Goal: Task Accomplishment & Management: Manage account settings

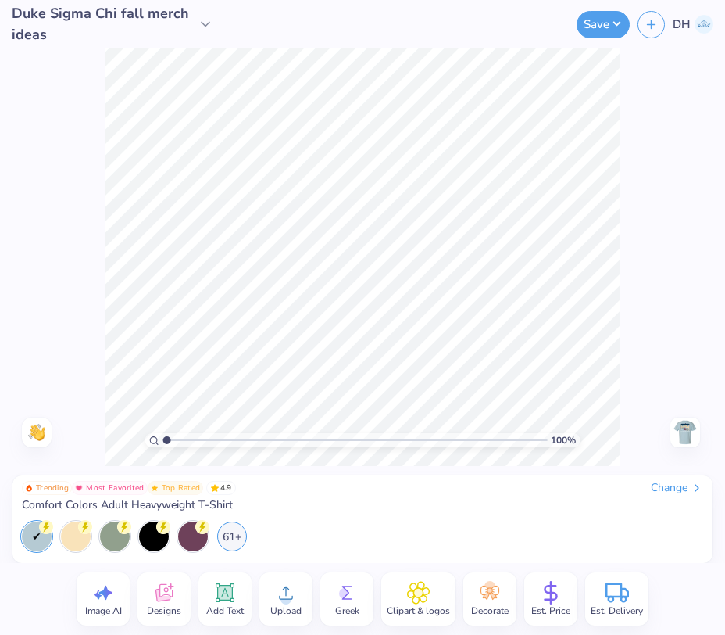
click at [224, 506] on span "Comfort Colors Adult Heavyweight T-Shirt" at bounding box center [127, 505] width 211 height 14
click at [686, 488] on div "Change" at bounding box center [677, 488] width 52 height 14
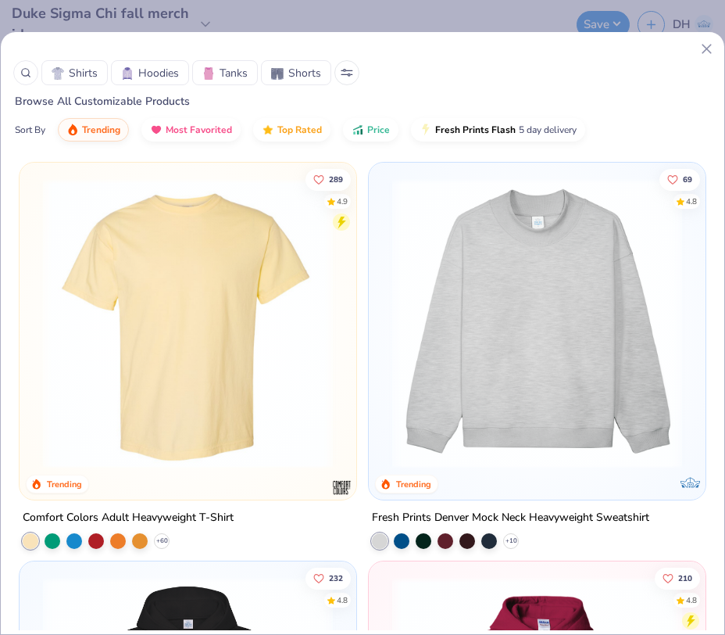
click at [25, 73] on icon at bounding box center [25, 72] width 11 height 11
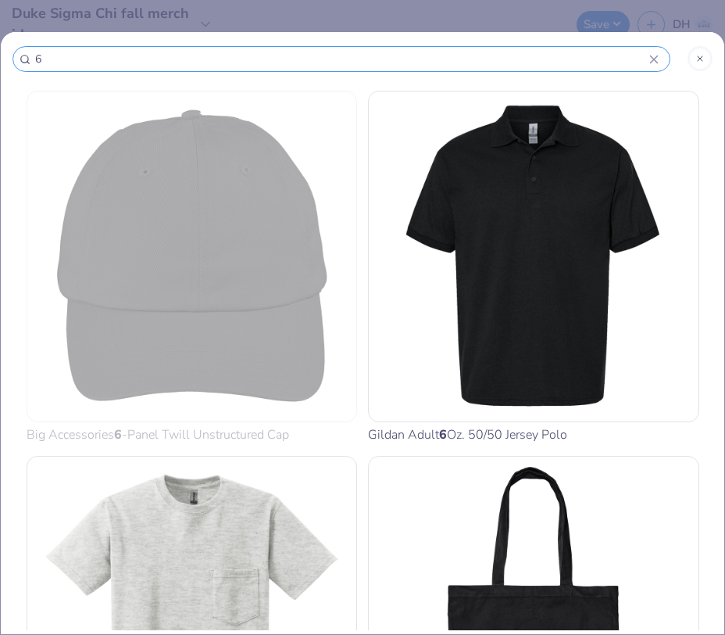
type input "60"
type input "603"
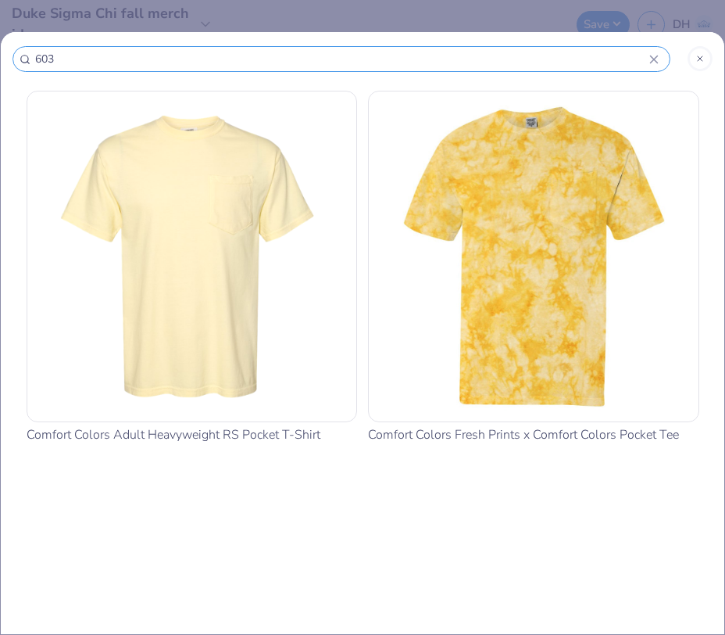
type input "6030"
type input "6030c"
type input "6030cc"
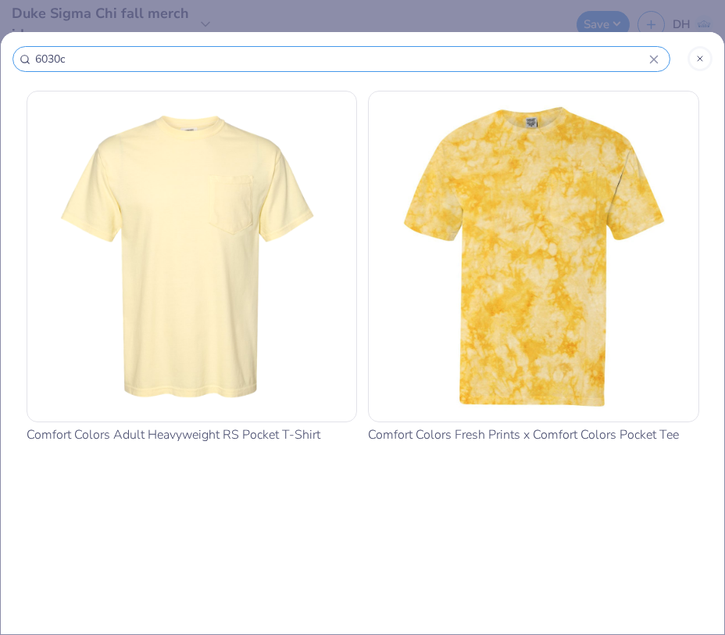
type input "6030cc"
click at [285, 227] on img at bounding box center [192, 256] width 317 height 317
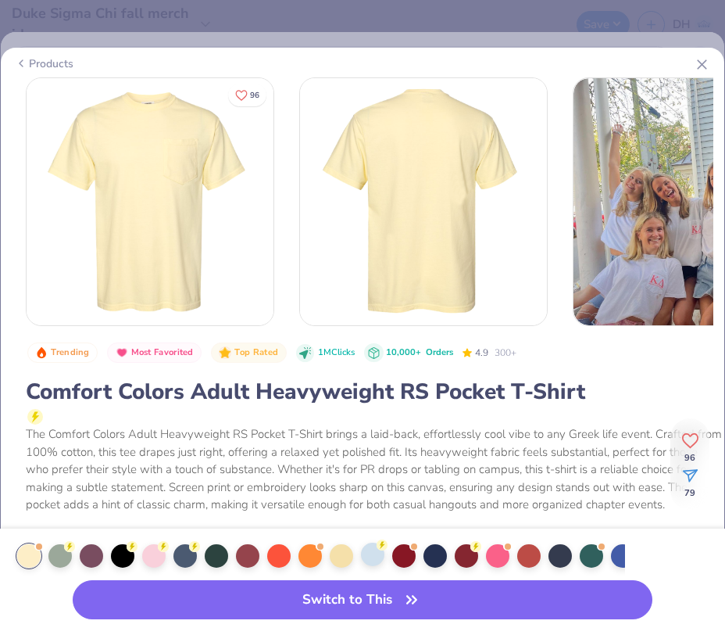
click at [371, 558] on div at bounding box center [372, 553] width 23 height 23
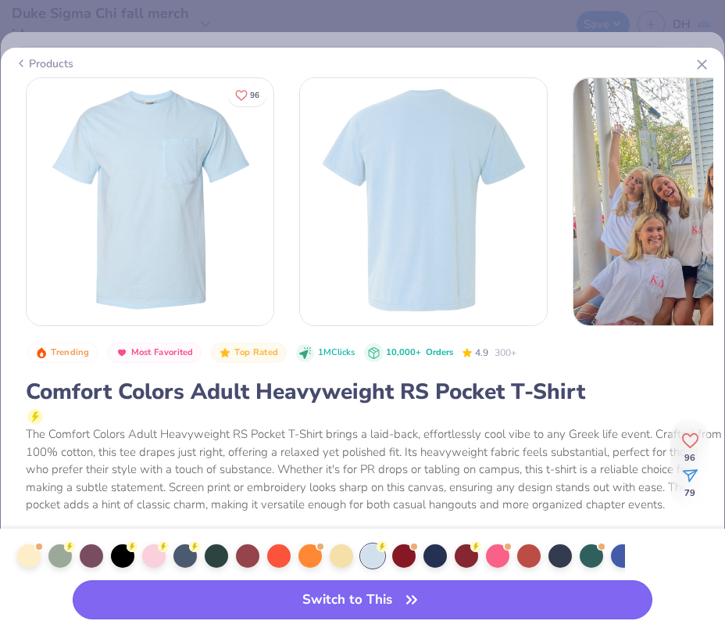
click at [392, 606] on button "Switch to This" at bounding box center [363, 599] width 580 height 39
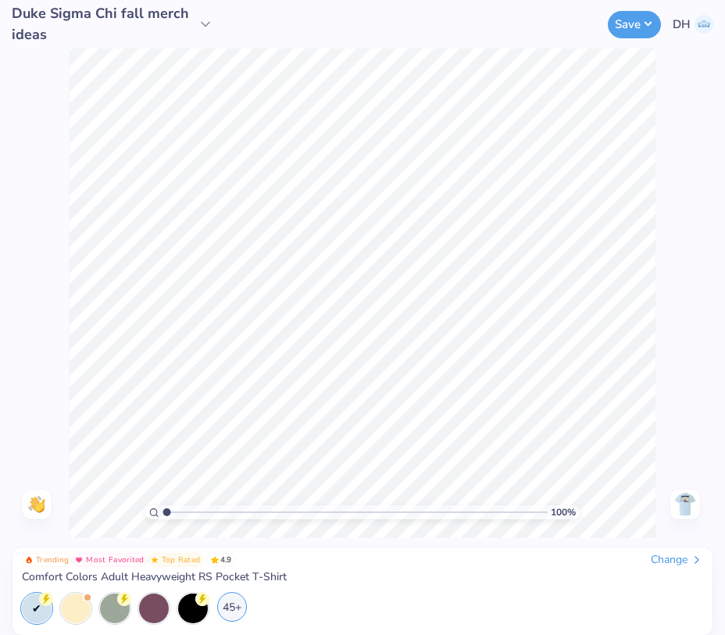
click at [238, 610] on div "45+" at bounding box center [232, 607] width 30 height 30
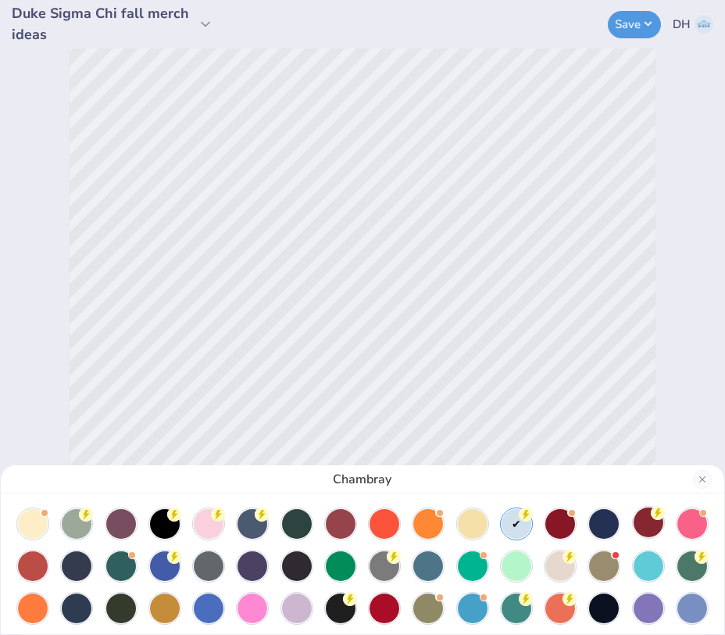
click at [649, 520] on div at bounding box center [649, 522] width 30 height 30
click at [570, 523] on div at bounding box center [560, 522] width 30 height 30
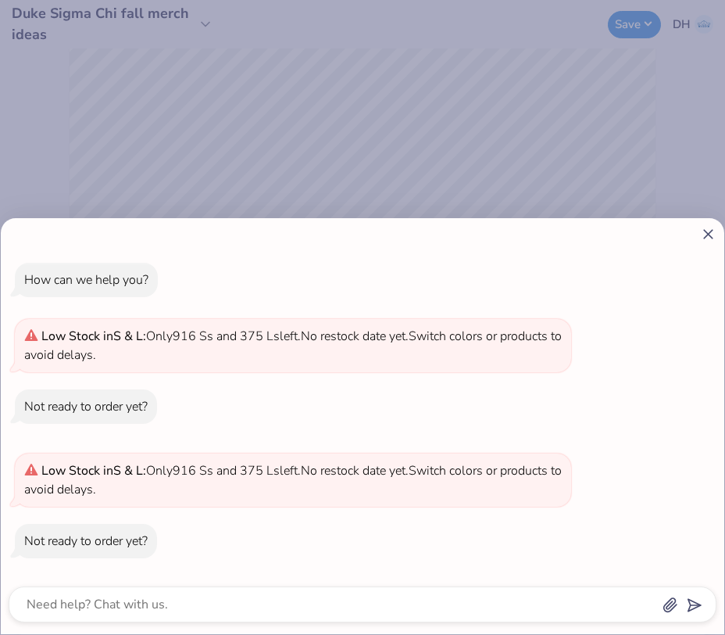
click at [708, 231] on icon at bounding box center [708, 234] width 16 height 16
type textarea "x"
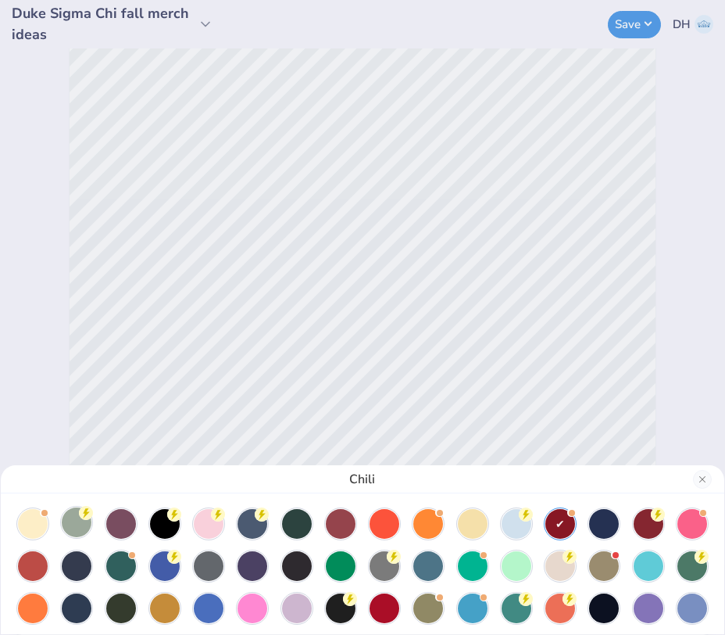
click at [75, 523] on div at bounding box center [77, 522] width 30 height 30
click at [638, 20] on div "Bay" at bounding box center [362, 317] width 725 height 635
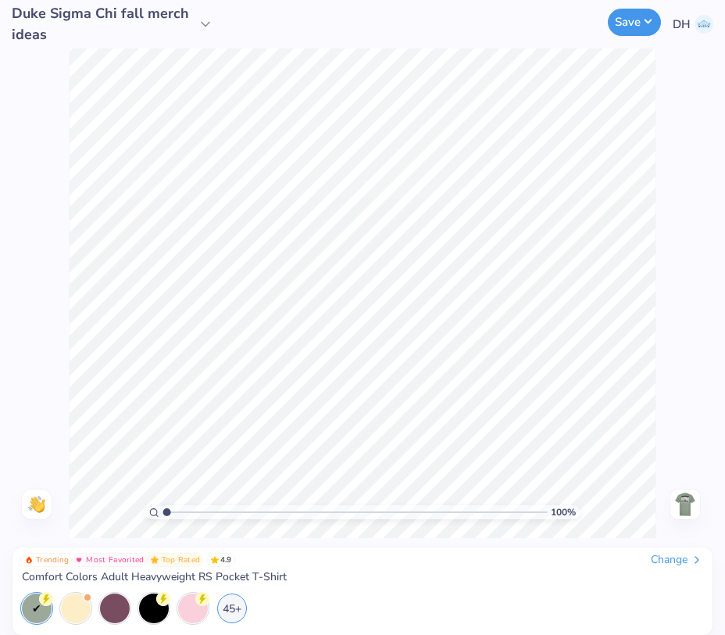
click at [635, 31] on button "Save" at bounding box center [634, 22] width 53 height 27
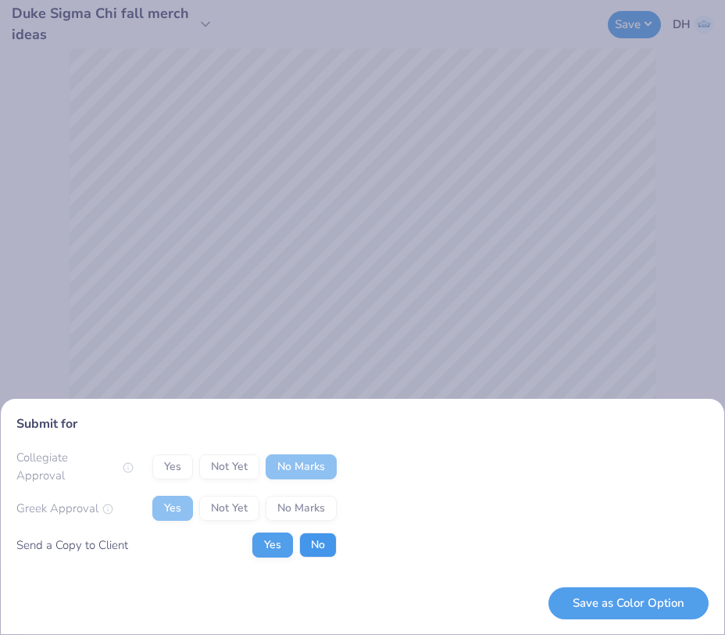
click at [325, 538] on button "No" at bounding box center [318, 544] width 38 height 25
click at [663, 601] on button "Save as Color Option" at bounding box center [629, 603] width 160 height 32
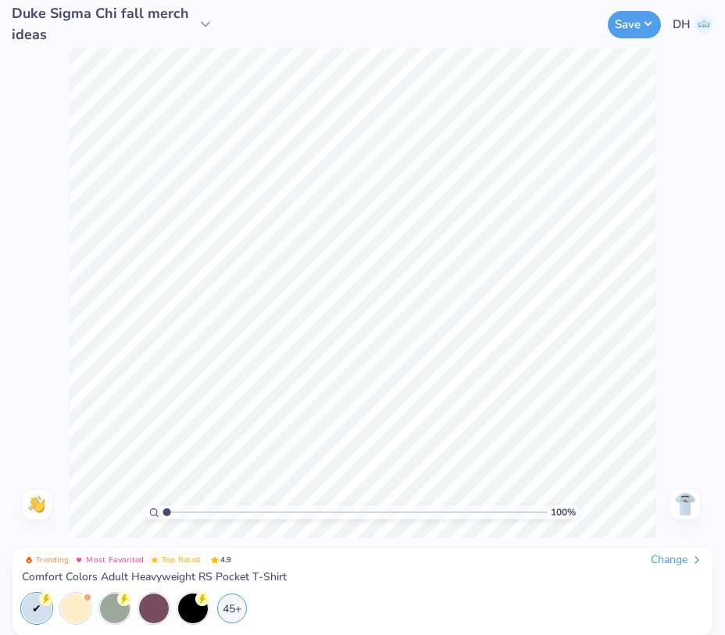
click at [674, 557] on div "Change" at bounding box center [677, 560] width 52 height 14
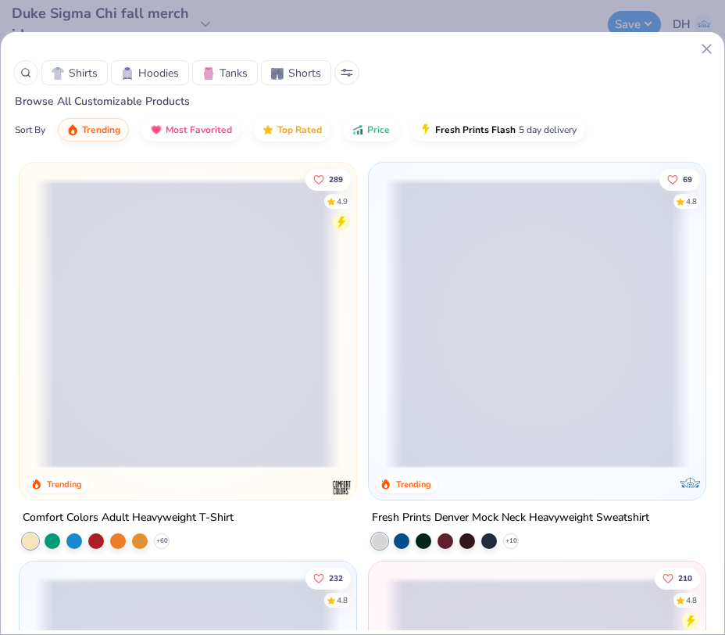
click at [713, 49] on icon at bounding box center [707, 49] width 16 height 16
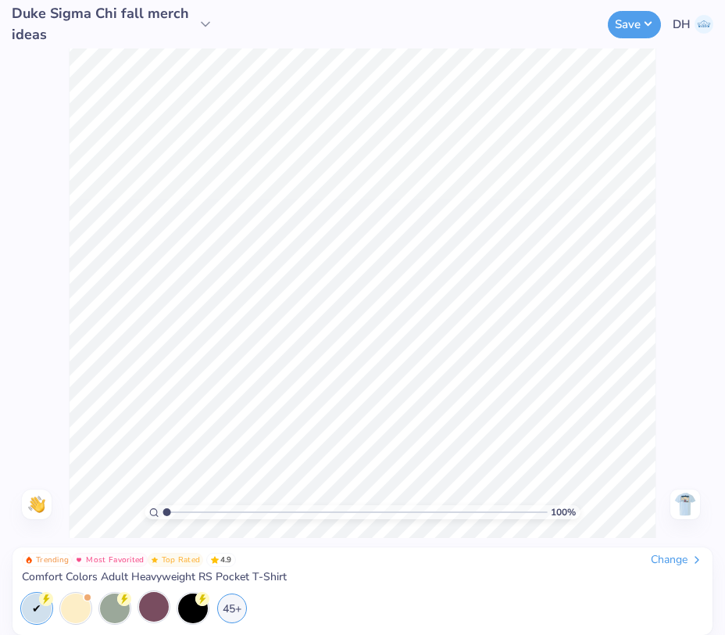
click at [148, 606] on div at bounding box center [154, 607] width 30 height 30
click at [234, 606] on div "45+" at bounding box center [232, 607] width 30 height 30
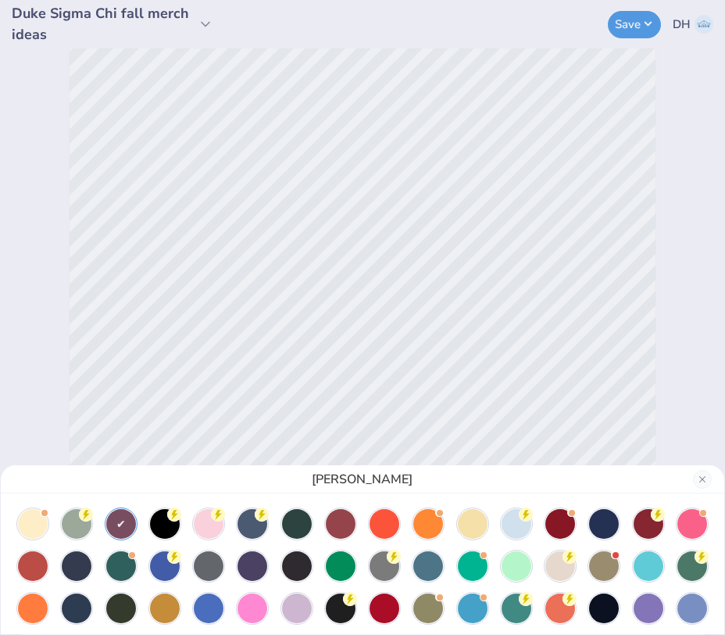
click at [643, 22] on div "[PERSON_NAME]" at bounding box center [362, 317] width 725 height 635
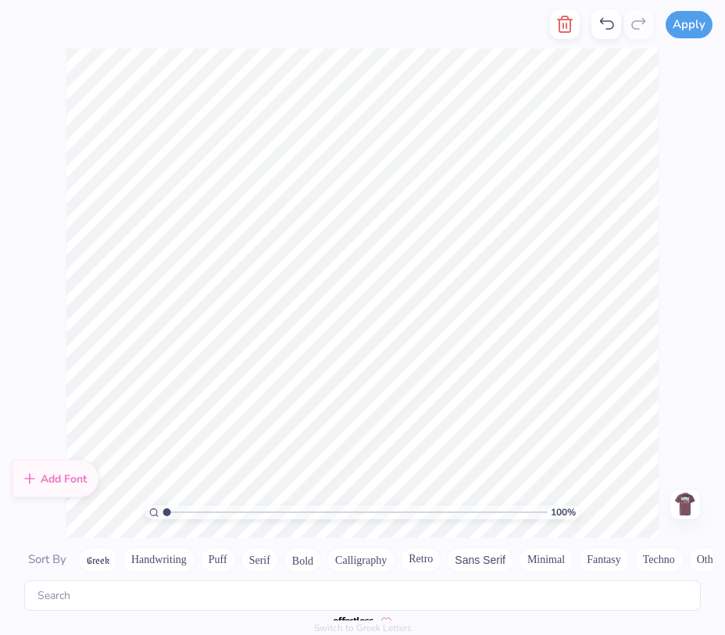
scroll to position [3385, 0]
click at [668, 321] on div "100 % Need help? Chat with us. Back" at bounding box center [362, 292] width 725 height 489
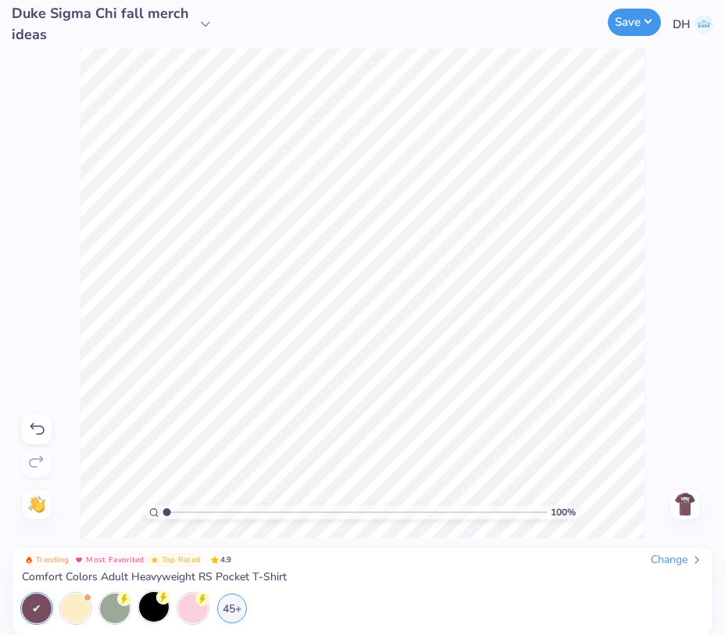
click at [630, 22] on button "Save" at bounding box center [634, 22] width 53 height 27
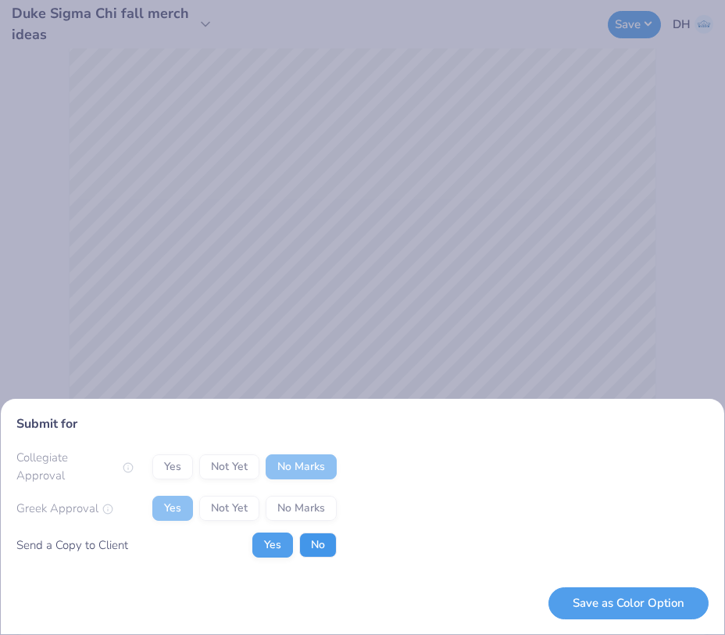
click at [313, 542] on button "No" at bounding box center [318, 544] width 38 height 25
click at [602, 596] on button "Save as Color Option" at bounding box center [629, 603] width 160 height 32
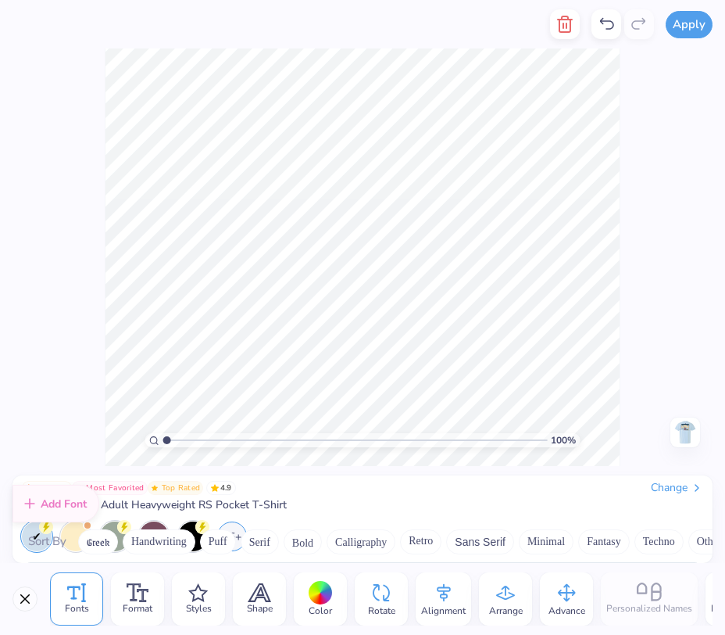
scroll to position [3385, 0]
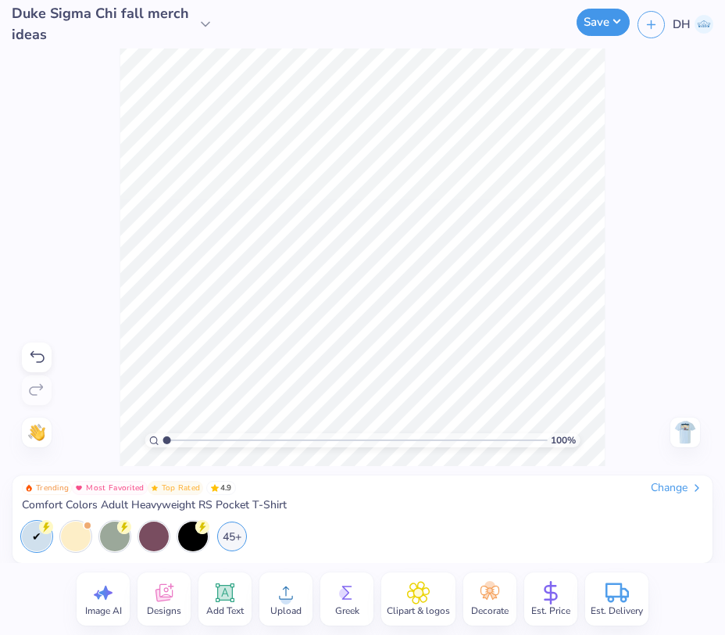
click at [616, 23] on button "Save" at bounding box center [603, 22] width 53 height 27
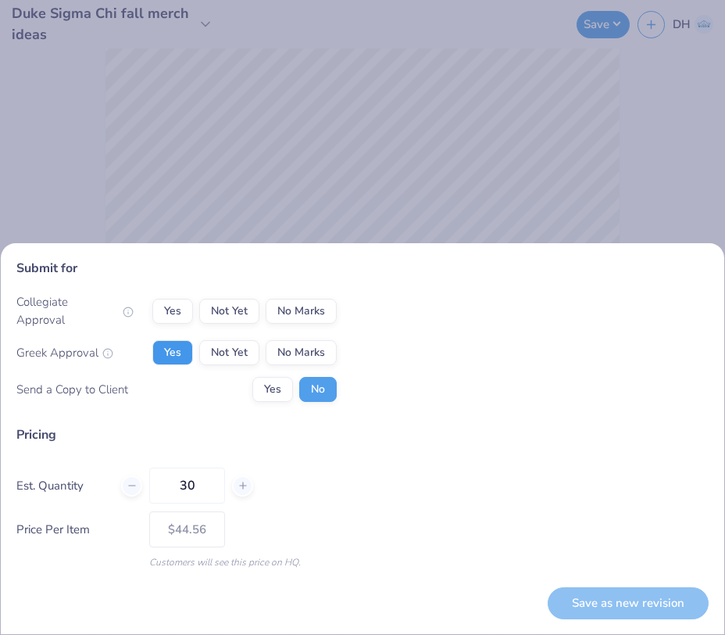
click at [183, 350] on button "Yes" at bounding box center [172, 352] width 41 height 25
click at [287, 320] on button "No Marks" at bounding box center [301, 311] width 71 height 25
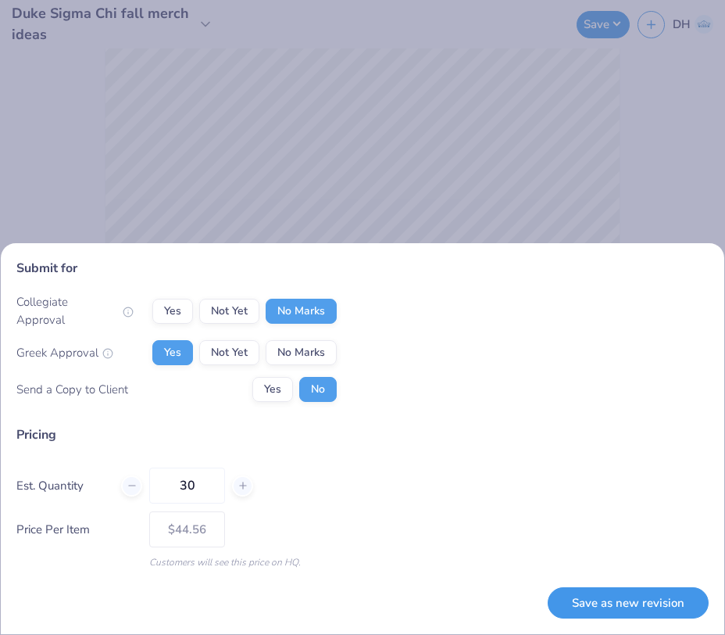
click at [596, 603] on button "Save as new revision" at bounding box center [628, 603] width 161 height 32
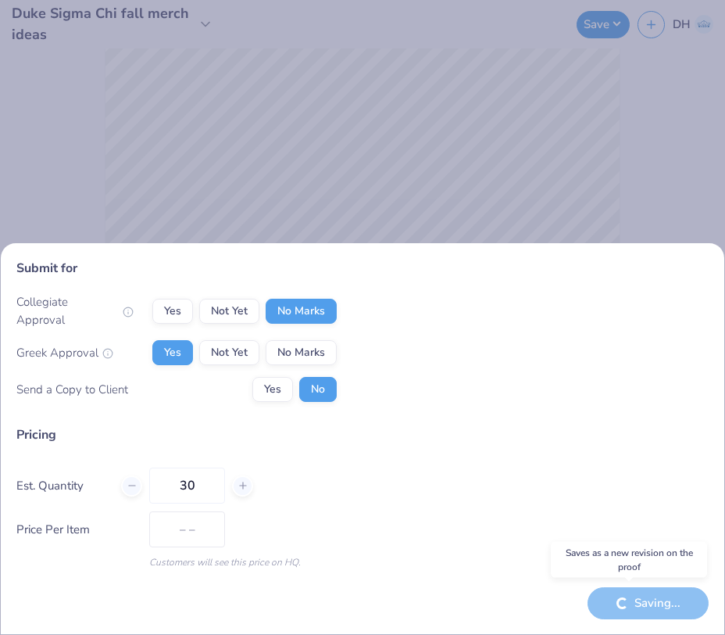
type input "$44.56"
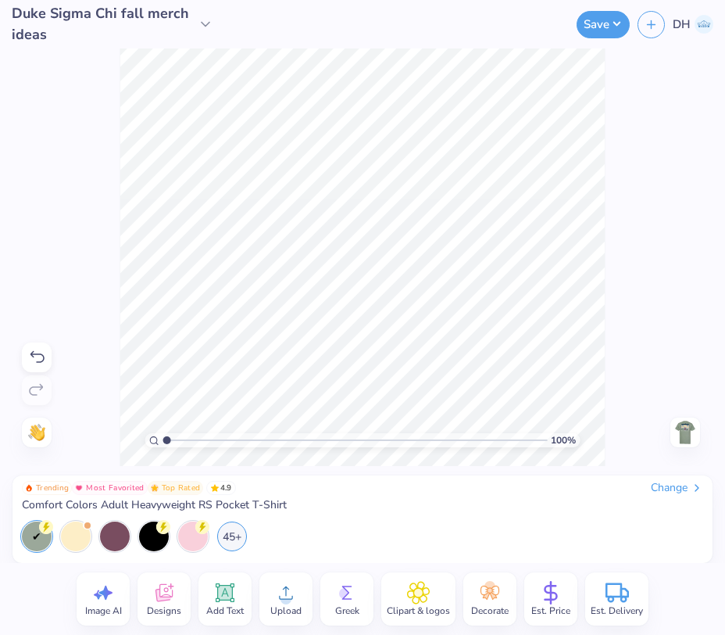
click at [598, 40] on div "Save DH" at bounding box center [473, 24] width 504 height 48
click at [603, 19] on button "Save" at bounding box center [603, 22] width 53 height 27
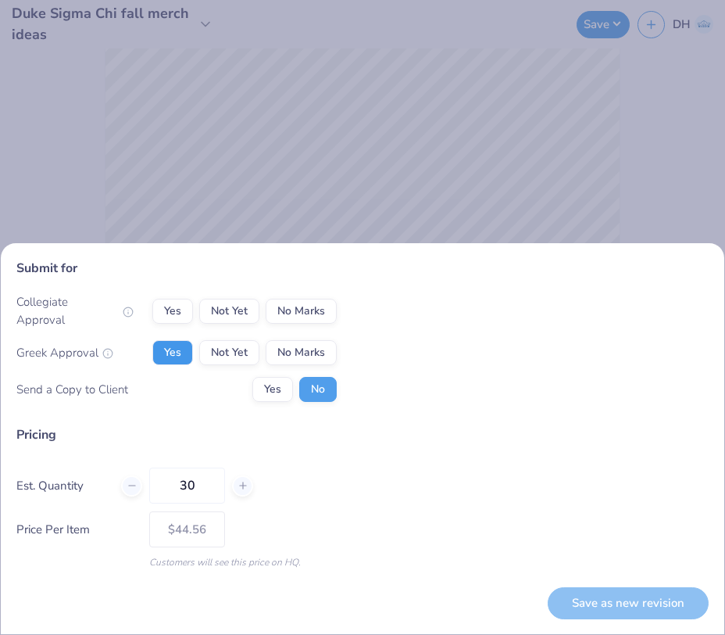
click at [177, 359] on button "Yes" at bounding box center [172, 352] width 41 height 25
click at [294, 319] on button "No Marks" at bounding box center [301, 311] width 71 height 25
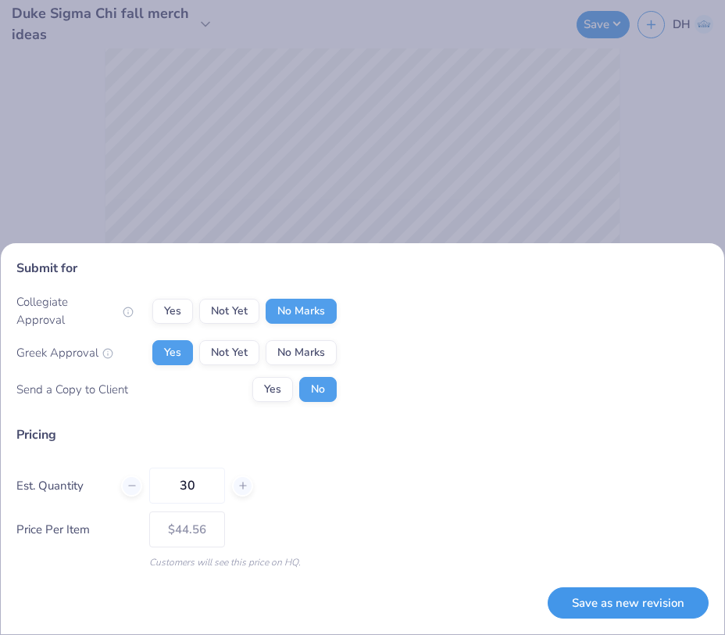
click at [650, 603] on button "Save as new revision" at bounding box center [628, 603] width 161 height 32
type input "– –"
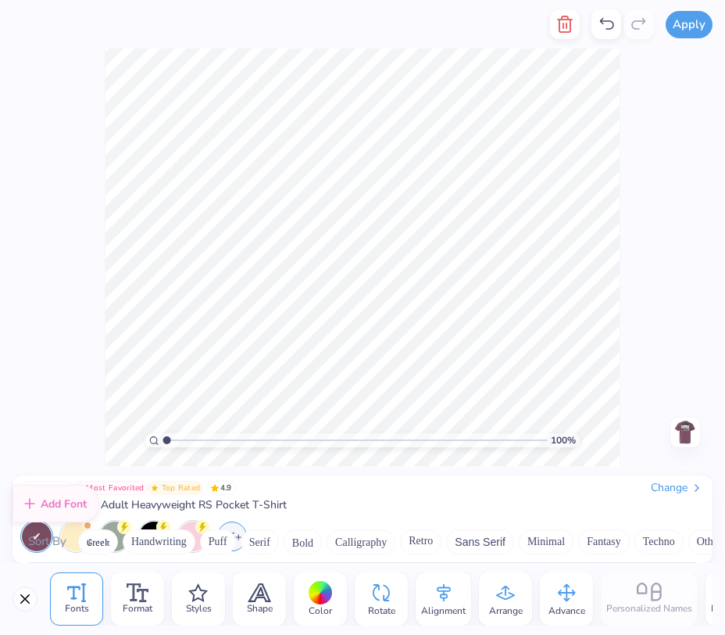
scroll to position [3384, 0]
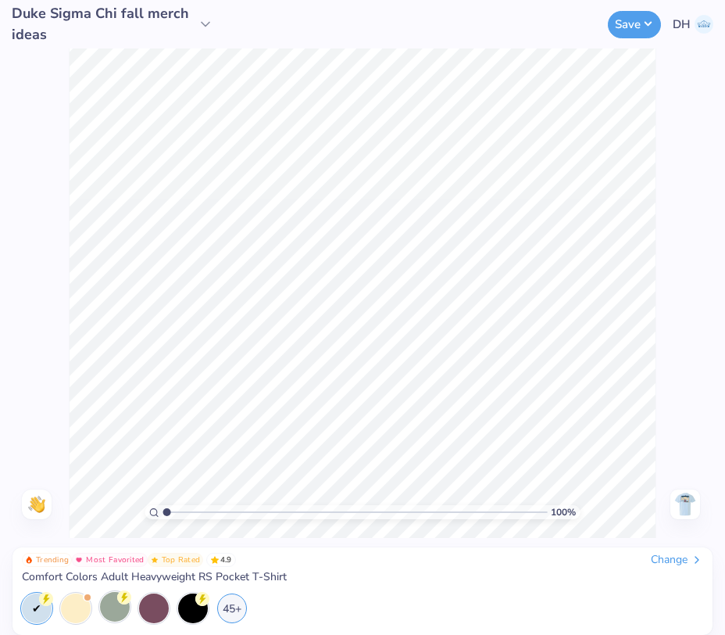
click at [118, 609] on div at bounding box center [115, 607] width 30 height 30
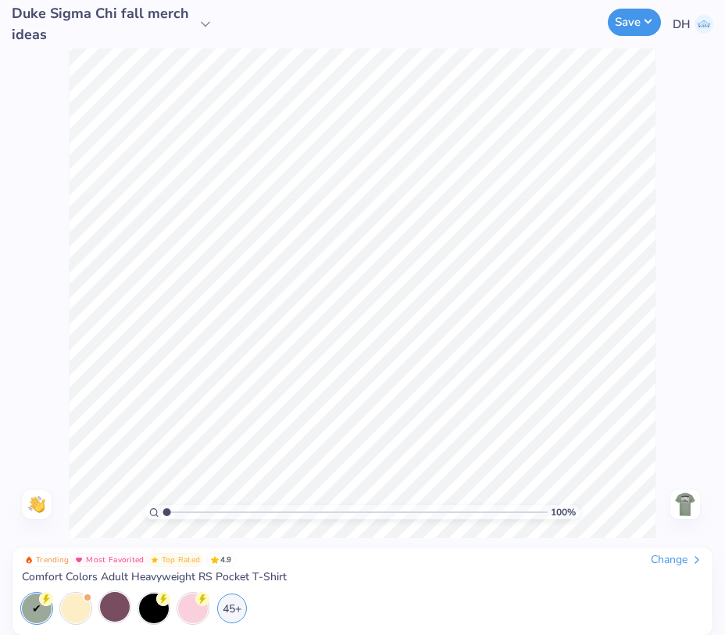
click at [628, 24] on button "Save" at bounding box center [634, 22] width 53 height 27
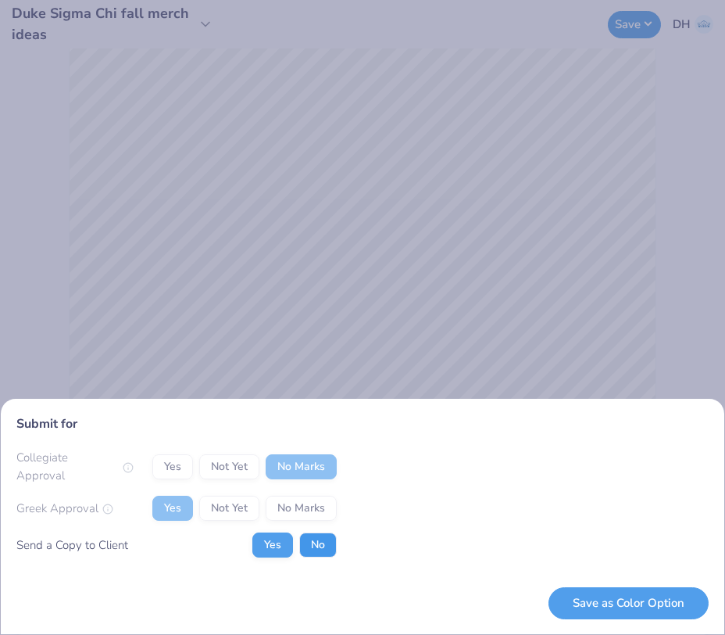
click at [311, 538] on button "No" at bounding box center [318, 544] width 38 height 25
click at [657, 599] on button "Save as Color Option" at bounding box center [629, 603] width 160 height 32
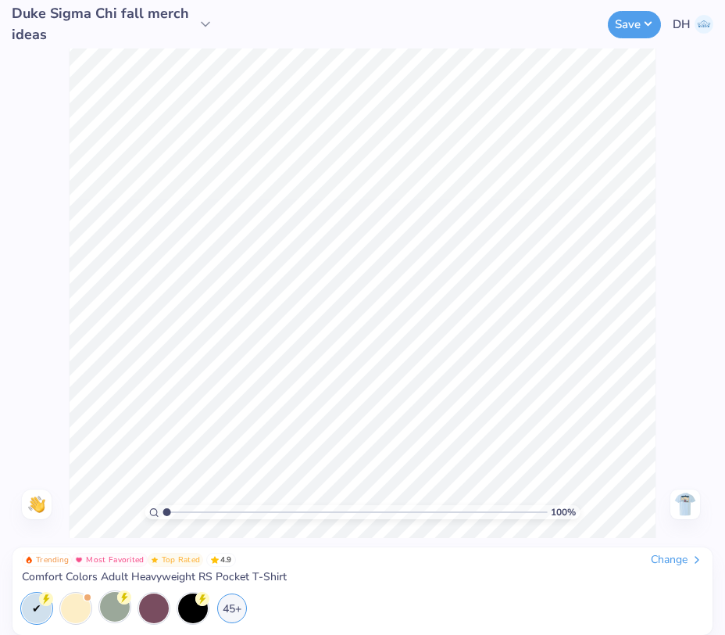
click at [109, 612] on div at bounding box center [115, 607] width 30 height 30
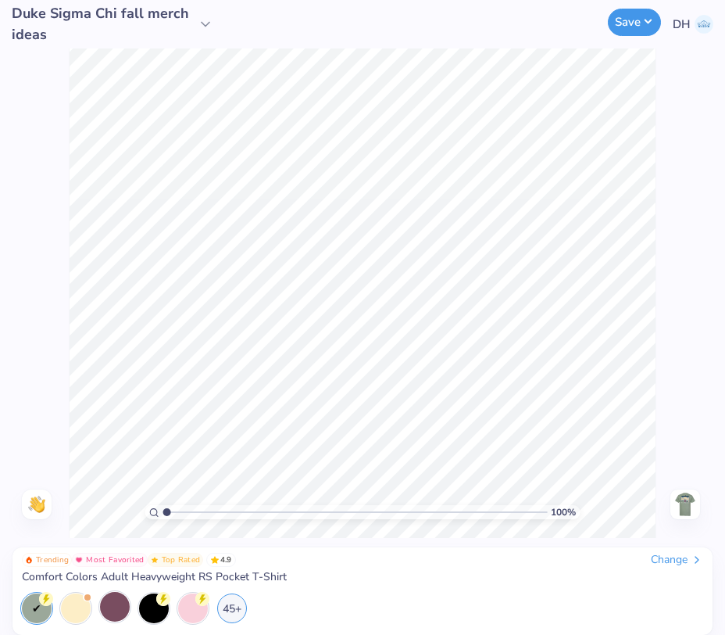
click at [632, 20] on button "Save" at bounding box center [634, 22] width 53 height 27
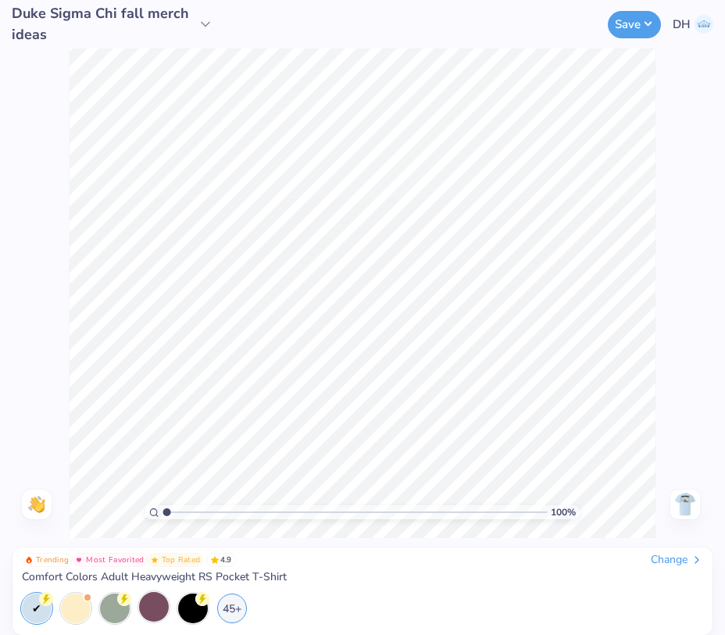
click at [157, 611] on div at bounding box center [154, 607] width 30 height 30
click at [636, 26] on button "Save" at bounding box center [634, 22] width 53 height 27
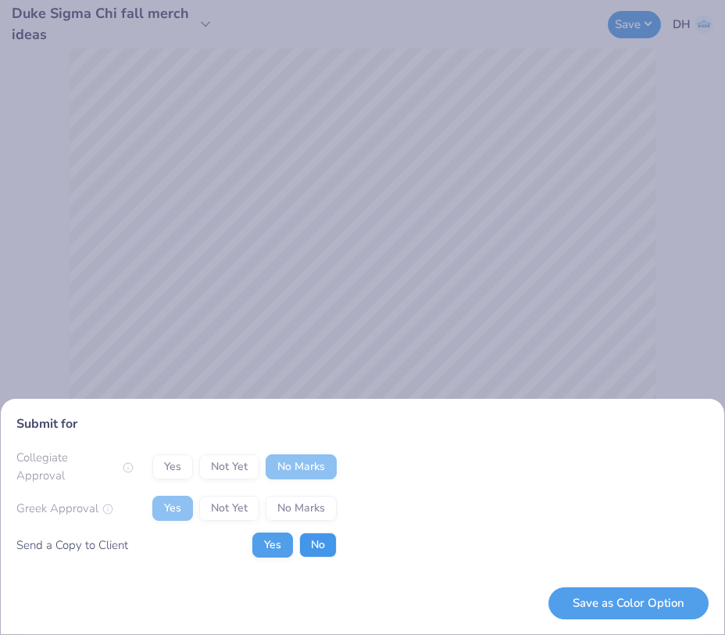
click at [325, 542] on button "No" at bounding box center [318, 544] width 38 height 25
click at [660, 599] on button "Save as Color Option" at bounding box center [629, 603] width 160 height 32
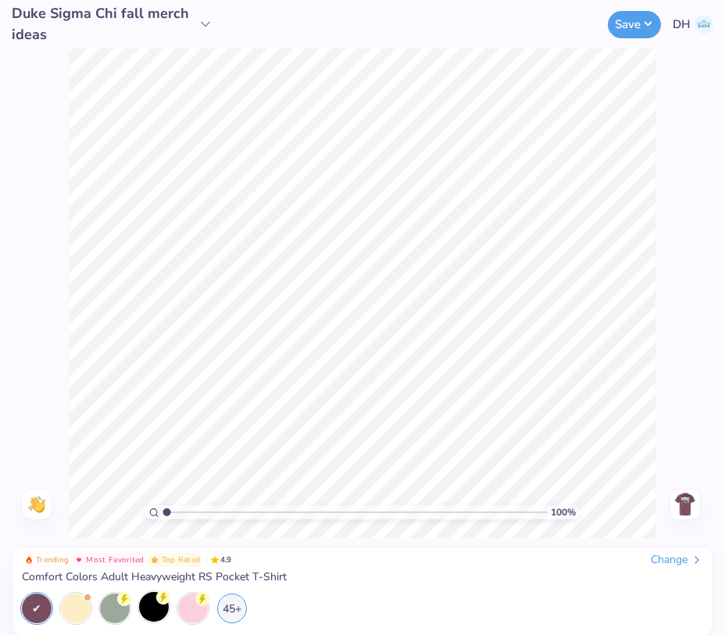
click at [675, 558] on div "Change" at bounding box center [677, 560] width 52 height 14
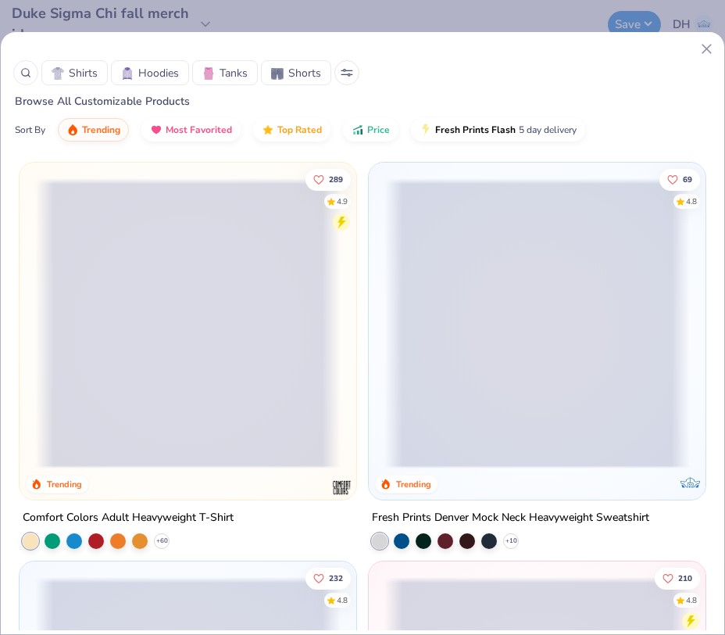
click at [703, 56] on icon at bounding box center [707, 49] width 16 height 16
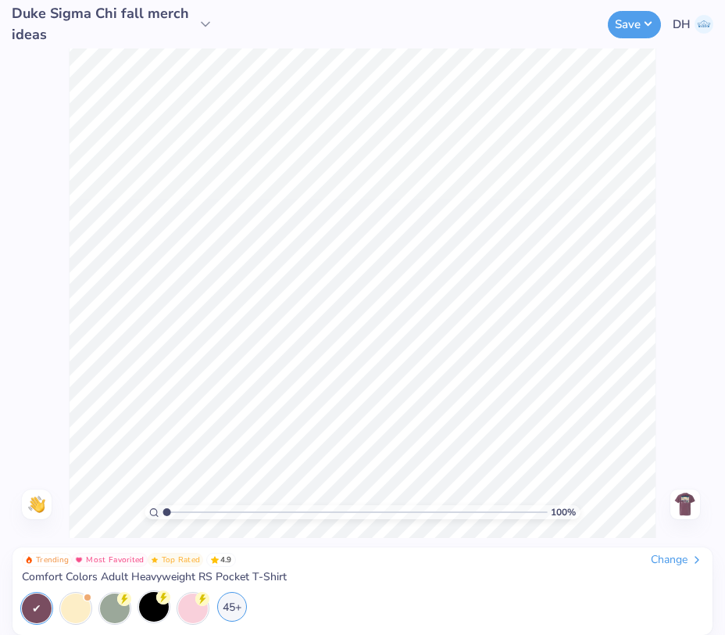
click at [224, 606] on div "45+" at bounding box center [232, 607] width 30 height 30
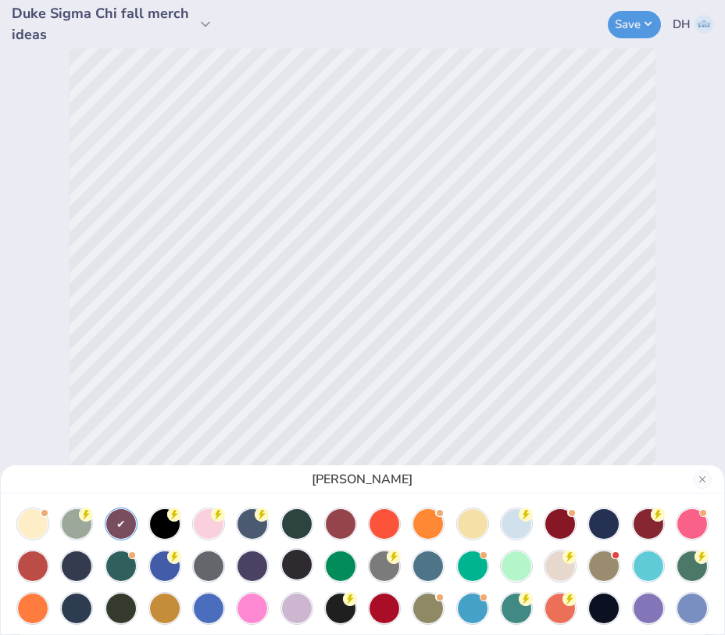
click at [287, 570] on div at bounding box center [297, 564] width 30 height 30
click at [102, 607] on div at bounding box center [362, 587] width 692 height 156
click at [122, 608] on div at bounding box center [121, 607] width 30 height 30
click at [84, 612] on div at bounding box center [77, 607] width 30 height 30
click at [570, 524] on div at bounding box center [560, 522] width 30 height 30
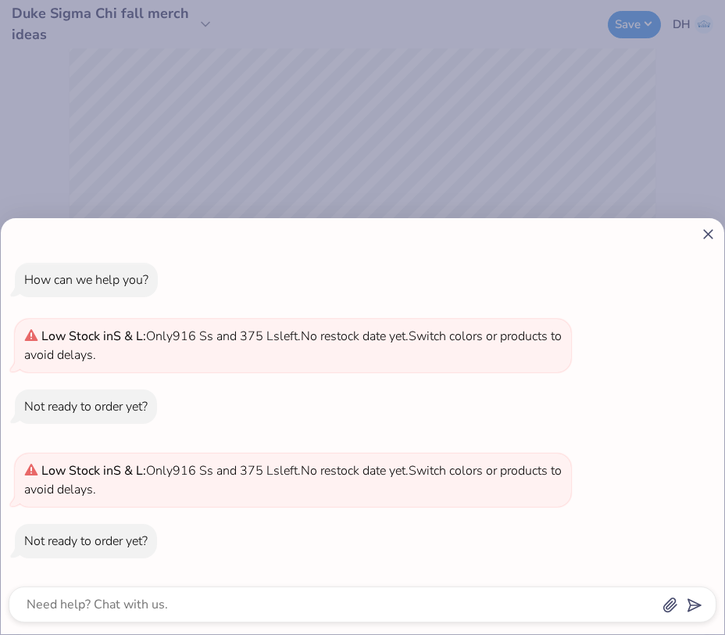
click at [710, 231] on line at bounding box center [708, 234] width 9 height 9
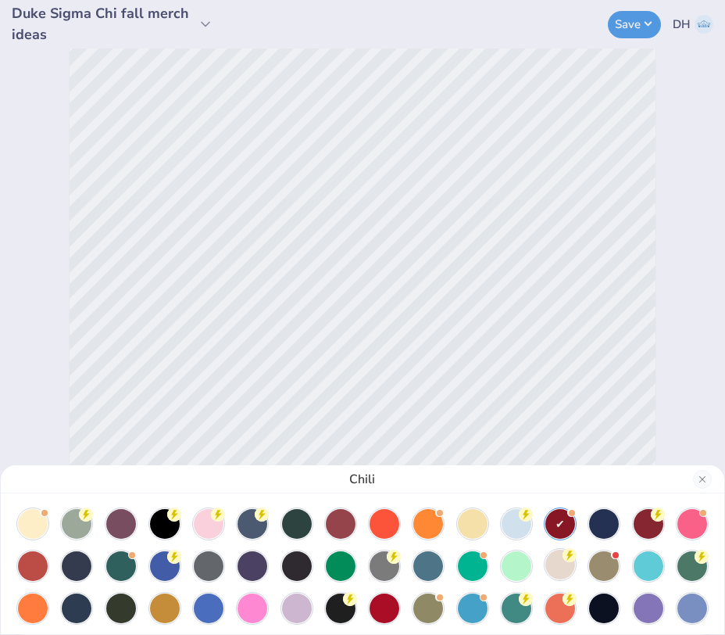
click at [563, 560] on icon at bounding box center [570, 555] width 14 height 14
click at [609, 567] on div at bounding box center [604, 564] width 30 height 30
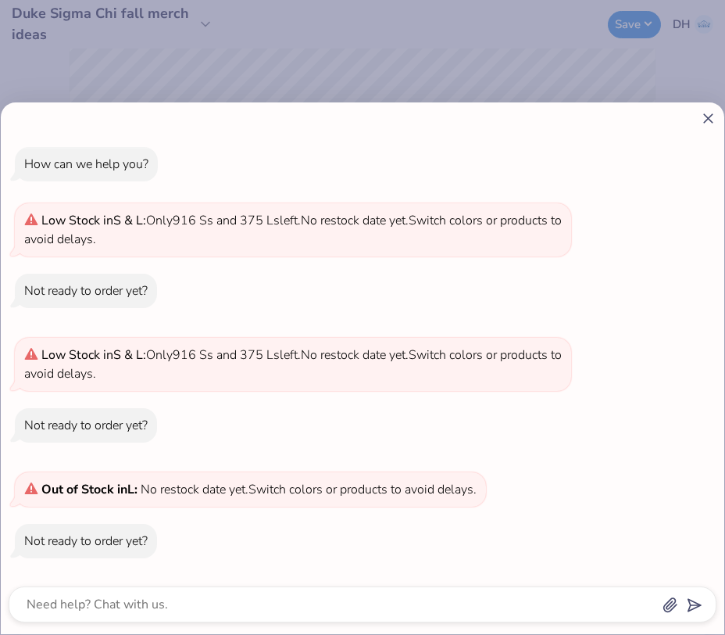
click at [706, 119] on line at bounding box center [708, 118] width 9 height 9
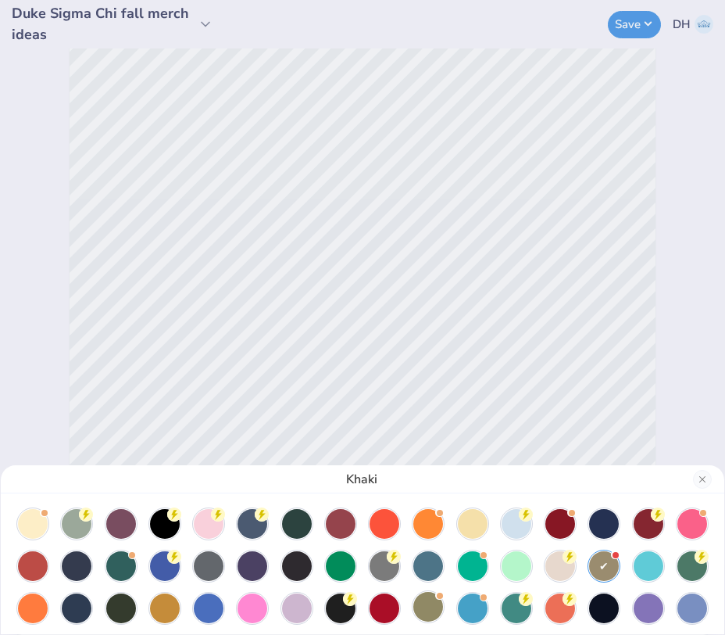
click at [433, 604] on div at bounding box center [428, 607] width 30 height 30
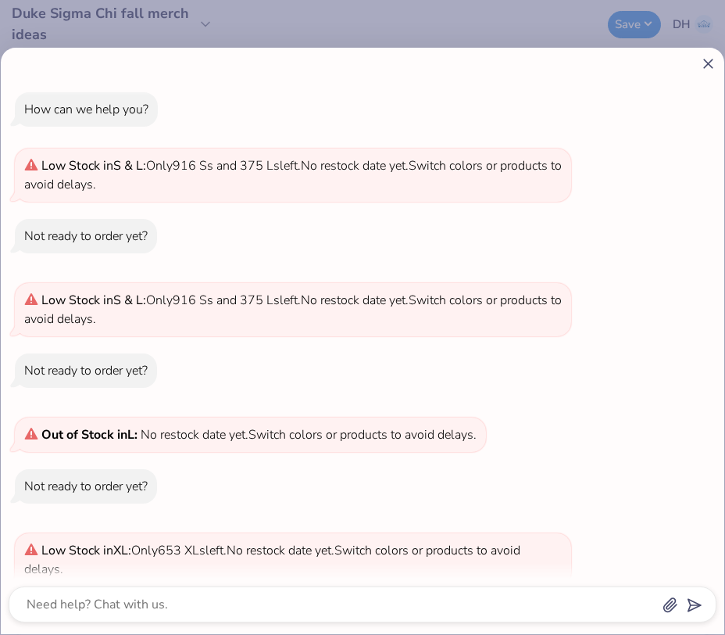
scroll to position [80, 0]
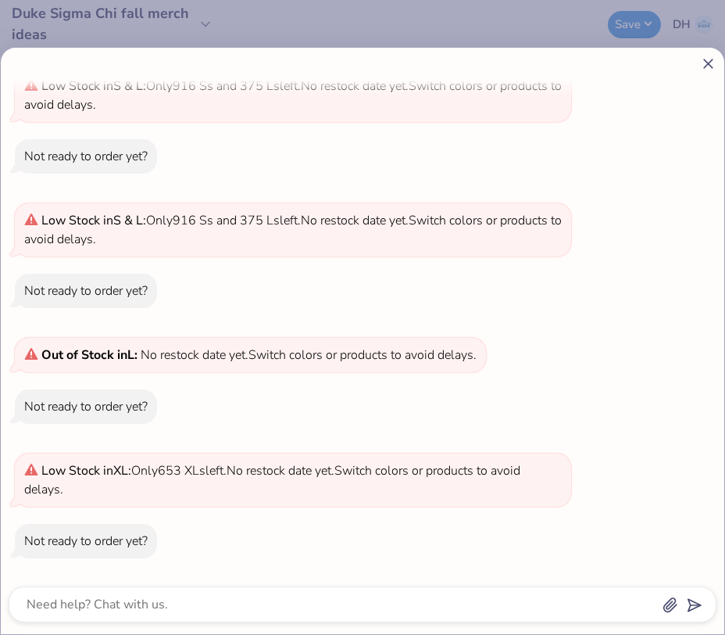
click at [710, 63] on line at bounding box center [708, 63] width 9 height 9
type textarea "x"
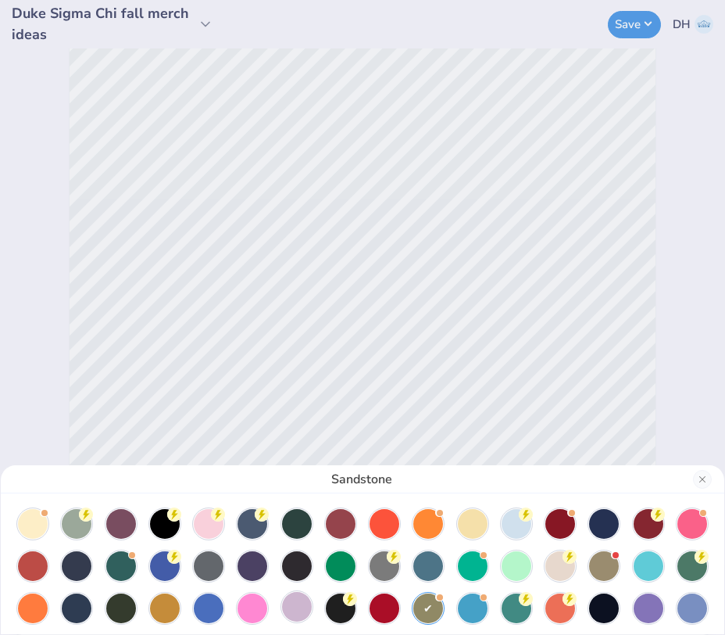
click at [291, 607] on div at bounding box center [297, 607] width 30 height 30
click at [625, 23] on div "Orchid" at bounding box center [362, 317] width 725 height 635
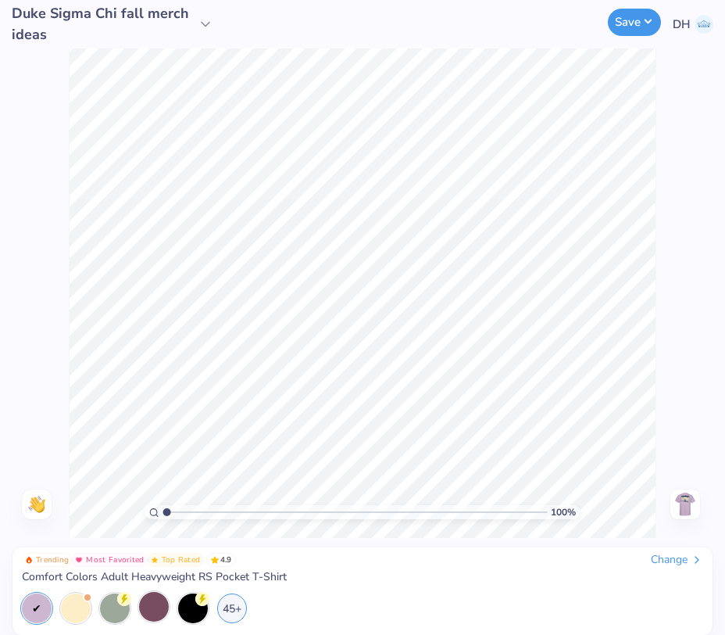
click at [631, 27] on button "Save" at bounding box center [634, 22] width 53 height 27
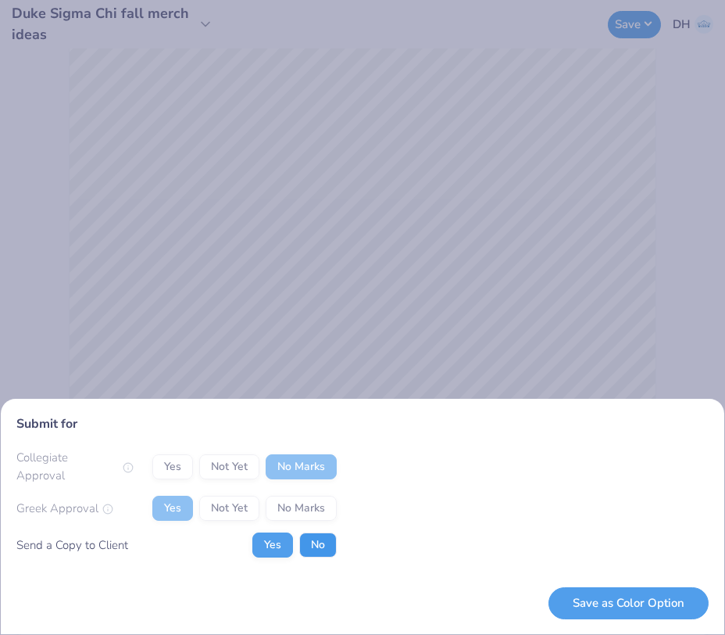
click at [322, 540] on button "No" at bounding box center [318, 544] width 38 height 25
click at [635, 601] on button "Save as Color Option" at bounding box center [629, 603] width 160 height 32
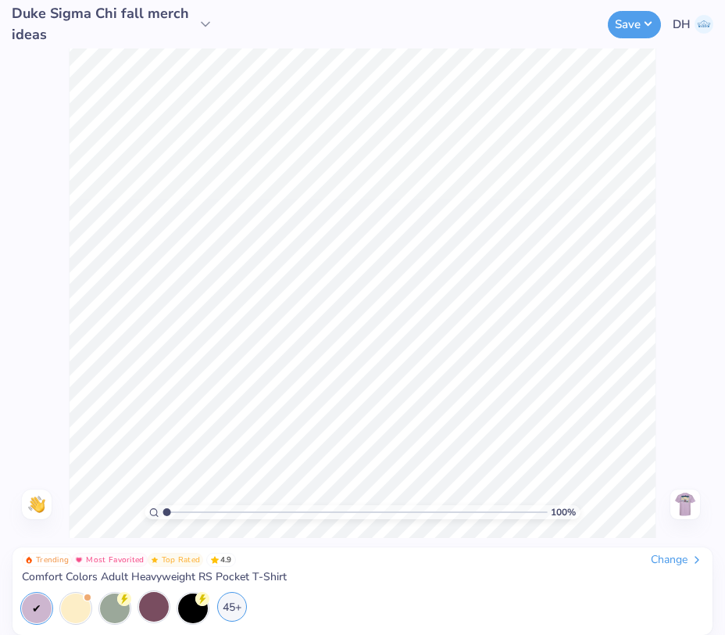
click at [229, 615] on div "45+" at bounding box center [232, 607] width 30 height 30
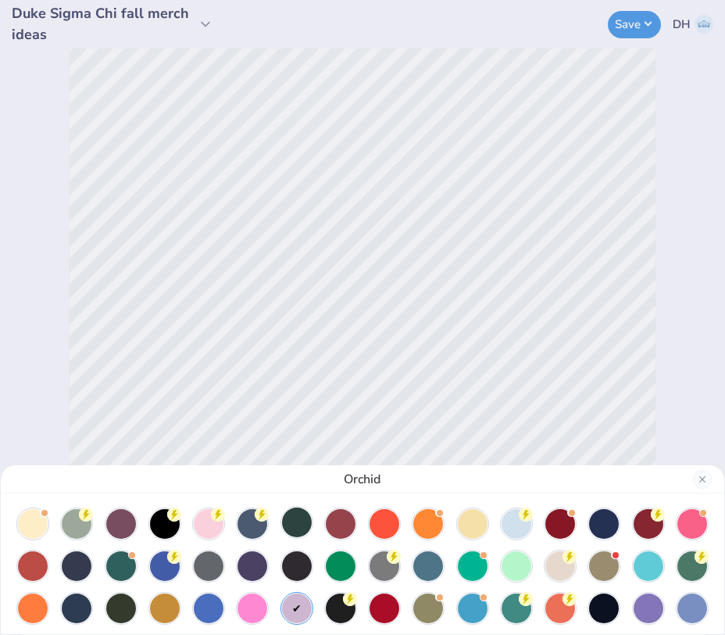
click at [305, 520] on div at bounding box center [297, 522] width 30 height 30
click at [80, 597] on div at bounding box center [77, 607] width 30 height 30
click at [72, 556] on div "Midnight Standard Order Color" at bounding box center [78, 564] width 113 height 36
click at [74, 610] on div at bounding box center [77, 608] width 30 height 30
click at [631, 16] on div "Midnight" at bounding box center [362, 317] width 725 height 635
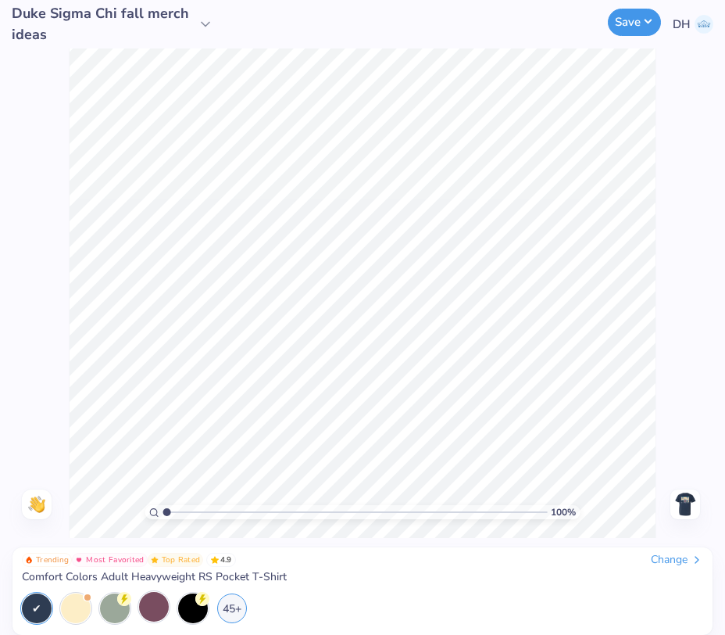
click at [644, 18] on button "Save" at bounding box center [634, 22] width 53 height 27
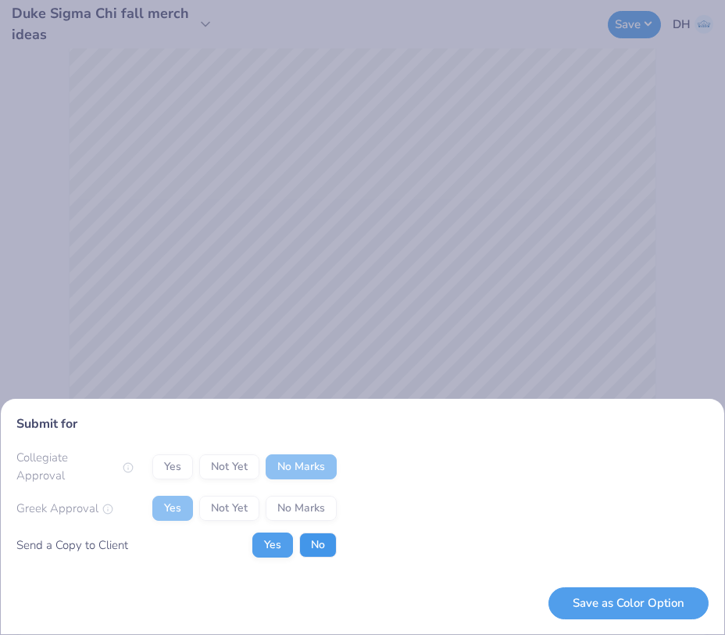
click at [315, 543] on button "No" at bounding box center [318, 544] width 38 height 25
click at [646, 607] on button "Save as Color Option" at bounding box center [629, 603] width 160 height 32
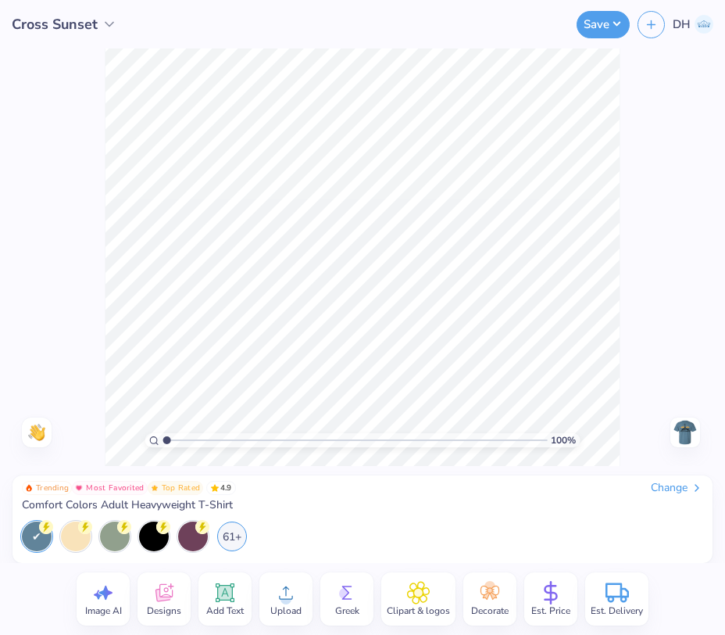
click at [678, 485] on div "Change" at bounding box center [677, 488] width 52 height 14
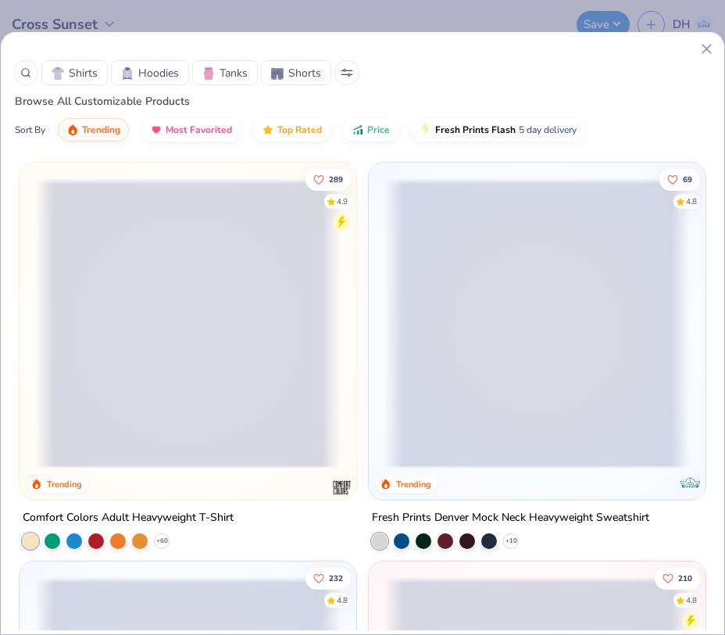
click at [22, 73] on icon at bounding box center [25, 72] width 11 height 11
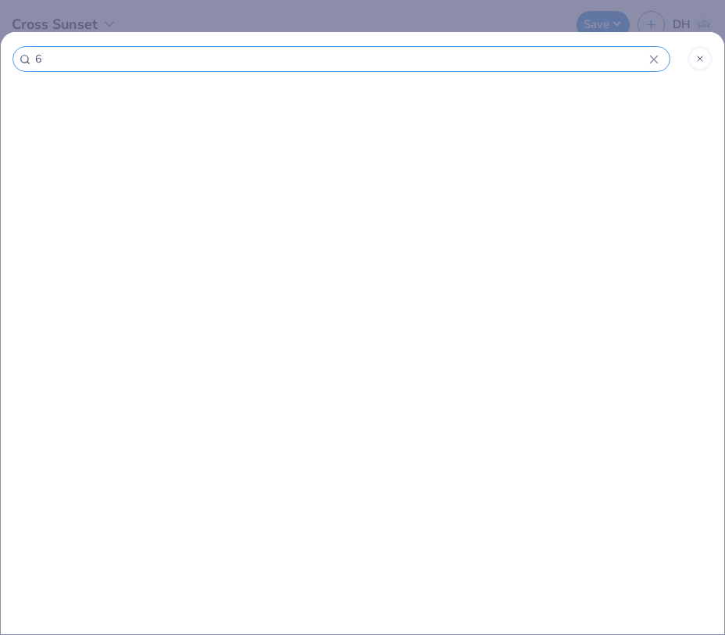
type input "60"
type input "604"
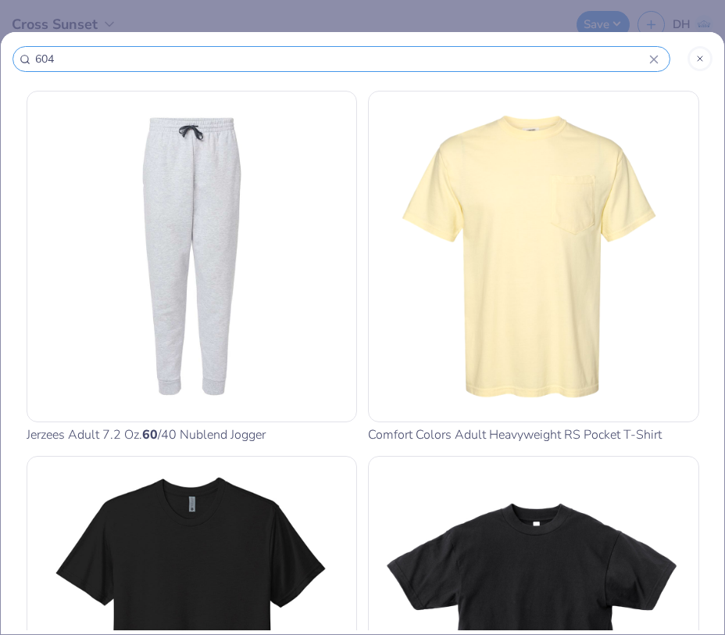
type input "6040"
type input "604"
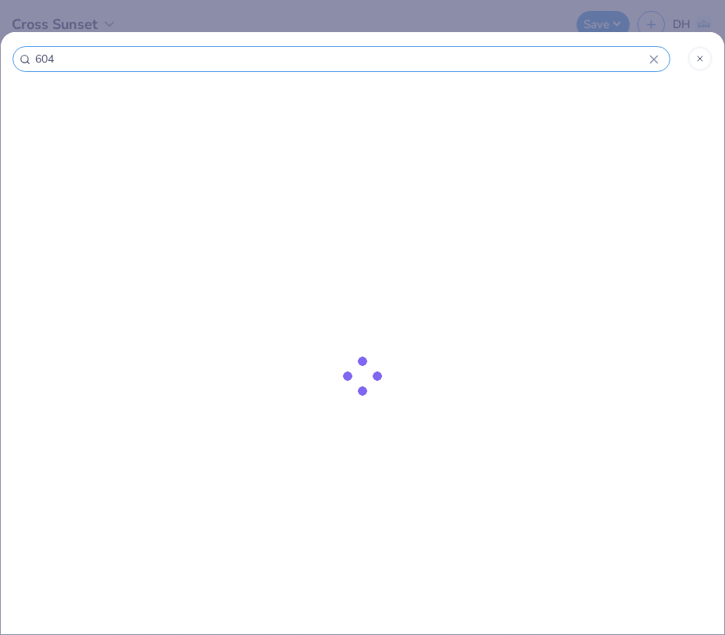
type input "60"
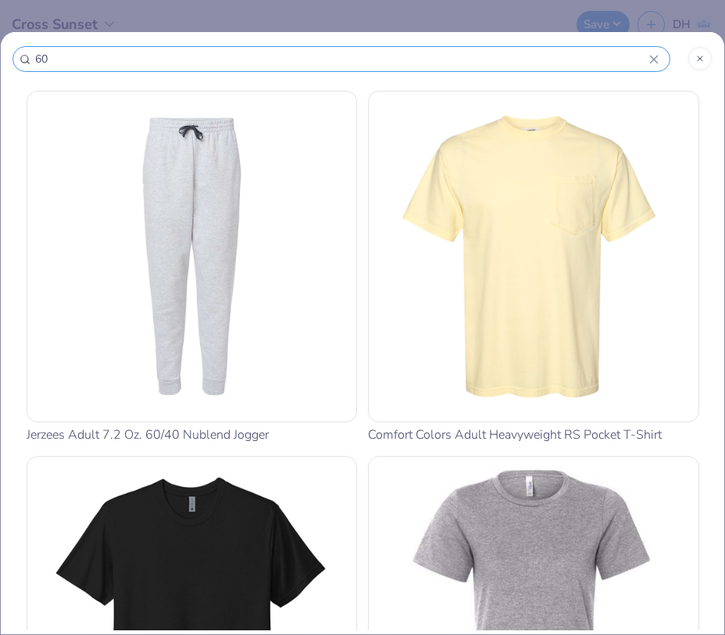
type input "603"
type input "6030"
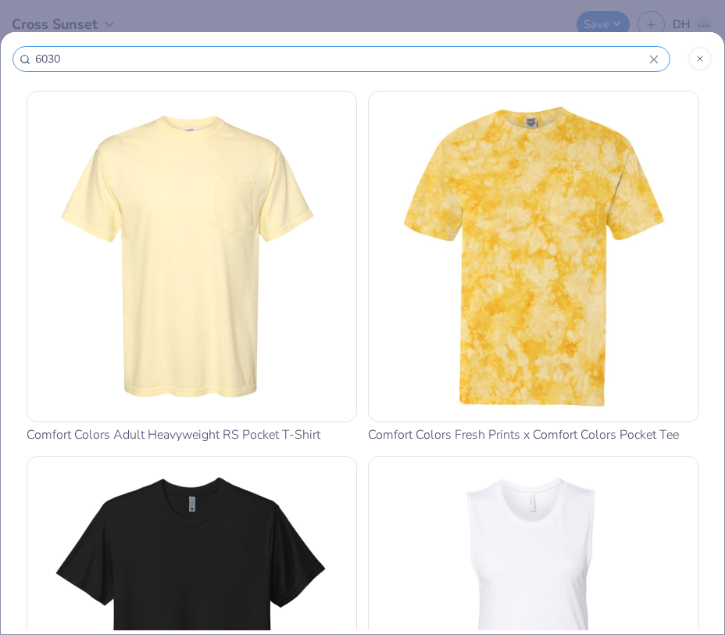
type input "6030c"
type input "6030cc"
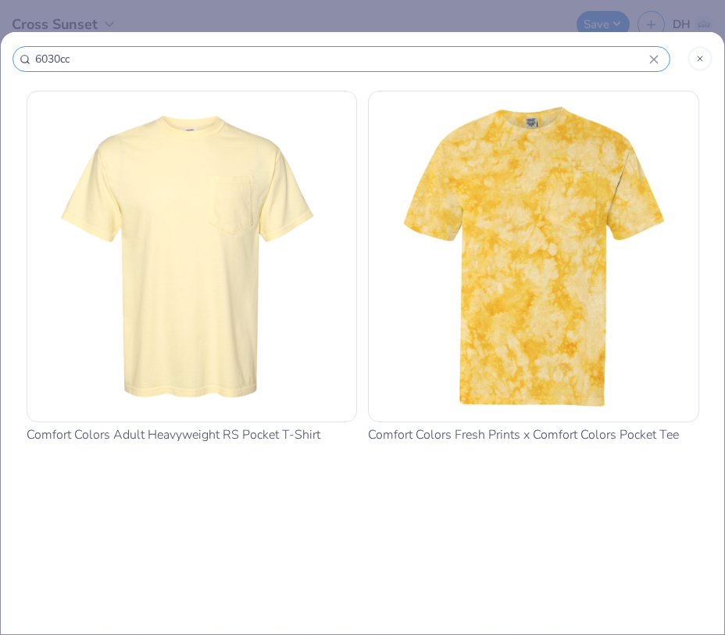
type input "6030cc"
click at [232, 249] on img at bounding box center [192, 256] width 317 height 317
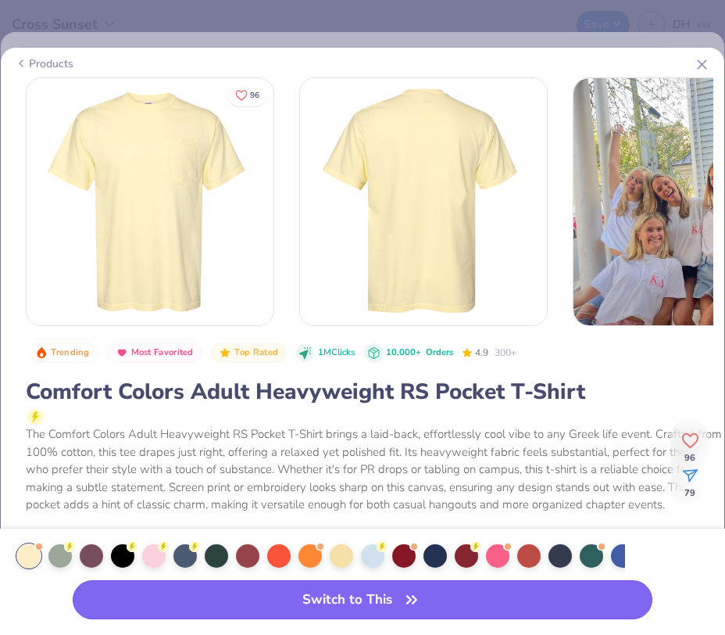
click at [381, 607] on button "Switch to This" at bounding box center [363, 599] width 580 height 39
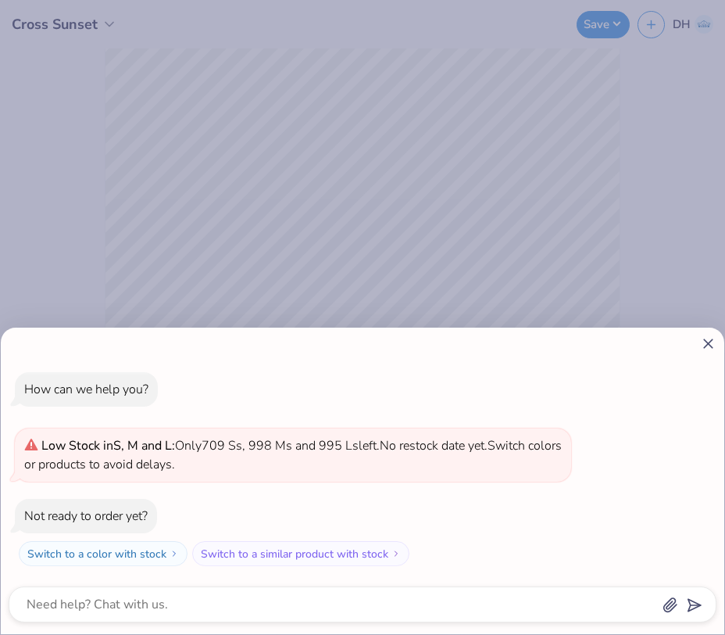
click at [706, 335] on icon at bounding box center [708, 343] width 16 height 16
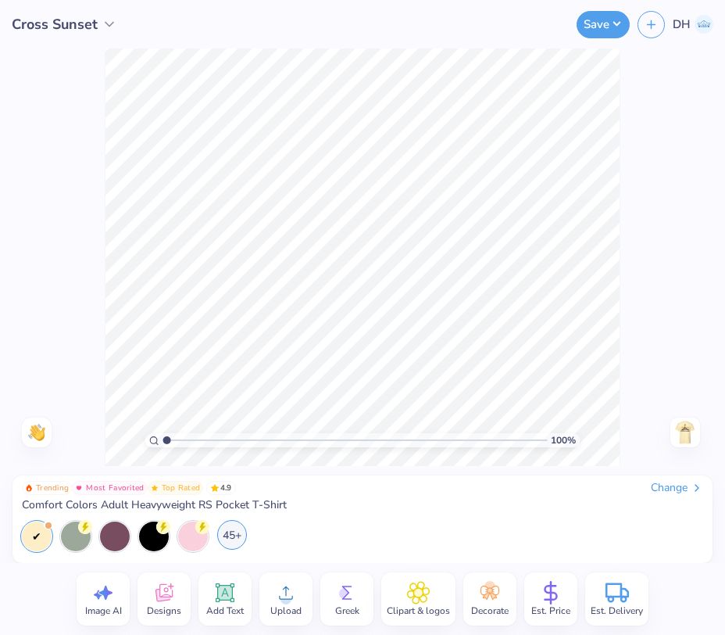
click at [230, 538] on div "45+" at bounding box center [232, 535] width 30 height 30
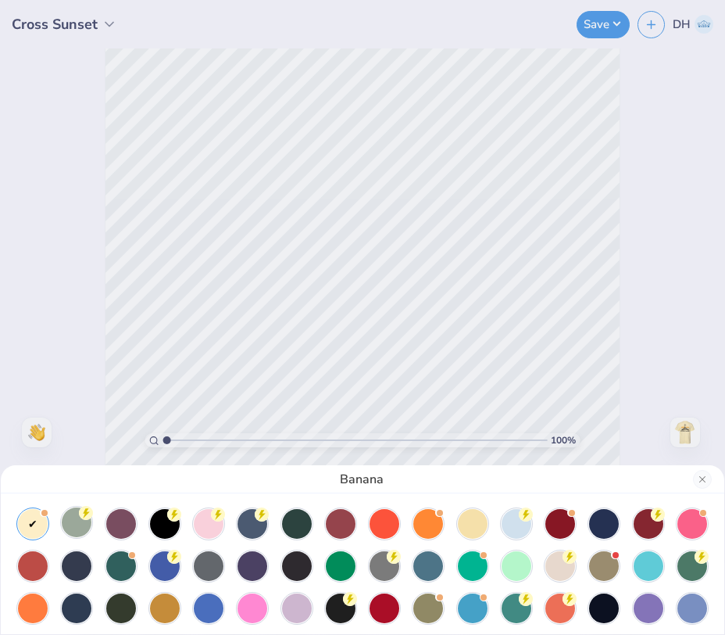
click at [83, 528] on div at bounding box center [77, 522] width 30 height 30
click at [425, 171] on div "Bay" at bounding box center [362, 317] width 725 height 635
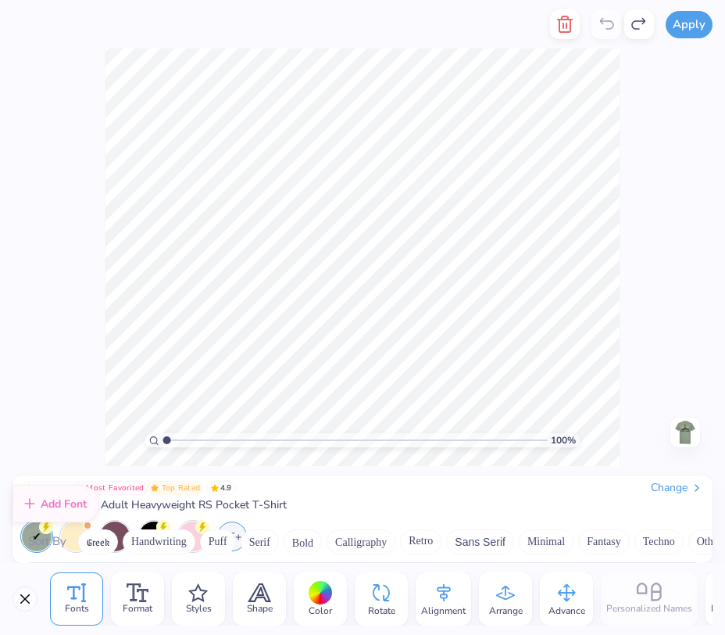
scroll to position [3385, 0]
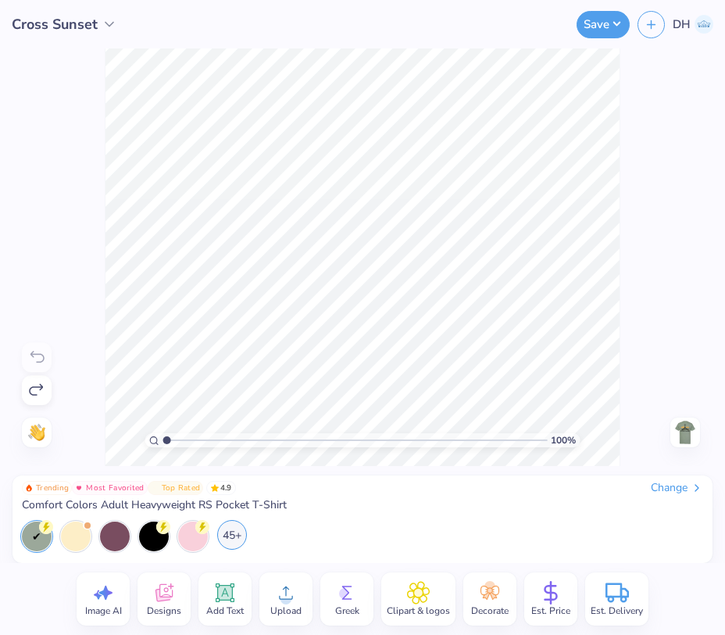
click at [234, 538] on div "45+" at bounding box center [232, 535] width 30 height 30
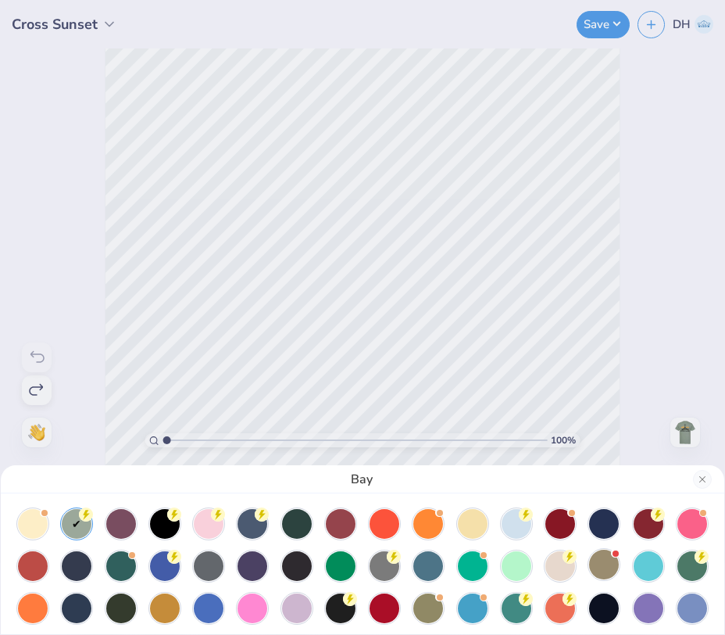
click at [600, 561] on div at bounding box center [604, 564] width 30 height 30
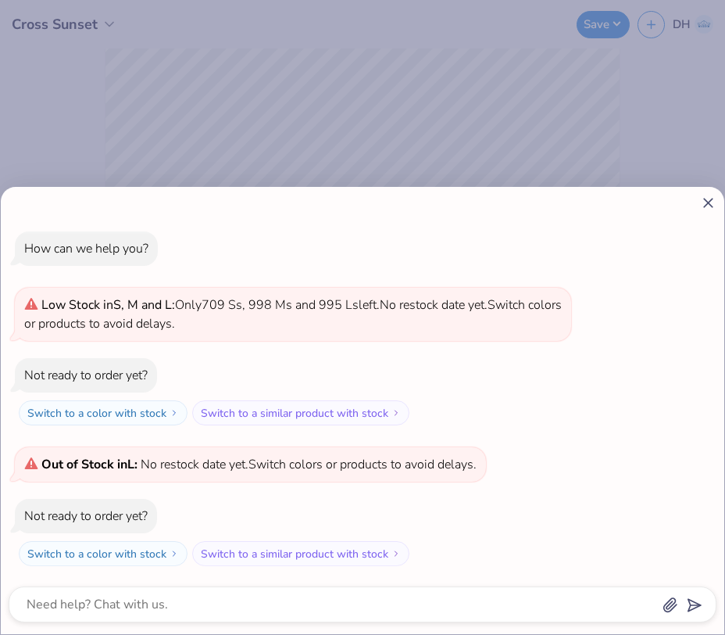
click at [716, 206] on icon at bounding box center [708, 203] width 16 height 16
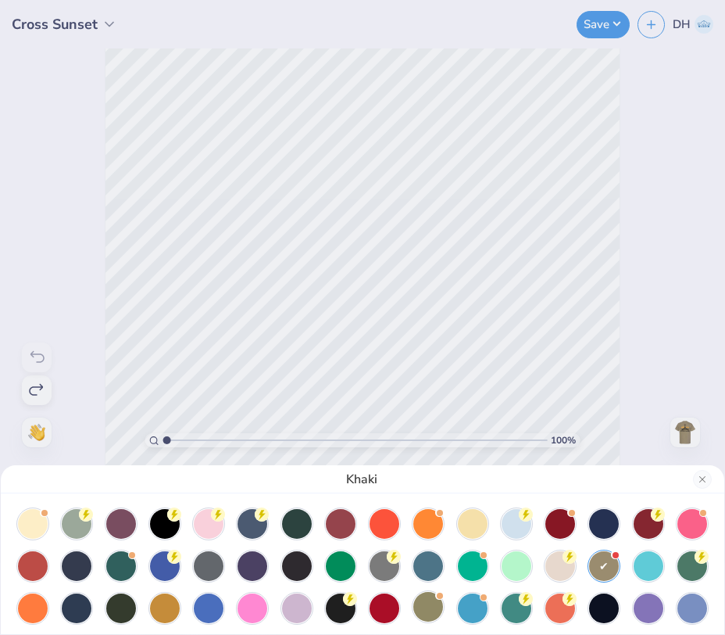
click at [431, 605] on div at bounding box center [428, 607] width 30 height 30
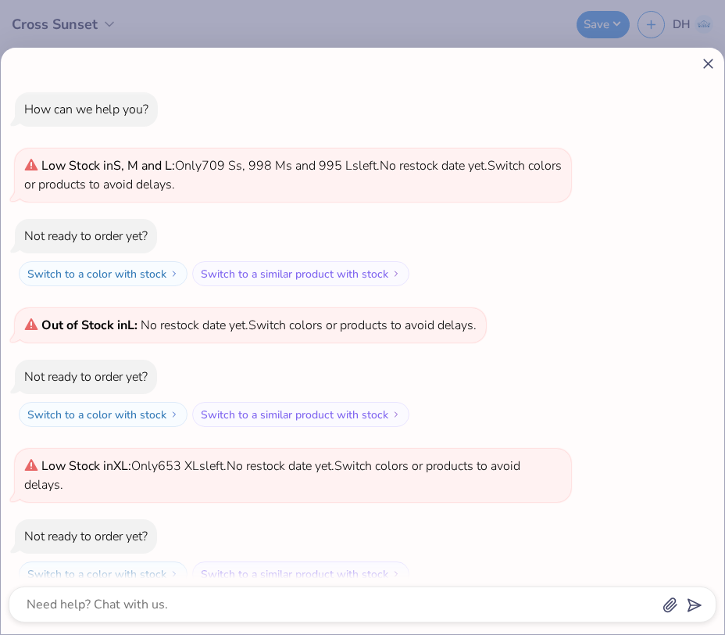
scroll to position [20, 0]
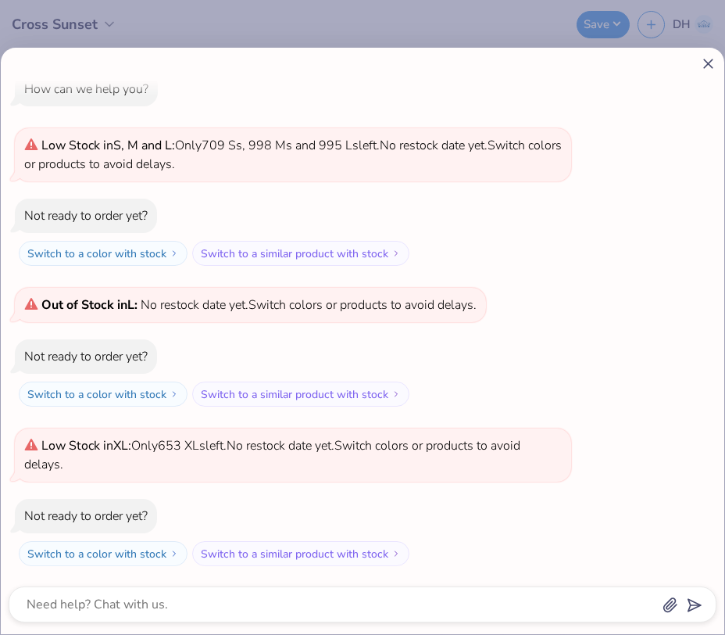
click at [703, 63] on icon at bounding box center [708, 63] width 16 height 16
type textarea "x"
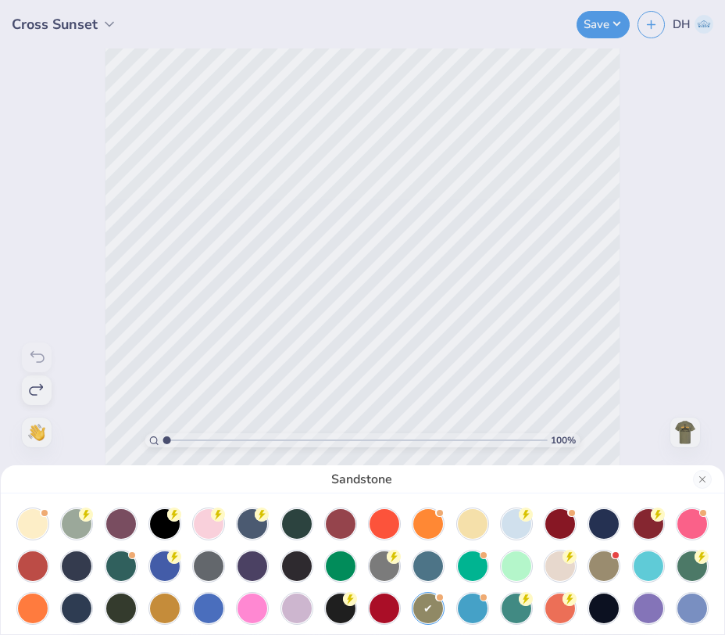
click at [602, 27] on div "Sandstone" at bounding box center [362, 317] width 725 height 635
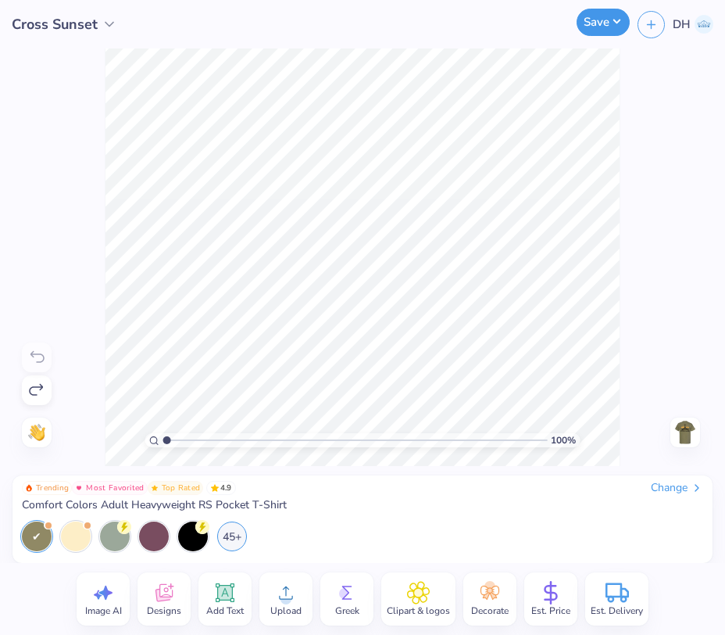
click at [606, 23] on button "Save" at bounding box center [603, 22] width 53 height 27
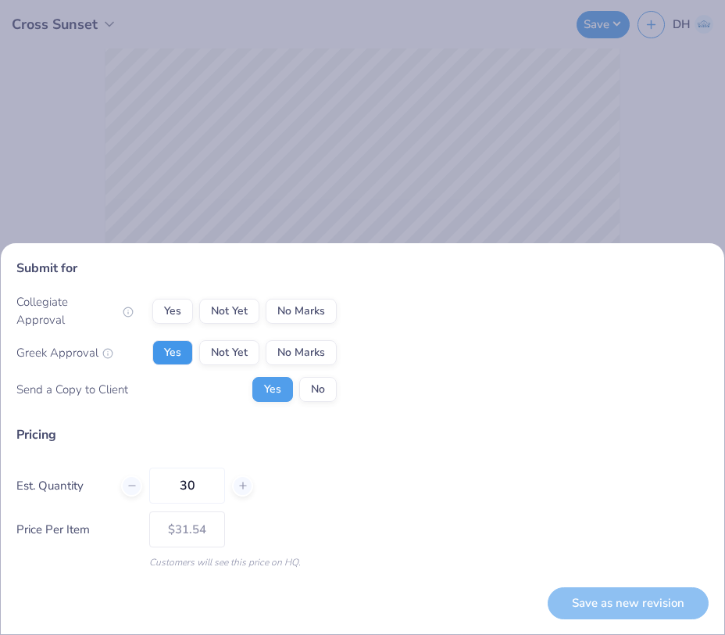
click at [177, 352] on button "Yes" at bounding box center [172, 352] width 41 height 25
click at [313, 321] on button "No Marks" at bounding box center [301, 311] width 71 height 25
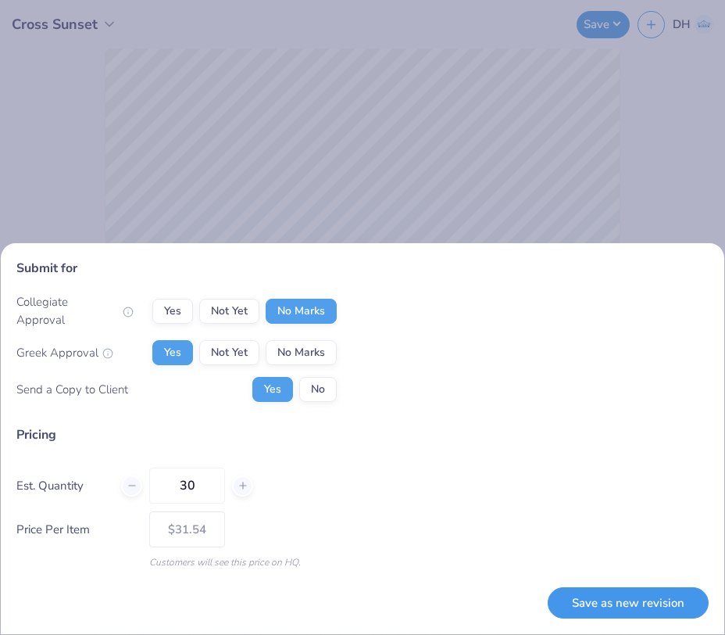
click at [586, 597] on button "Save as new revision" at bounding box center [628, 603] width 161 height 32
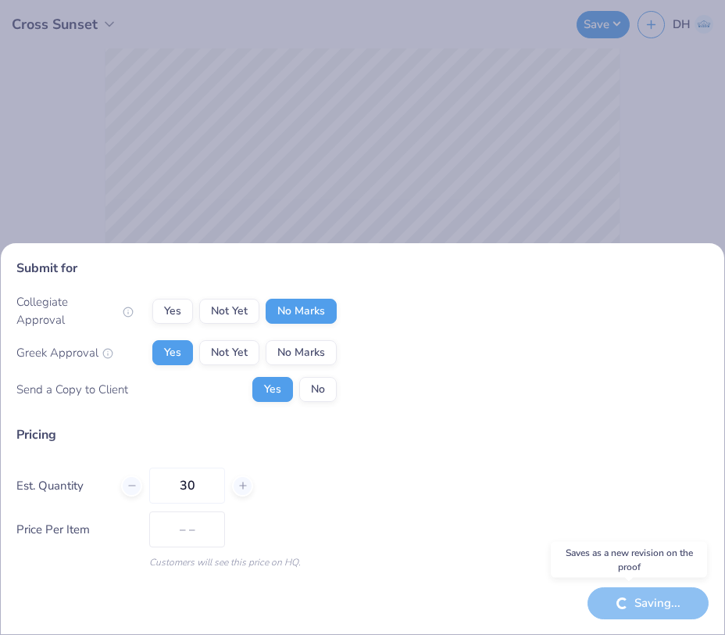
type input "$31.54"
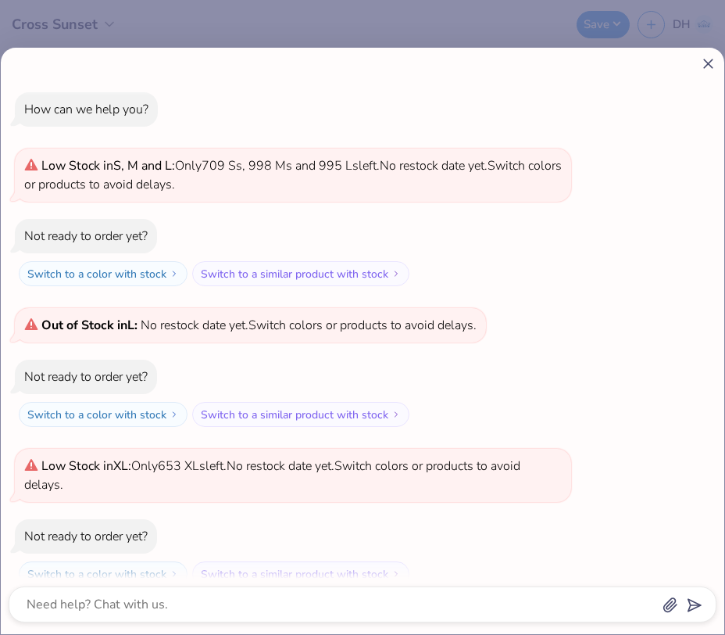
scroll to position [64, 0]
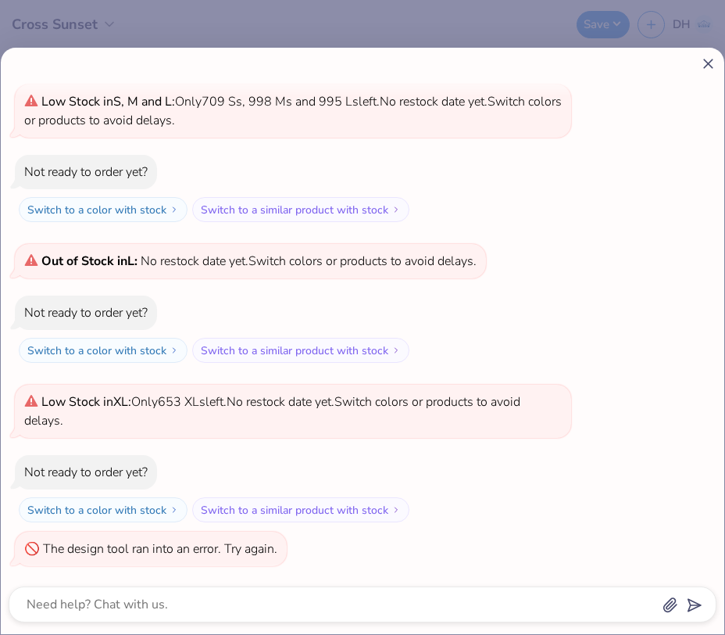
click at [712, 61] on line at bounding box center [708, 63] width 9 height 9
type textarea "x"
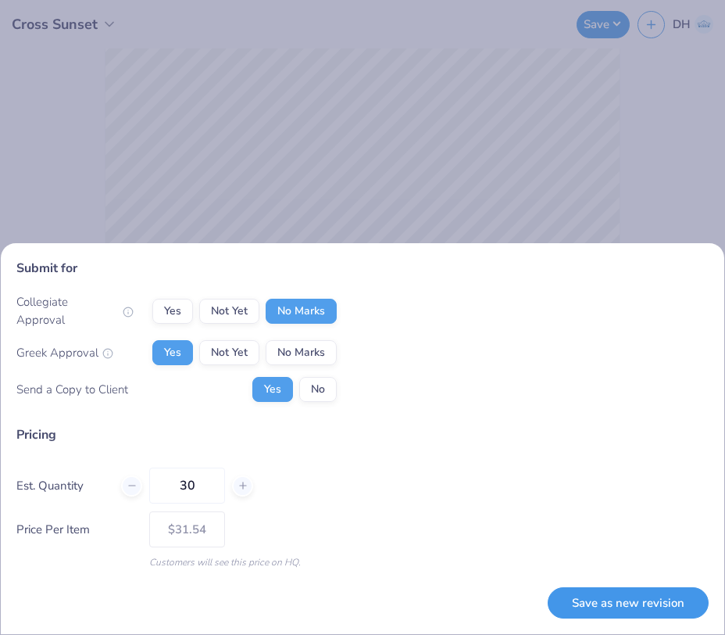
click at [638, 598] on button "Save as new revision" at bounding box center [628, 603] width 161 height 32
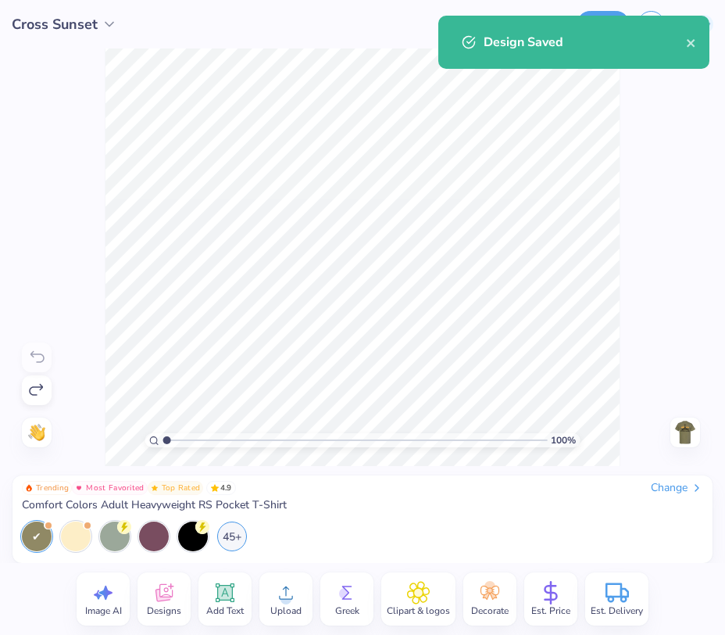
type input "$31.54"
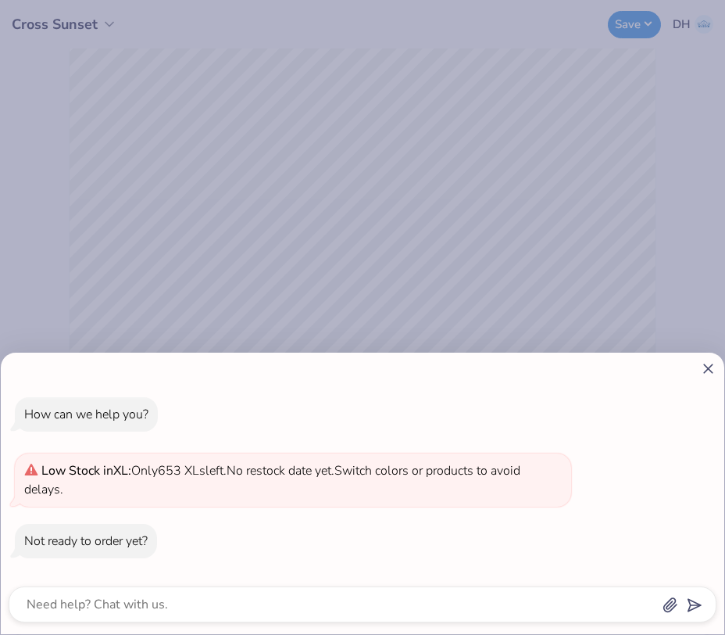
click at [709, 370] on icon at bounding box center [708, 368] width 16 height 16
type textarea "x"
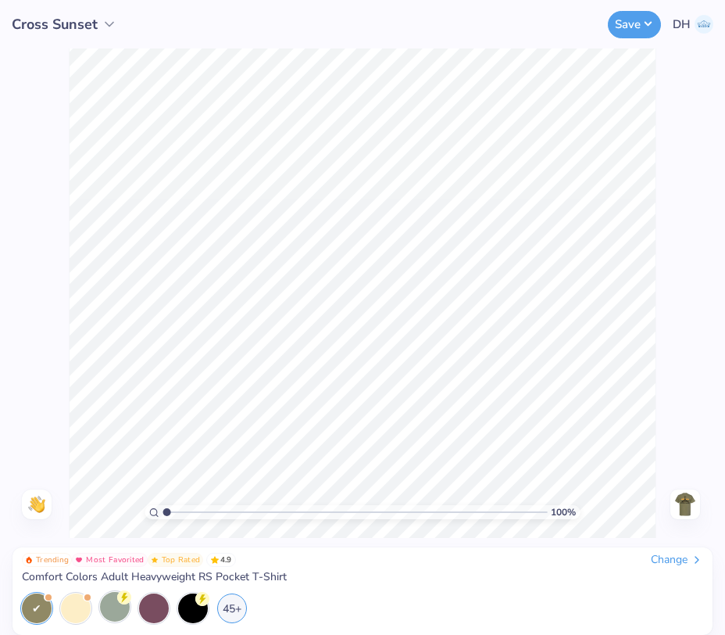
click at [121, 606] on div at bounding box center [115, 607] width 30 height 30
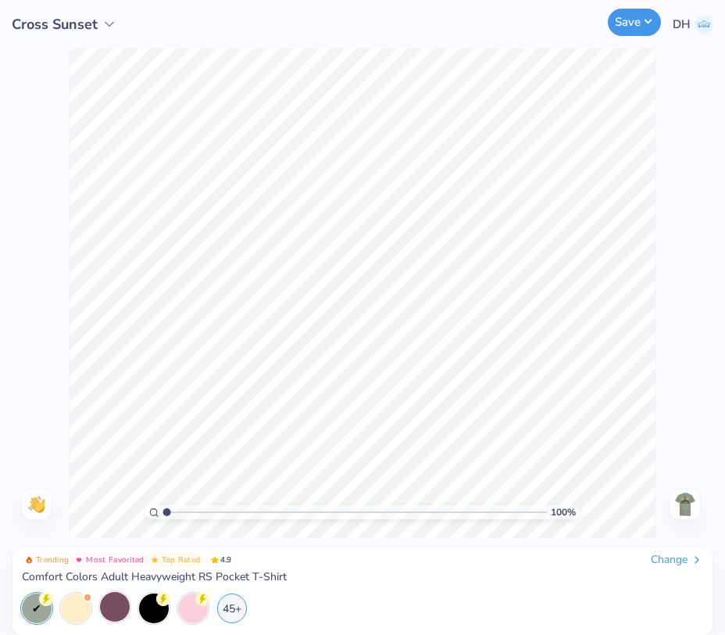
click at [624, 25] on button "Save" at bounding box center [634, 22] width 53 height 27
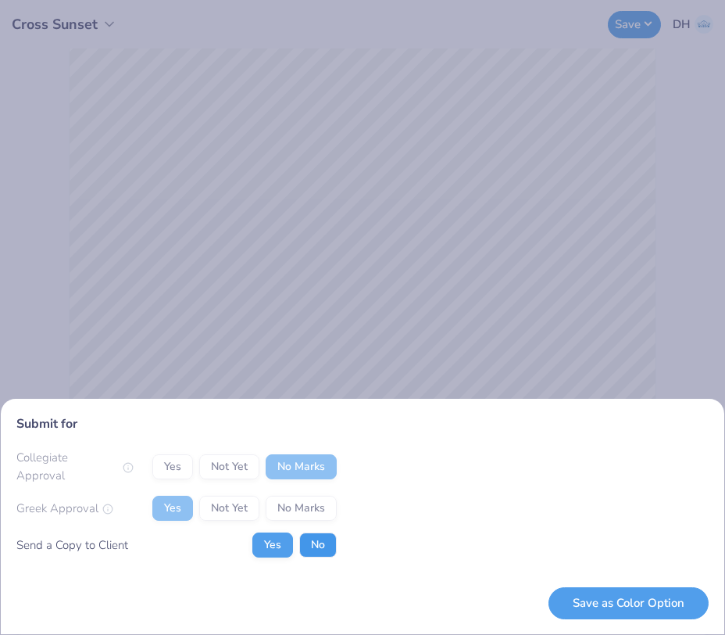
click at [305, 538] on button "No" at bounding box center [318, 544] width 38 height 25
click at [600, 606] on button "Save as Color Option" at bounding box center [629, 603] width 160 height 32
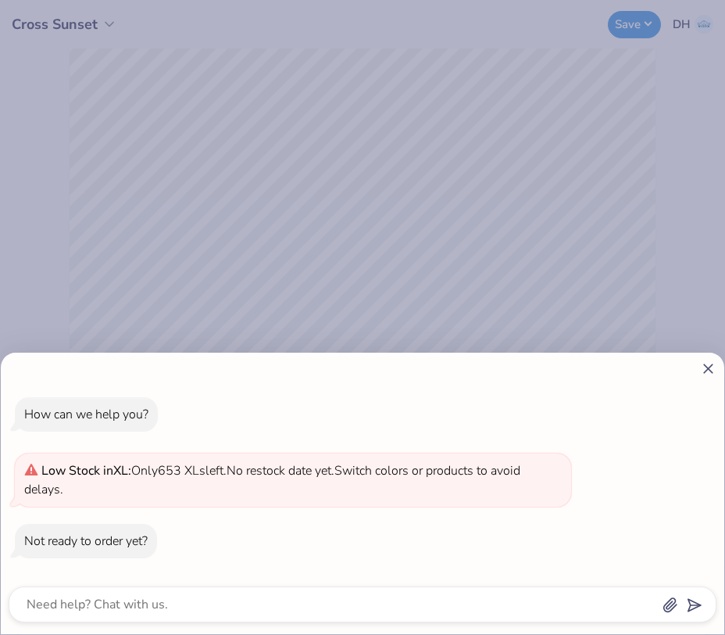
click at [707, 366] on icon at bounding box center [708, 368] width 16 height 16
type textarea "x"
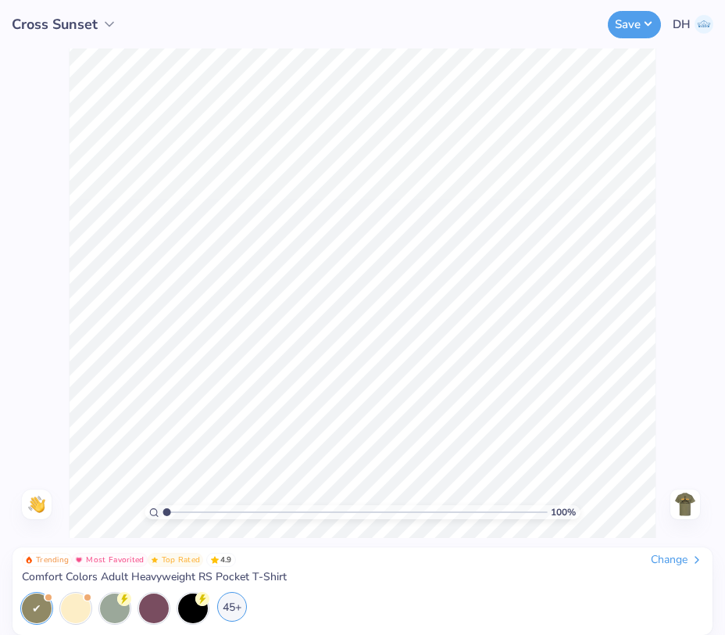
click at [232, 606] on div "45+" at bounding box center [232, 607] width 30 height 30
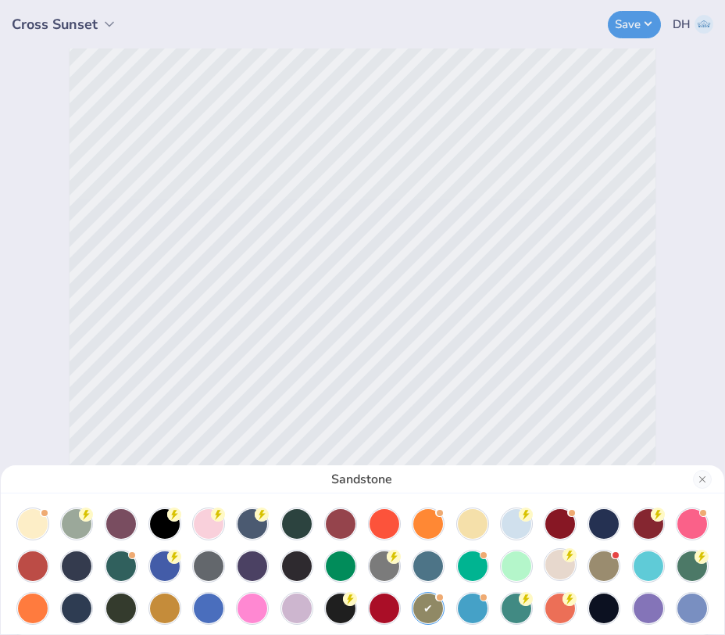
click at [93, 521] on circle at bounding box center [86, 514] width 14 height 14
click at [631, 27] on div "Ivory" at bounding box center [362, 317] width 725 height 635
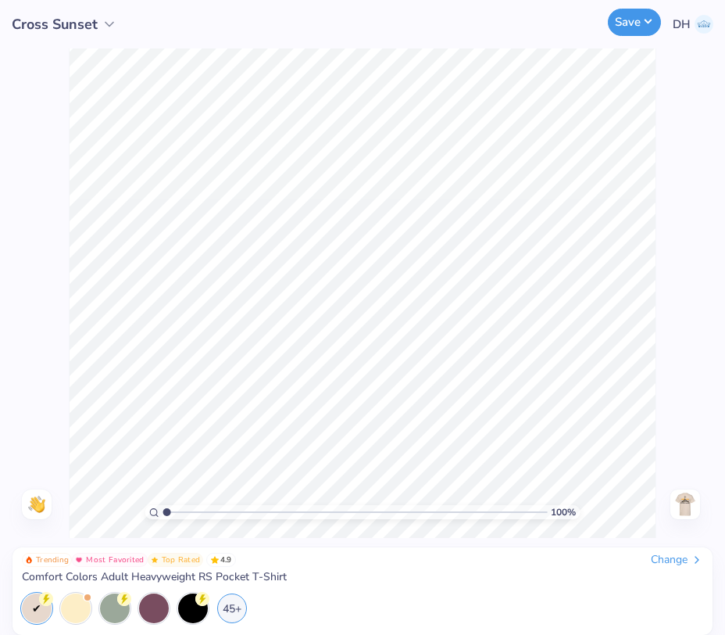
click at [634, 32] on button "Save" at bounding box center [634, 22] width 53 height 27
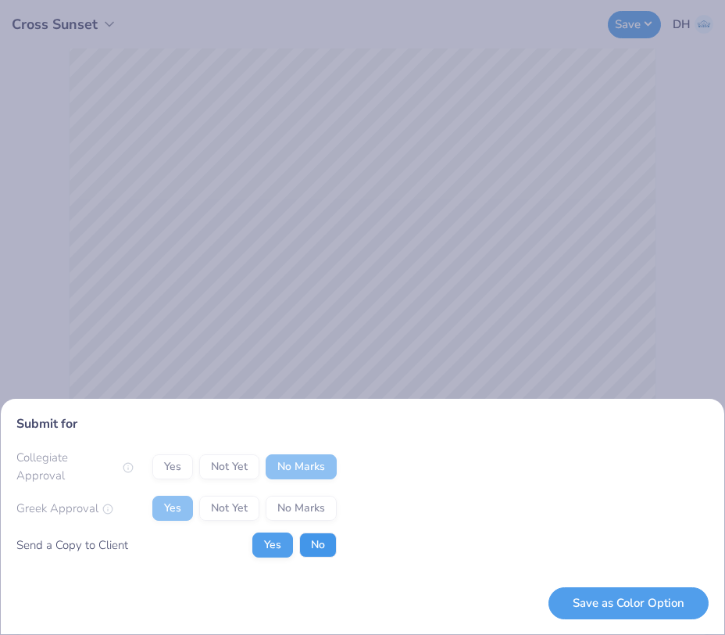
click at [320, 540] on button "No" at bounding box center [318, 544] width 38 height 25
click at [624, 598] on button "Save as Color Option" at bounding box center [629, 603] width 160 height 32
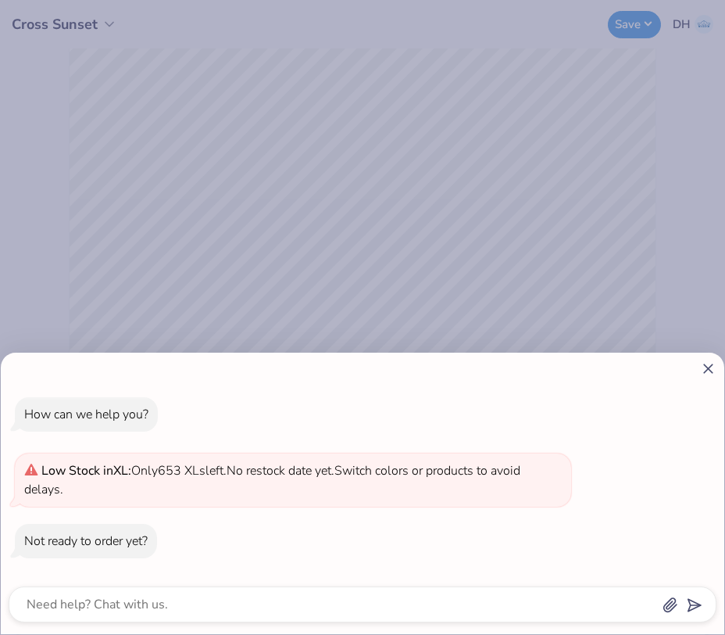
click at [709, 370] on icon at bounding box center [708, 368] width 16 height 16
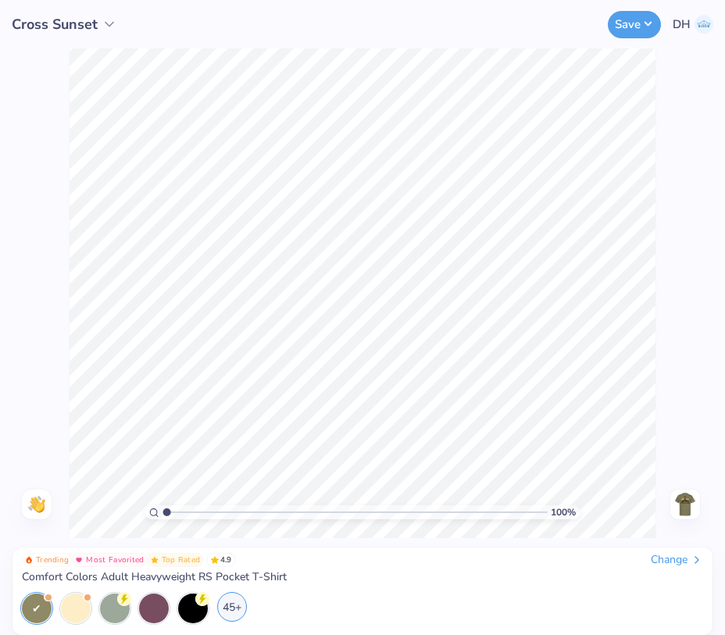
click at [236, 605] on div "45+" at bounding box center [232, 607] width 30 height 30
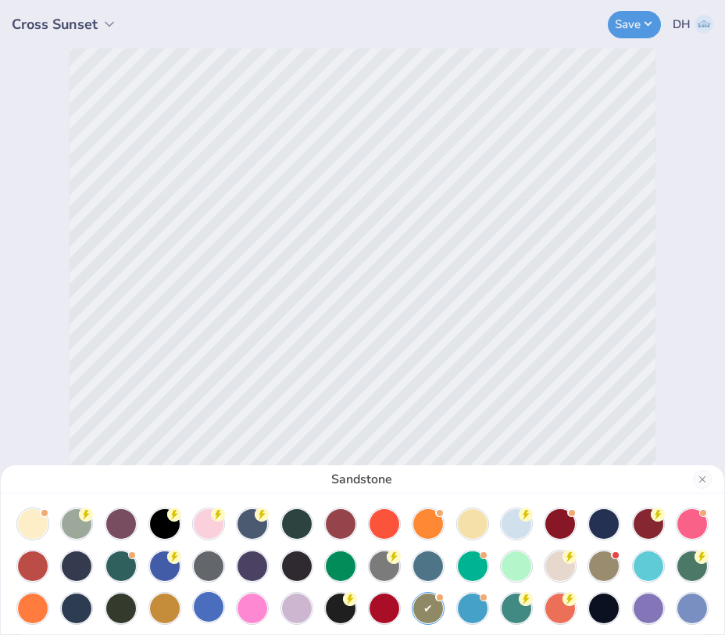
click at [209, 606] on div at bounding box center [209, 607] width 30 height 30
click at [171, 564] on div at bounding box center [165, 564] width 30 height 30
click at [478, 599] on div at bounding box center [473, 607] width 30 height 30
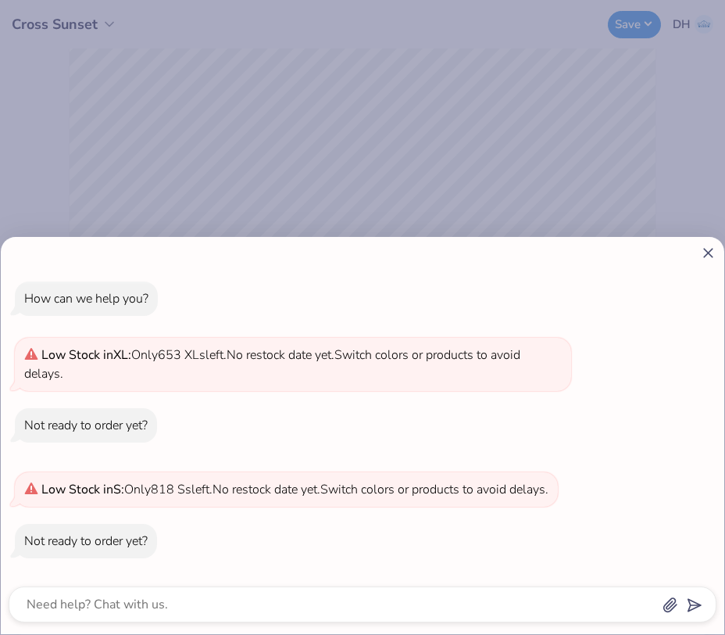
click at [705, 245] on icon at bounding box center [708, 253] width 16 height 16
type textarea "x"
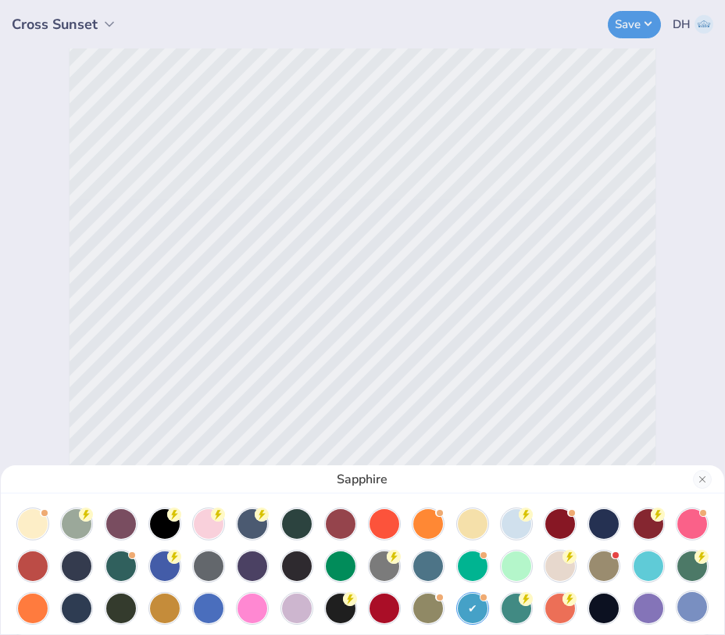
click at [688, 610] on div at bounding box center [693, 607] width 30 height 30
click at [646, 567] on div at bounding box center [649, 564] width 30 height 30
click at [509, 516] on div at bounding box center [517, 522] width 30 height 30
click at [435, 556] on div at bounding box center [428, 564] width 30 height 30
click at [637, 27] on div "Ice Blue" at bounding box center [362, 317] width 725 height 635
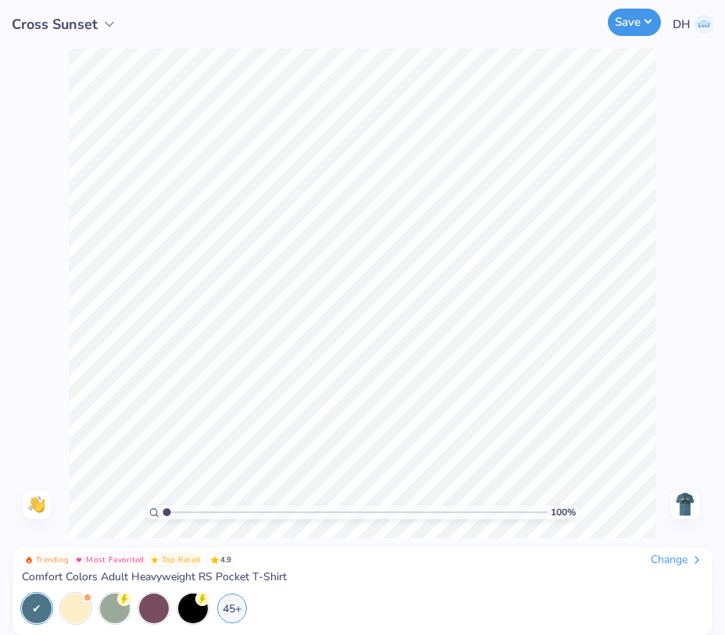
click at [634, 33] on button "Save" at bounding box center [634, 22] width 53 height 27
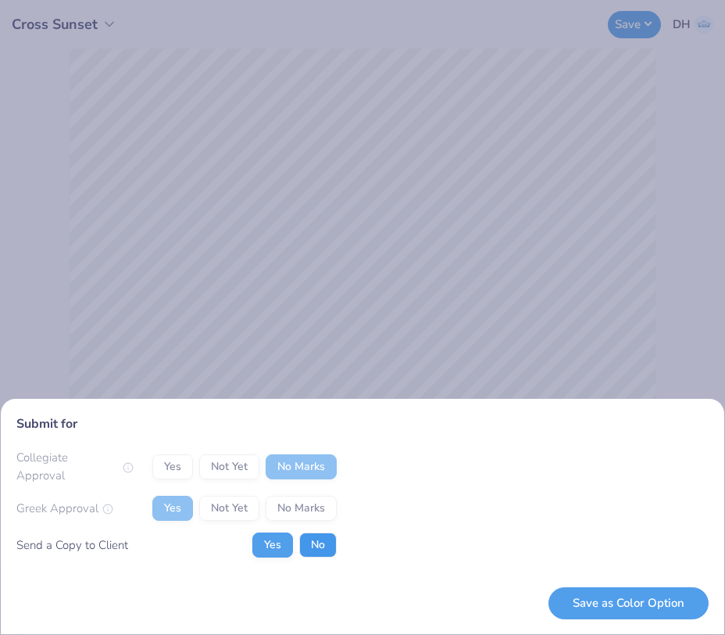
click at [324, 555] on button "No" at bounding box center [318, 544] width 38 height 25
click at [605, 603] on button "Save as Color Option" at bounding box center [629, 603] width 160 height 32
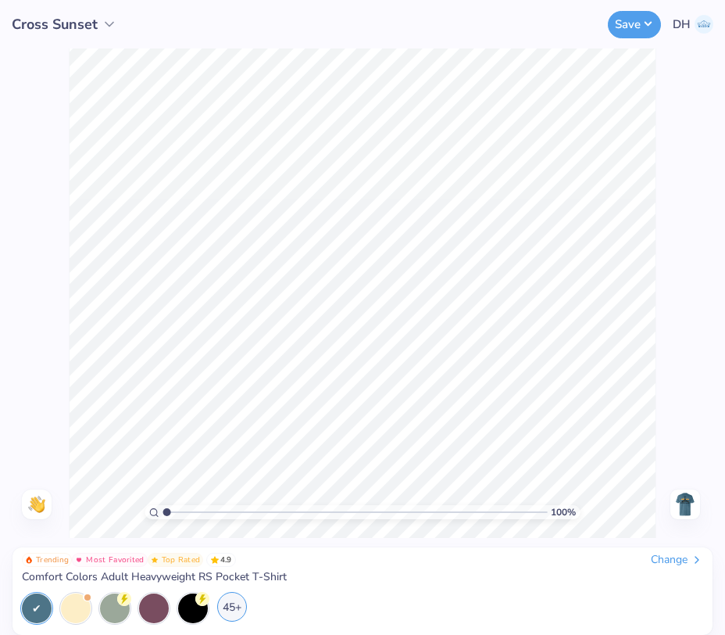
click at [228, 596] on div "45+" at bounding box center [232, 607] width 30 height 30
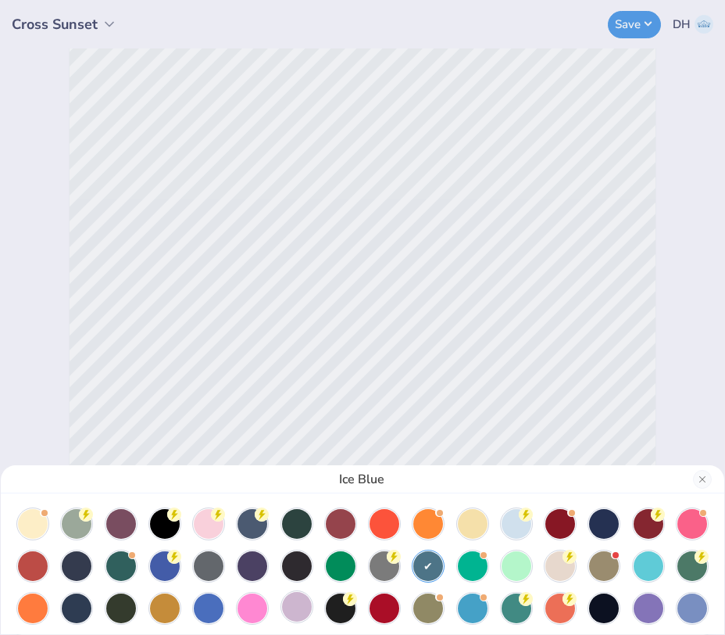
click at [292, 603] on div at bounding box center [297, 607] width 30 height 30
click at [653, 611] on div at bounding box center [649, 607] width 30 height 30
click at [642, 21] on div "Violet" at bounding box center [362, 317] width 725 height 635
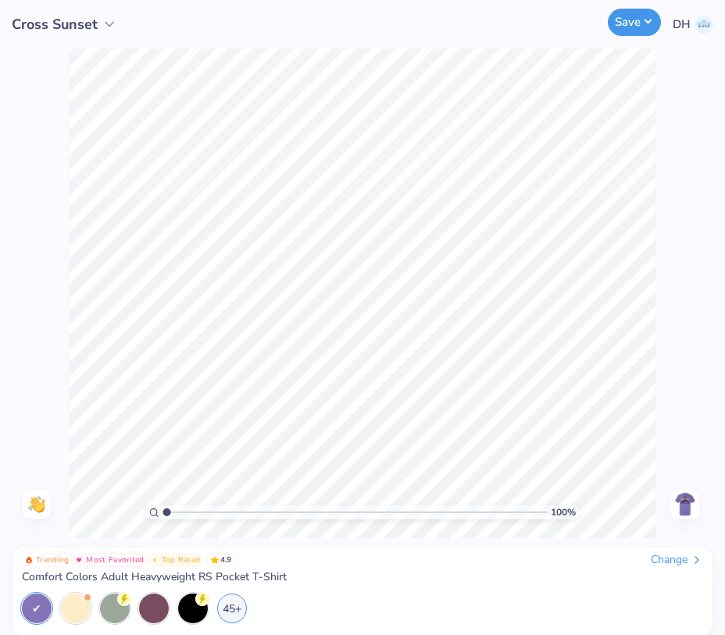
click at [636, 33] on button "Save" at bounding box center [634, 22] width 53 height 27
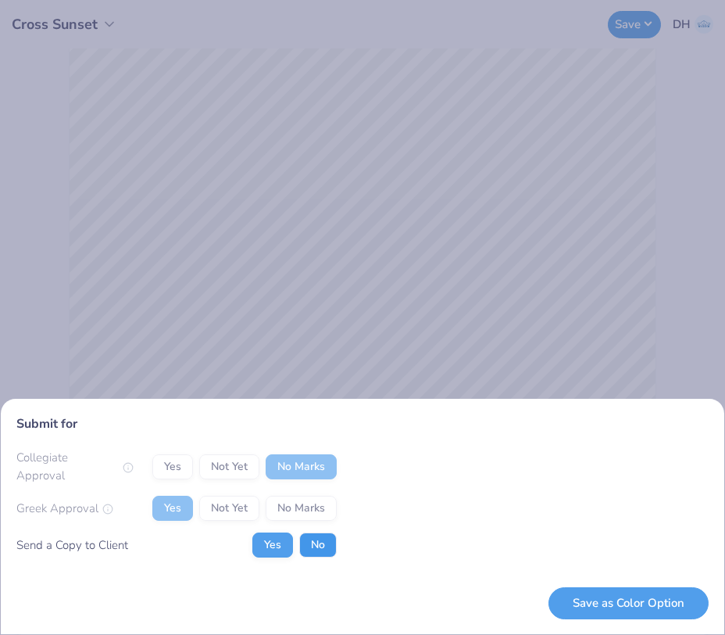
click at [320, 541] on button "No" at bounding box center [318, 544] width 38 height 25
click at [605, 606] on button "Save as Color Option" at bounding box center [629, 603] width 160 height 32
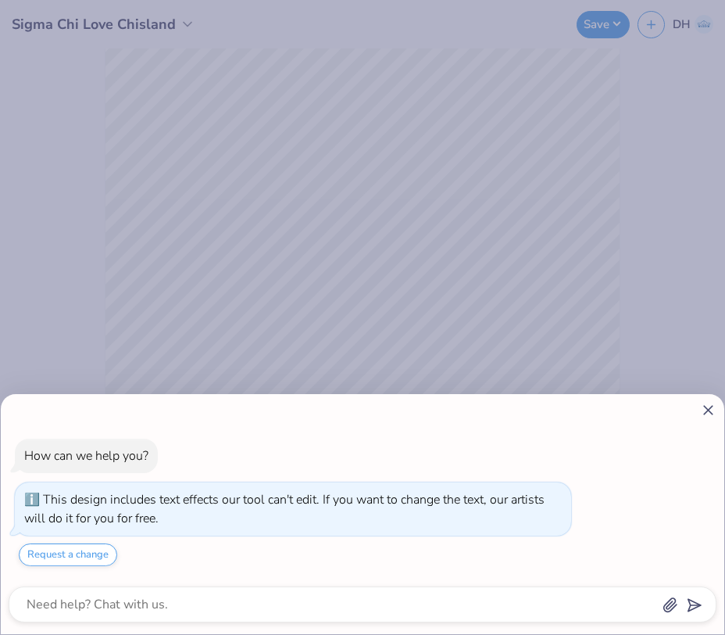
click at [703, 409] on icon at bounding box center [708, 410] width 16 height 16
type textarea "x"
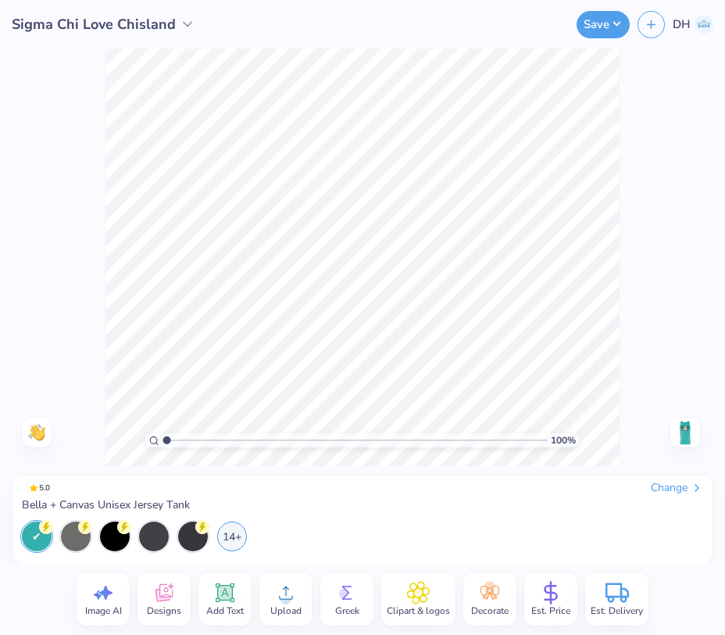
click at [682, 427] on img at bounding box center [685, 432] width 25 height 25
click at [688, 431] on img at bounding box center [685, 432] width 25 height 25
click at [595, 26] on button "Save" at bounding box center [603, 22] width 53 height 27
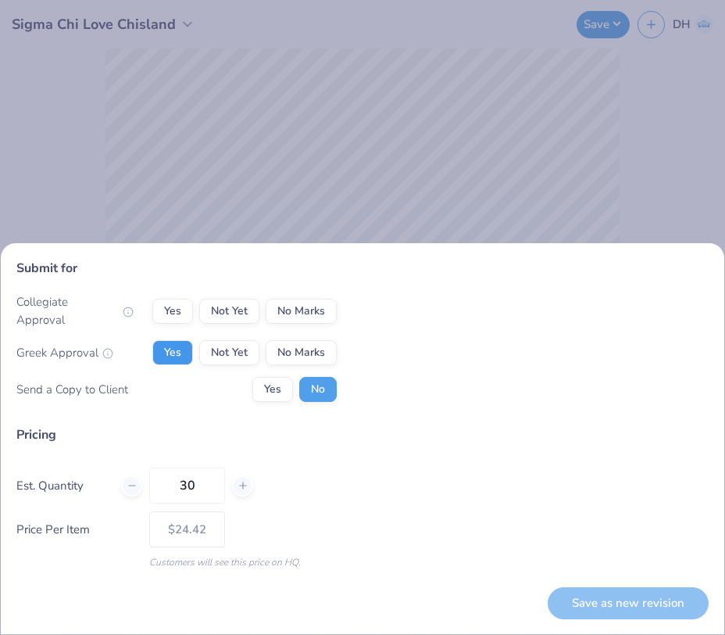
click at [187, 349] on button "Yes" at bounding box center [172, 352] width 41 height 25
click at [302, 316] on button "No Marks" at bounding box center [301, 311] width 71 height 25
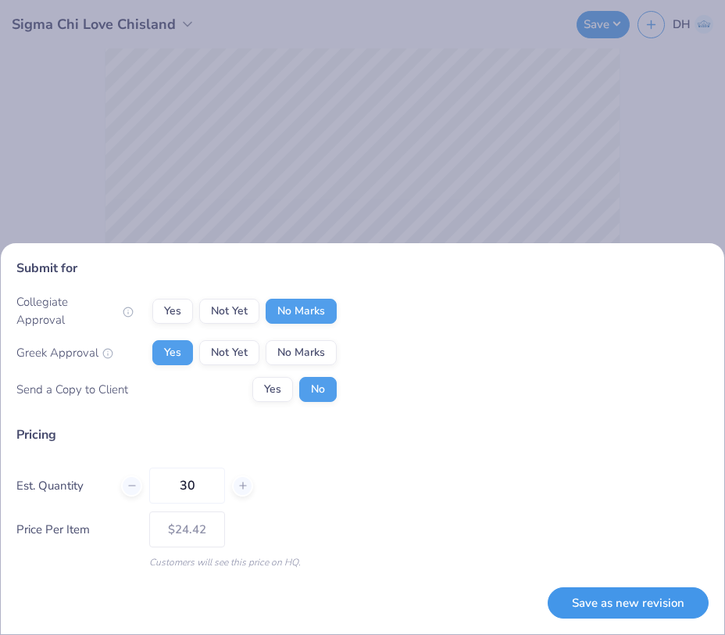
click at [613, 601] on button "Save as new revision" at bounding box center [628, 603] width 161 height 32
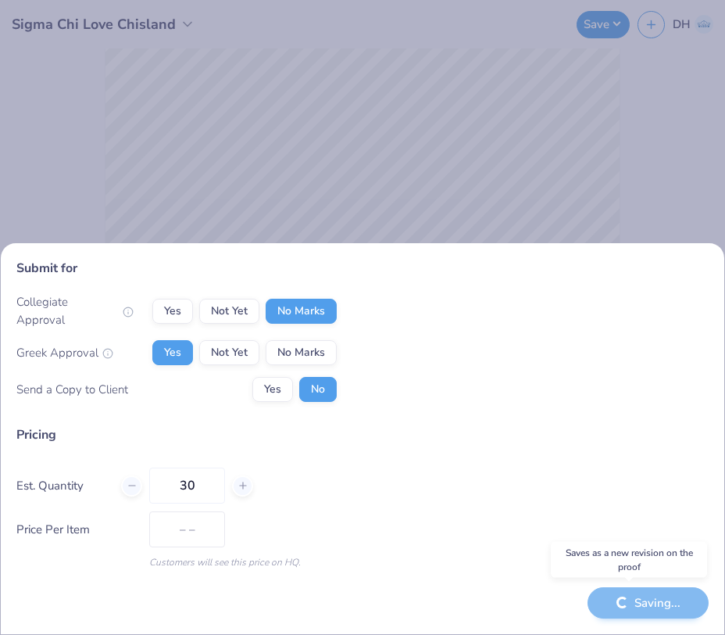
type input "$24.42"
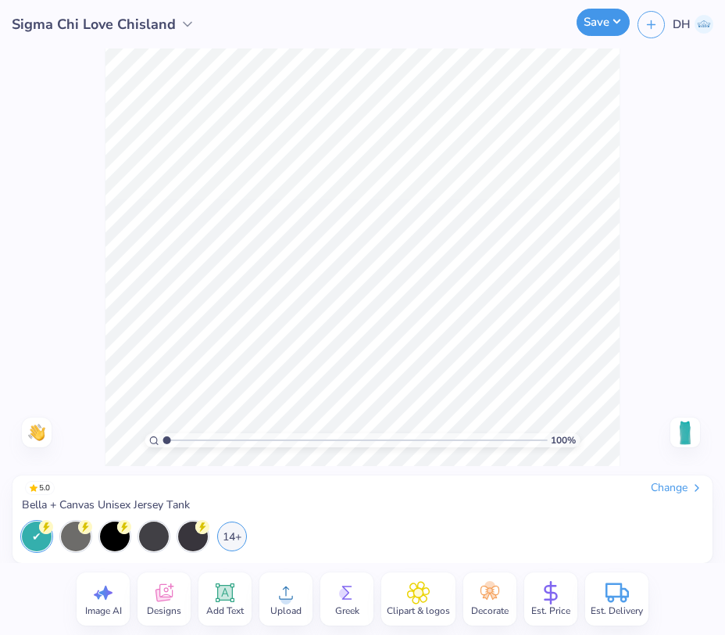
click at [599, 18] on button "Save" at bounding box center [603, 22] width 53 height 27
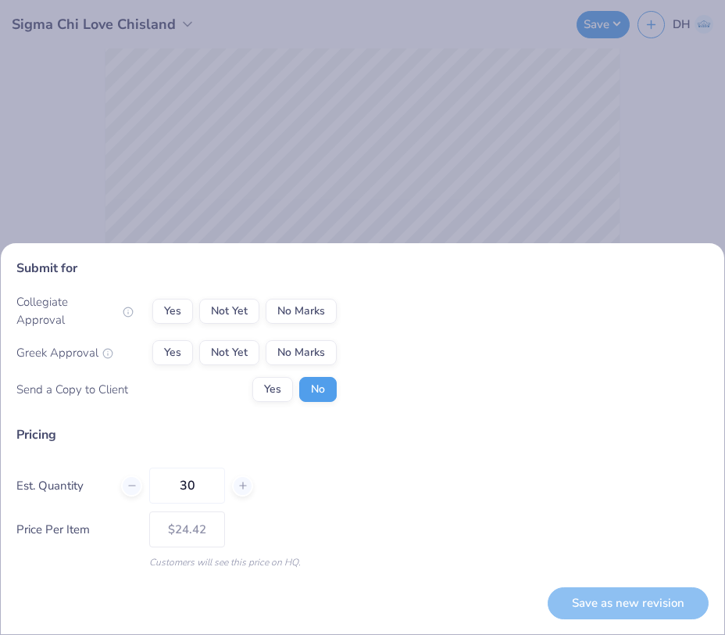
click at [196, 358] on div "Yes Not Yet No Marks" at bounding box center [244, 352] width 184 height 25
click at [186, 348] on button "Yes" at bounding box center [172, 352] width 41 height 25
click at [295, 314] on button "No Marks" at bounding box center [301, 311] width 71 height 25
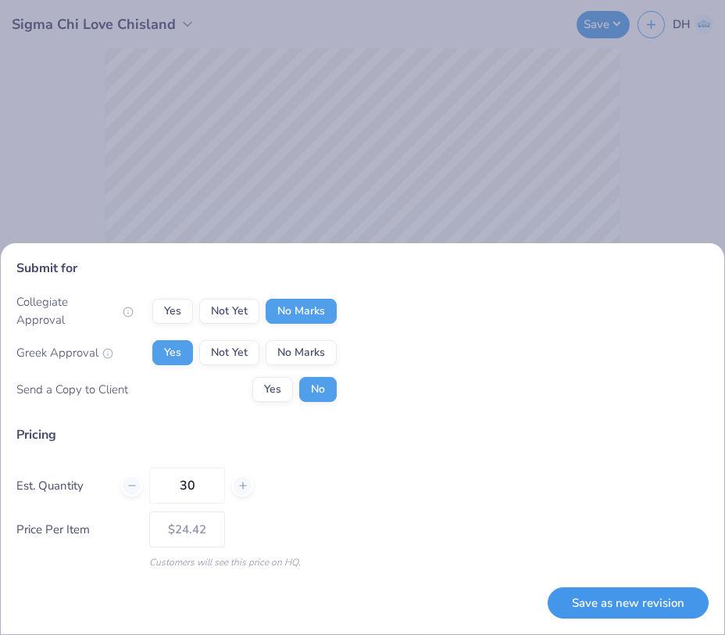
click at [628, 605] on button "Save as new revision" at bounding box center [628, 603] width 161 height 32
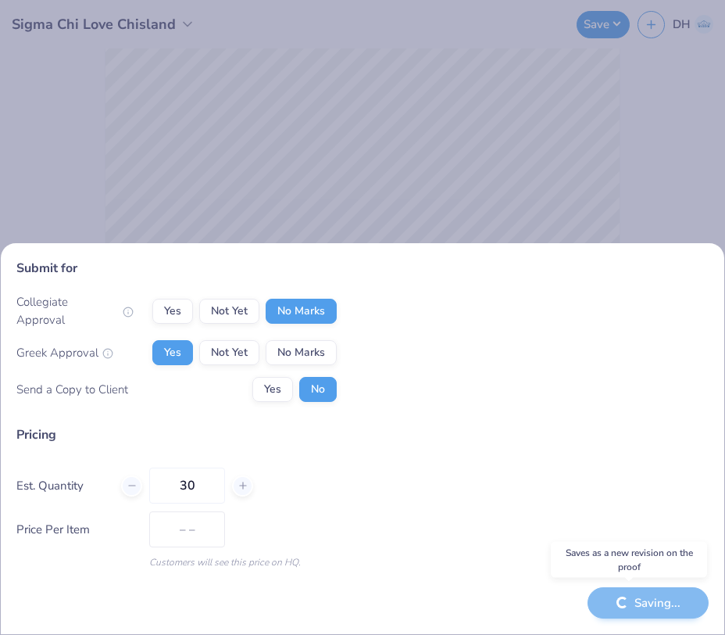
type input "$24.42"
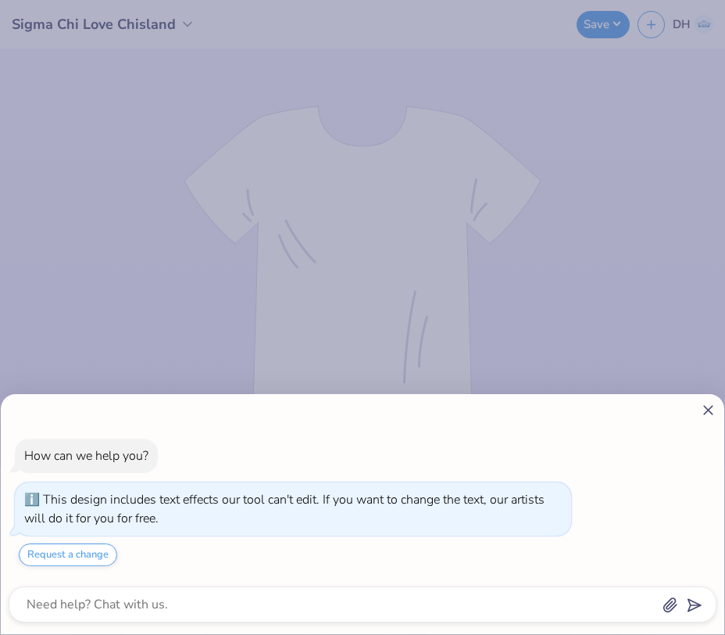
type textarea "x"
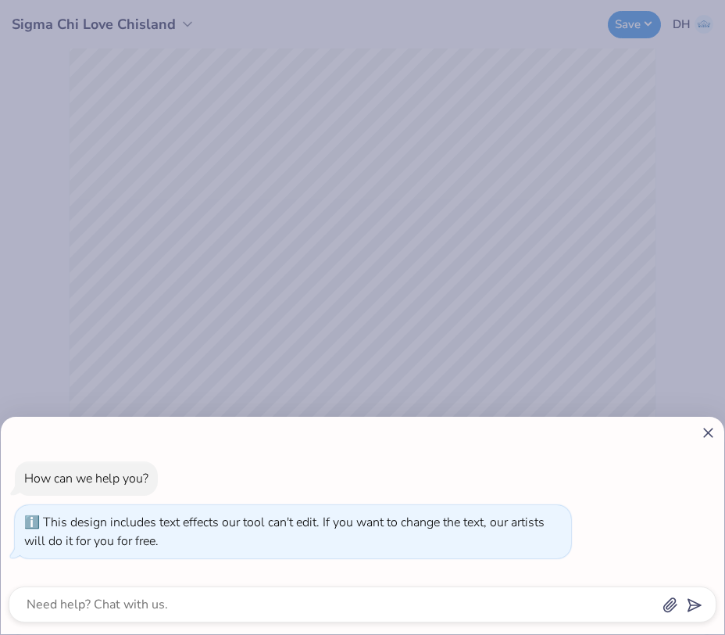
click at [713, 433] on icon at bounding box center [708, 432] width 16 height 16
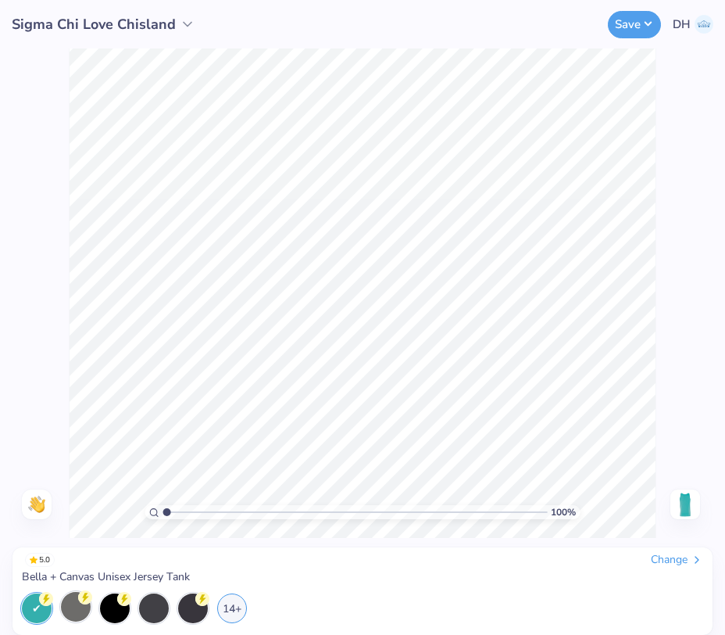
click at [72, 604] on div at bounding box center [76, 607] width 30 height 30
click at [234, 607] on div "14+" at bounding box center [232, 607] width 30 height 30
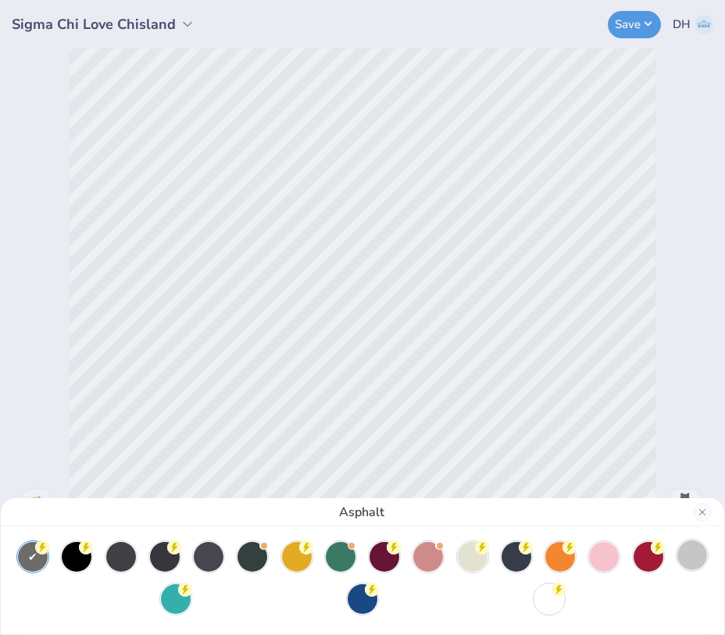
click at [691, 554] on div at bounding box center [693, 555] width 30 height 30
click at [631, 29] on div "Silver" at bounding box center [362, 317] width 725 height 635
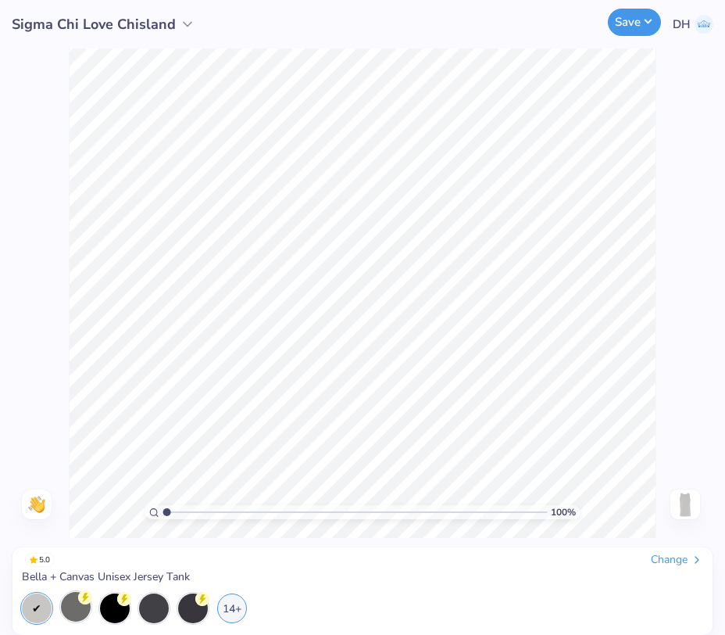
click at [628, 24] on button "Save" at bounding box center [634, 22] width 53 height 27
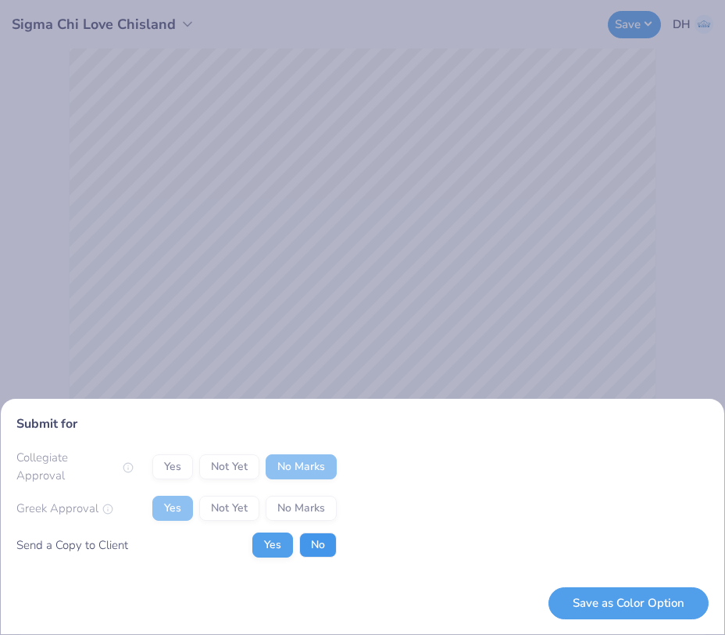
click at [323, 546] on button "No" at bounding box center [318, 544] width 38 height 25
click at [631, 590] on button "Save as Color Option" at bounding box center [629, 603] width 160 height 32
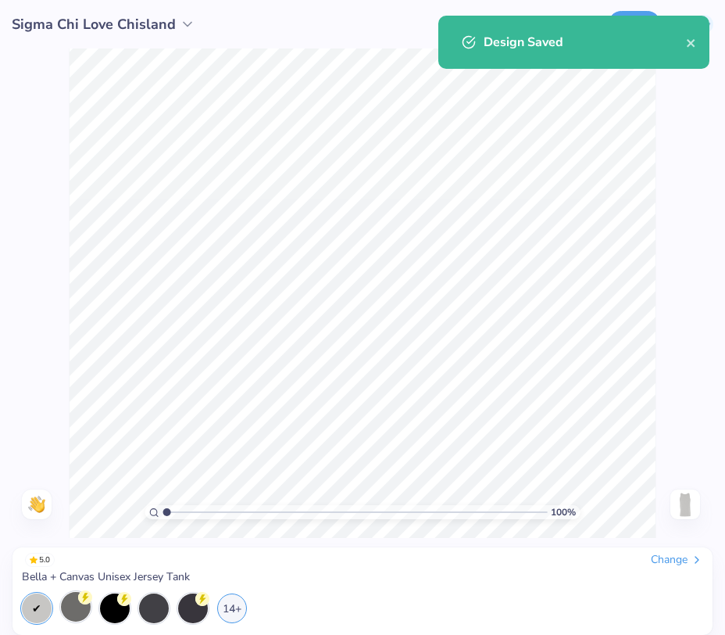
click at [667, 555] on div "Change" at bounding box center [677, 560] width 52 height 14
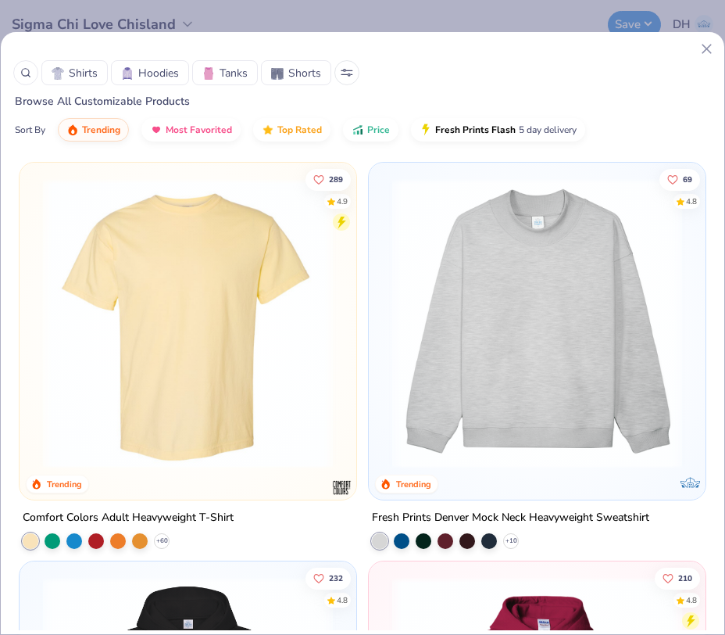
click at [705, 44] on icon at bounding box center [707, 49] width 16 height 16
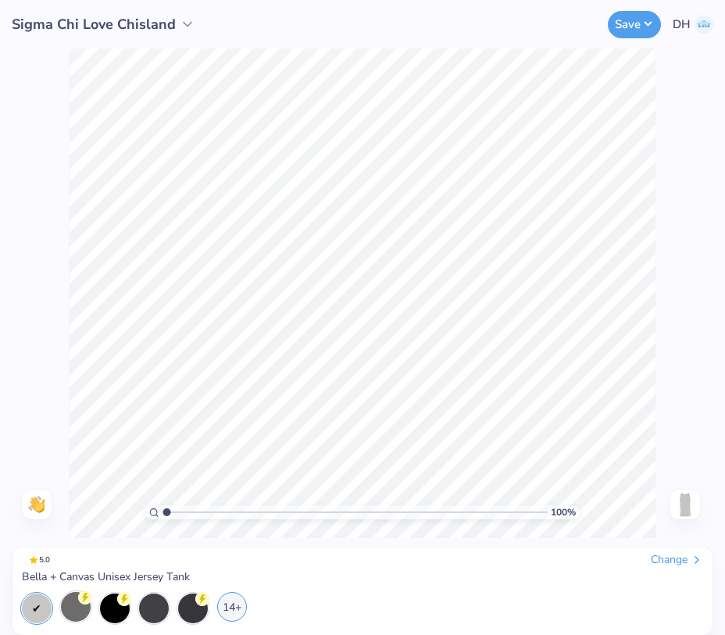
click at [234, 610] on div "14+" at bounding box center [232, 607] width 30 height 30
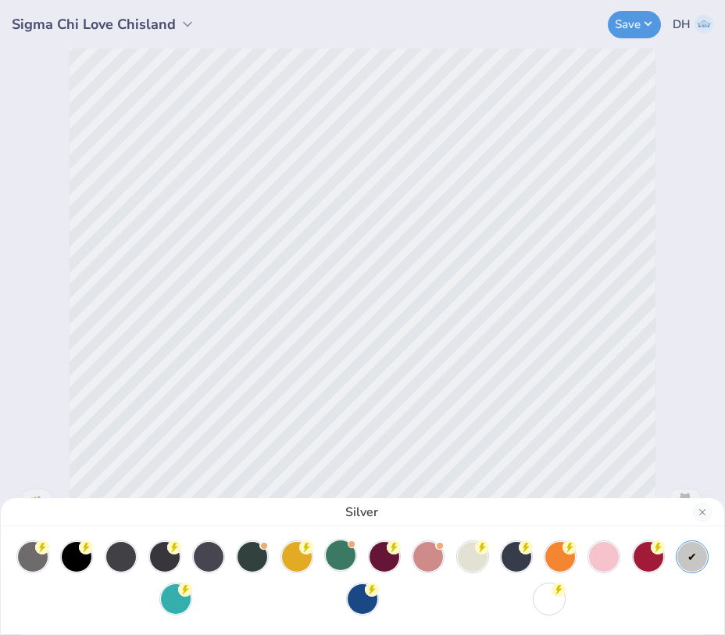
click at [342, 553] on div at bounding box center [341, 555] width 30 height 30
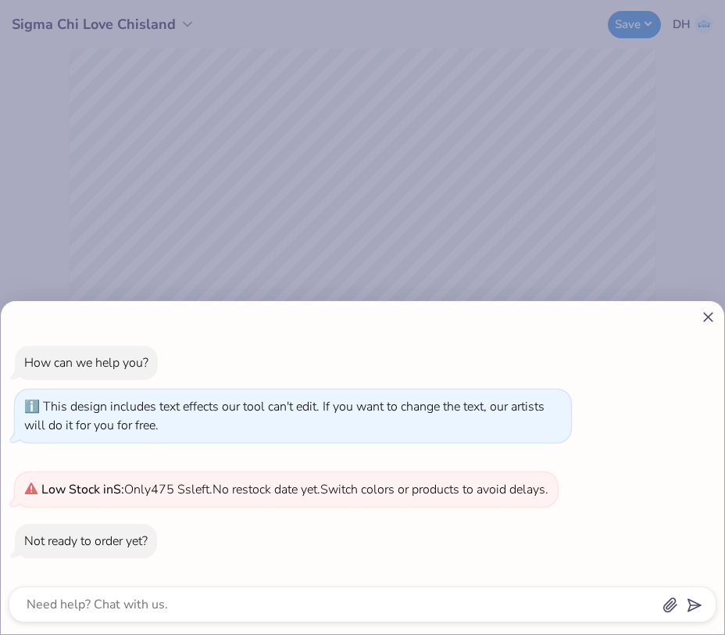
click at [708, 309] on icon at bounding box center [708, 317] width 16 height 16
type textarea "x"
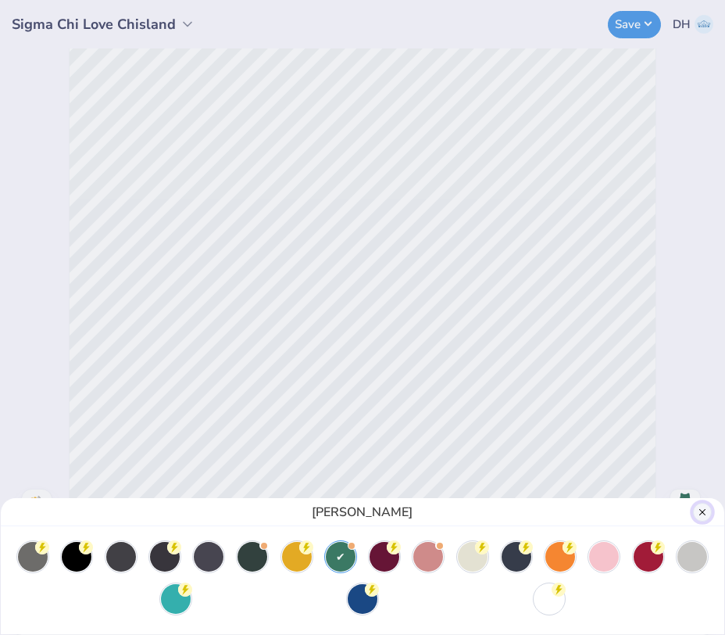
click at [702, 511] on button "Close" at bounding box center [702, 511] width 19 height 19
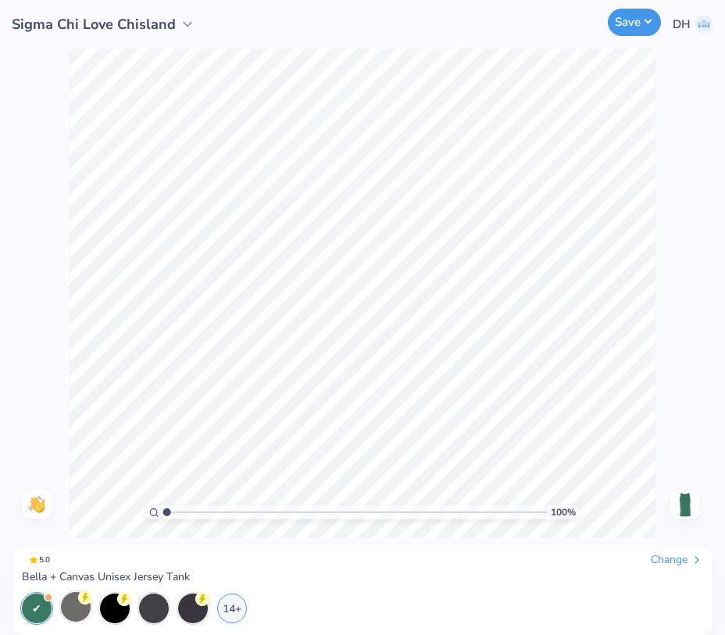
click at [636, 22] on button "Save" at bounding box center [634, 22] width 53 height 27
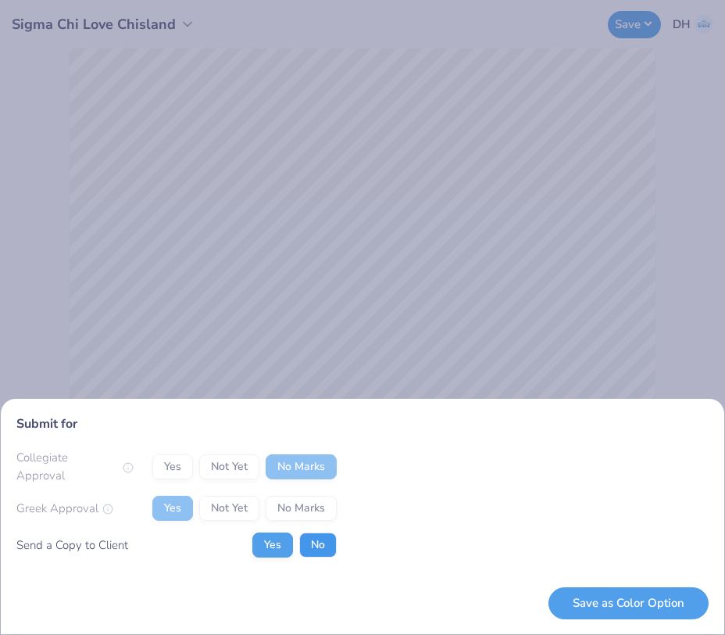
click at [316, 545] on button "No" at bounding box center [318, 544] width 38 height 25
click at [613, 598] on button "Save as Color Option" at bounding box center [629, 603] width 160 height 32
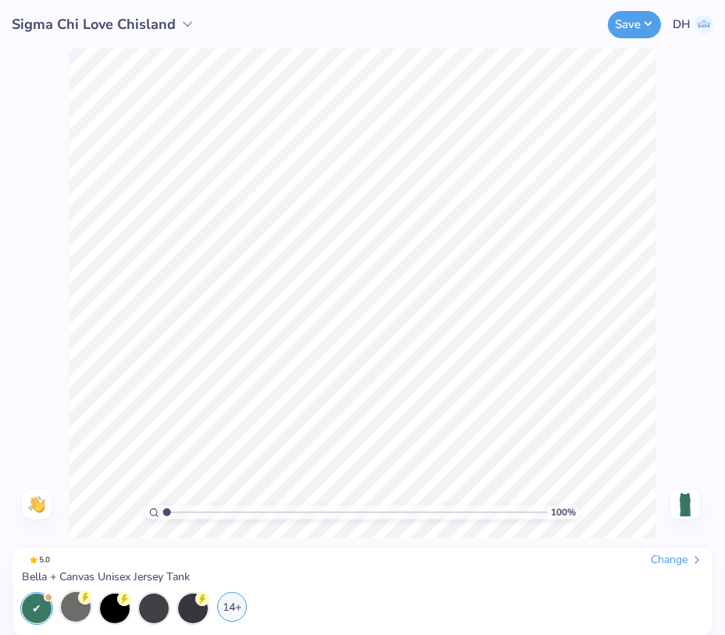
click at [226, 606] on div "14+" at bounding box center [232, 607] width 30 height 30
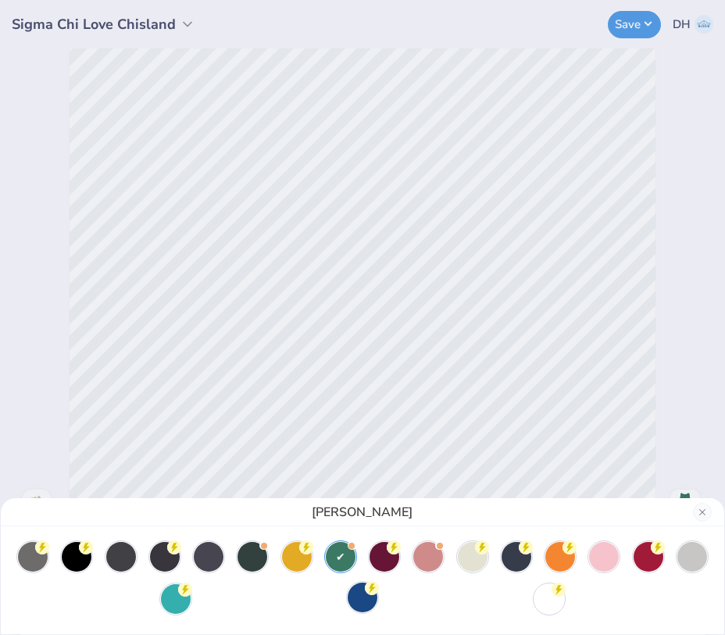
click at [359, 595] on div at bounding box center [363, 597] width 30 height 30
click at [638, 16] on div "True Royal" at bounding box center [362, 317] width 725 height 635
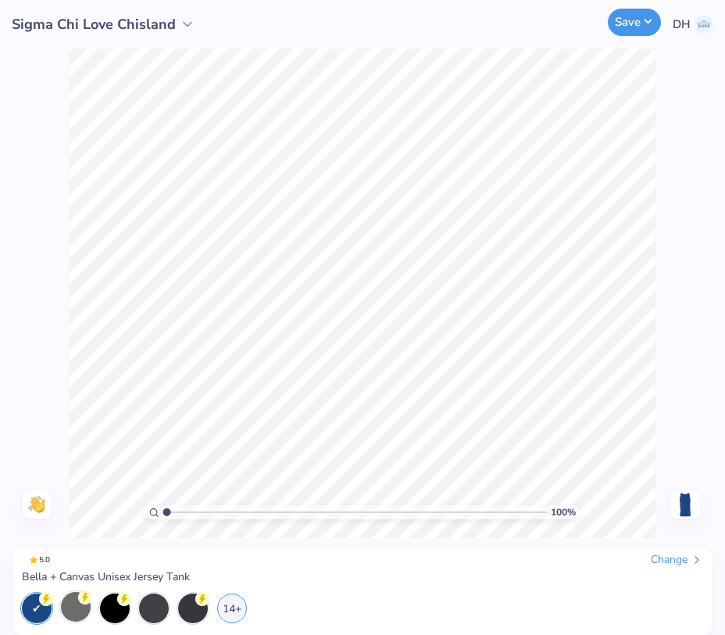
click at [634, 26] on button "Save" at bounding box center [634, 22] width 53 height 27
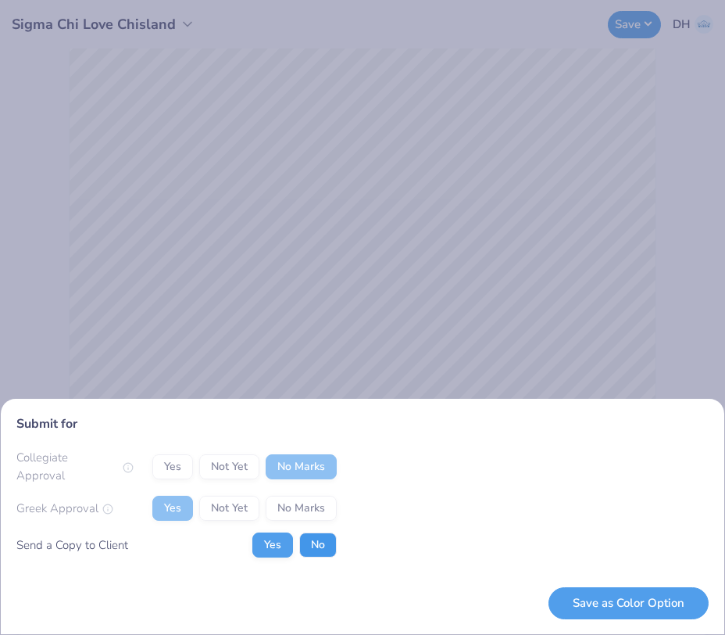
click at [314, 547] on button "No" at bounding box center [318, 544] width 38 height 25
click at [601, 599] on button "Save as Color Option" at bounding box center [629, 603] width 160 height 32
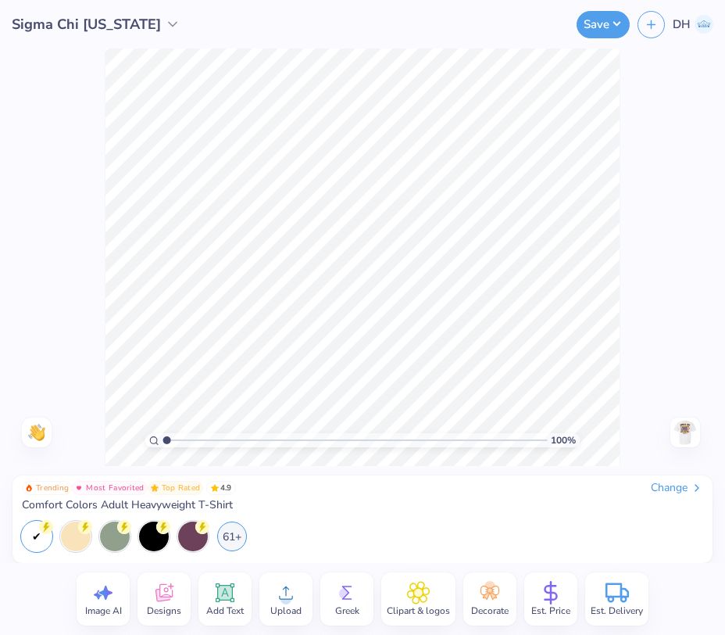
click at [656, 486] on div "Change" at bounding box center [677, 488] width 52 height 14
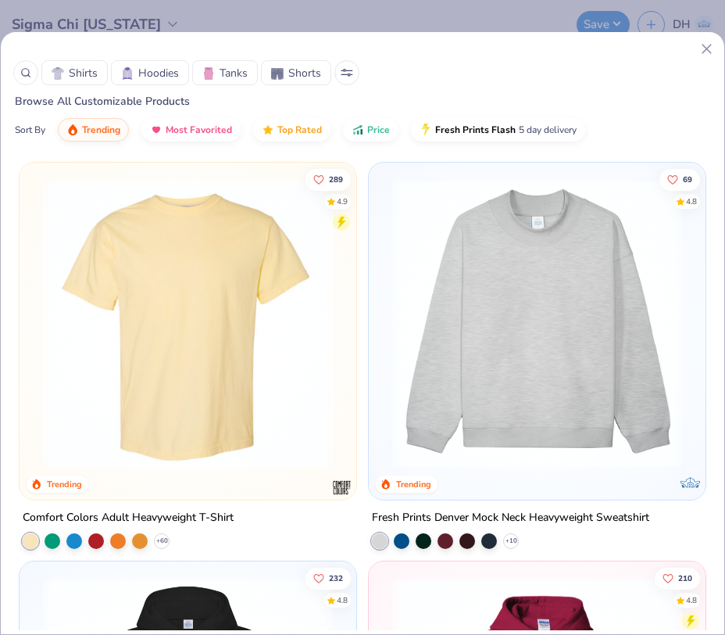
click at [29, 79] on div at bounding box center [25, 72] width 25 height 25
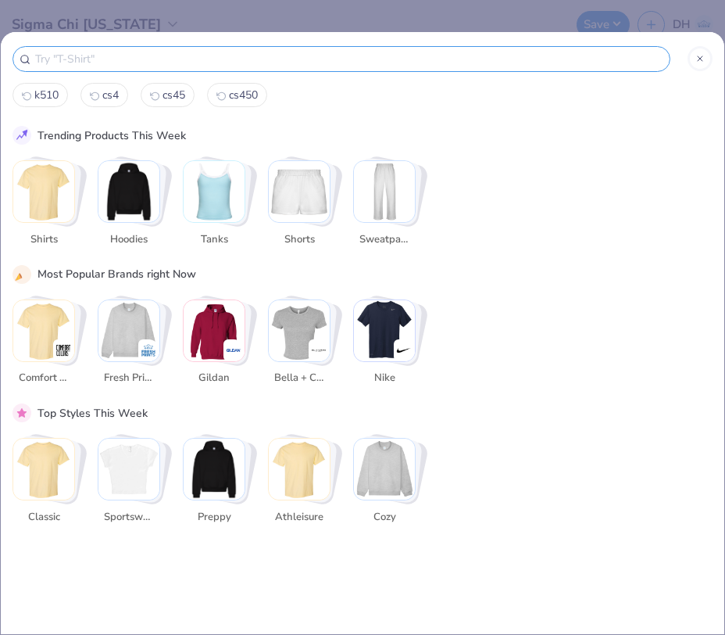
click at [143, 60] on input "text" at bounding box center [349, 59] width 630 height 18
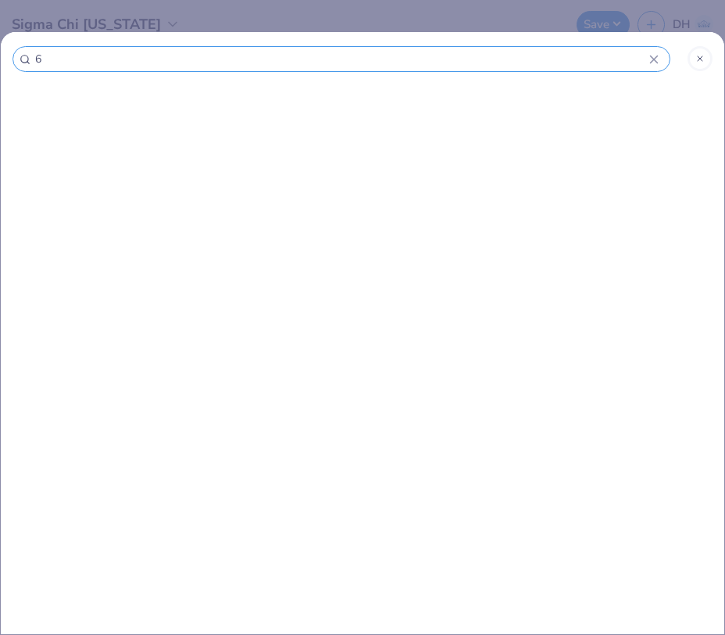
type input "60"
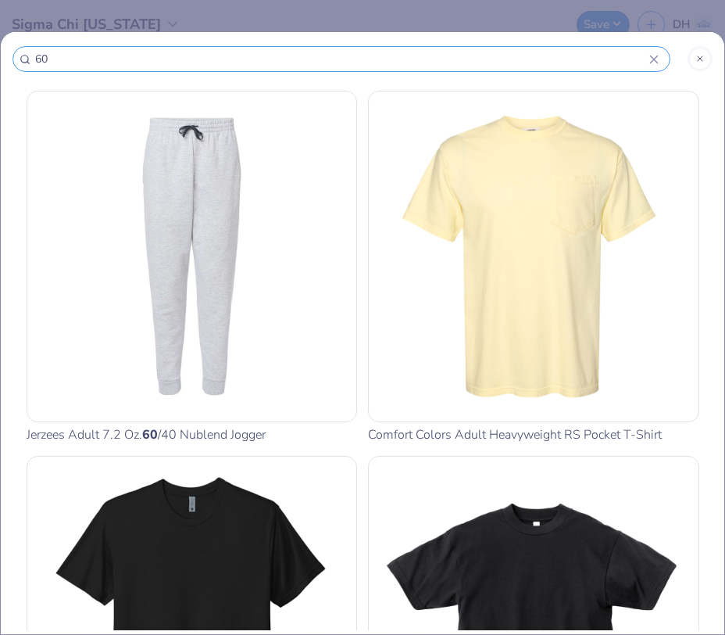
type input "603"
type input "6030"
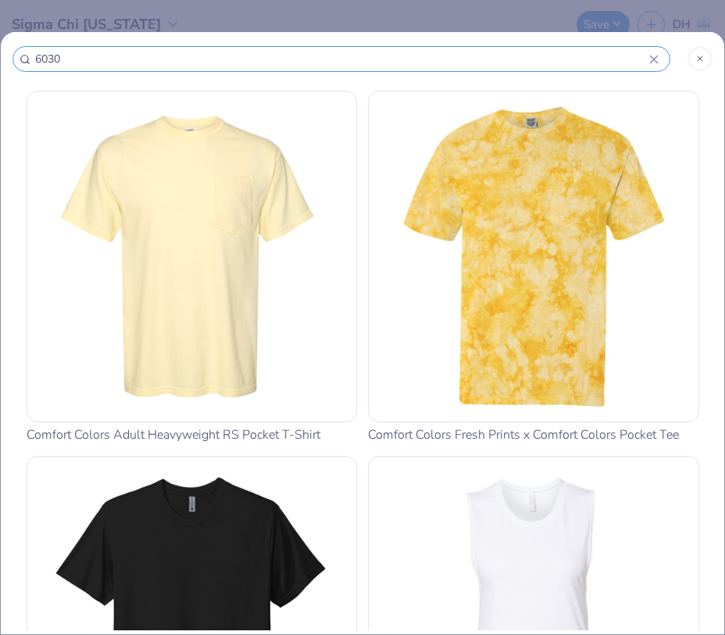
type input "6030c"
type input "6030cc"
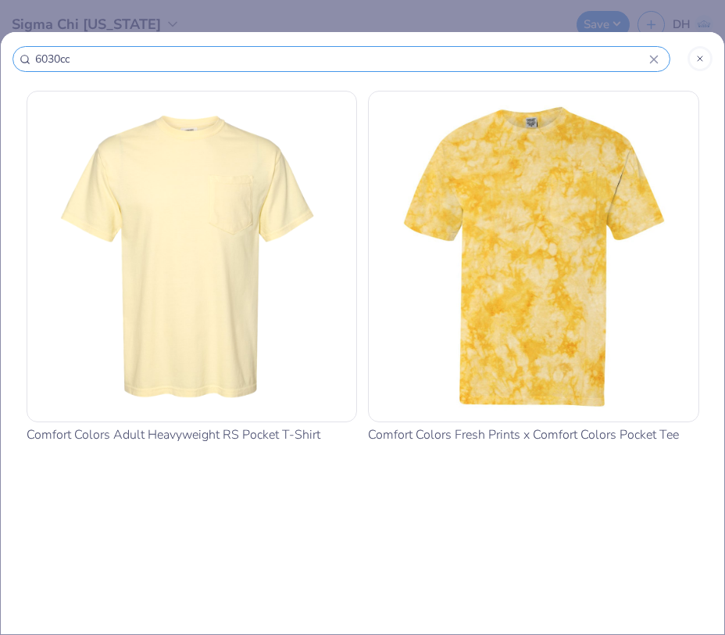
type input "6030cc"
click at [260, 213] on img at bounding box center [192, 256] width 317 height 317
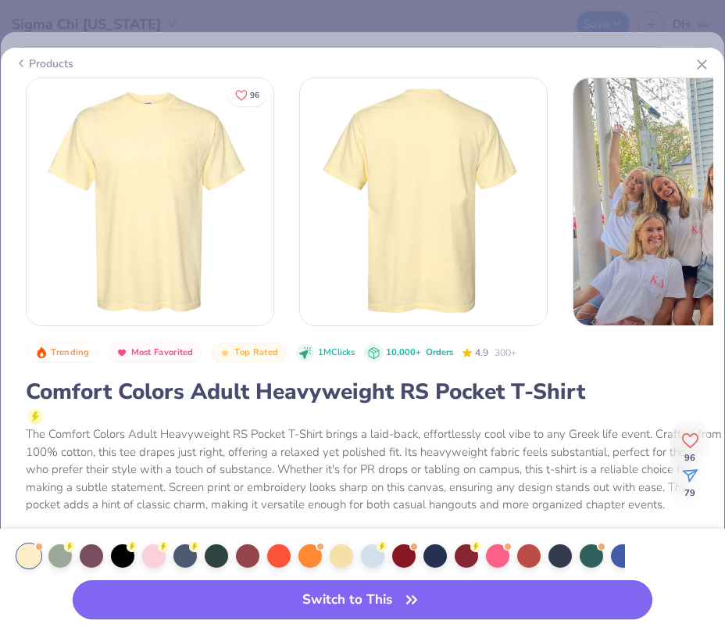
click at [361, 602] on button "Switch to This" at bounding box center [363, 599] width 580 height 39
click at [381, 603] on button "Switch to This" at bounding box center [363, 599] width 580 height 39
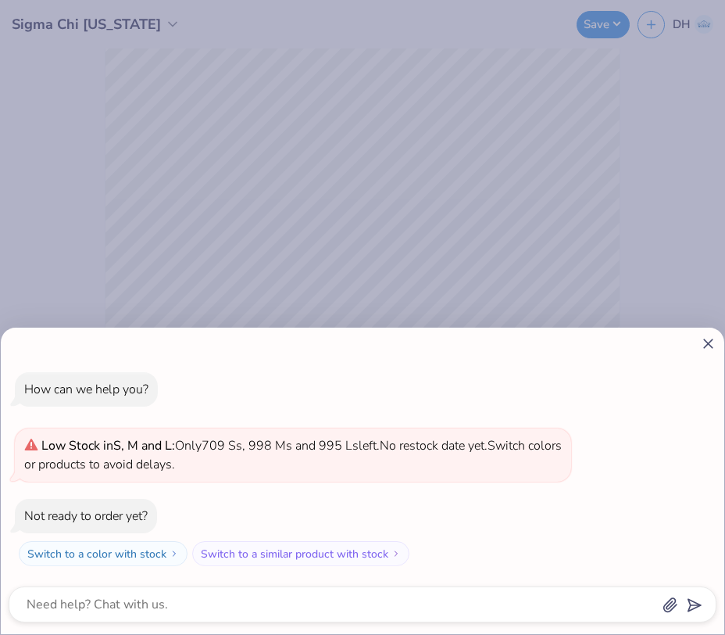
click at [706, 343] on icon at bounding box center [708, 343] width 16 height 16
type textarea "x"
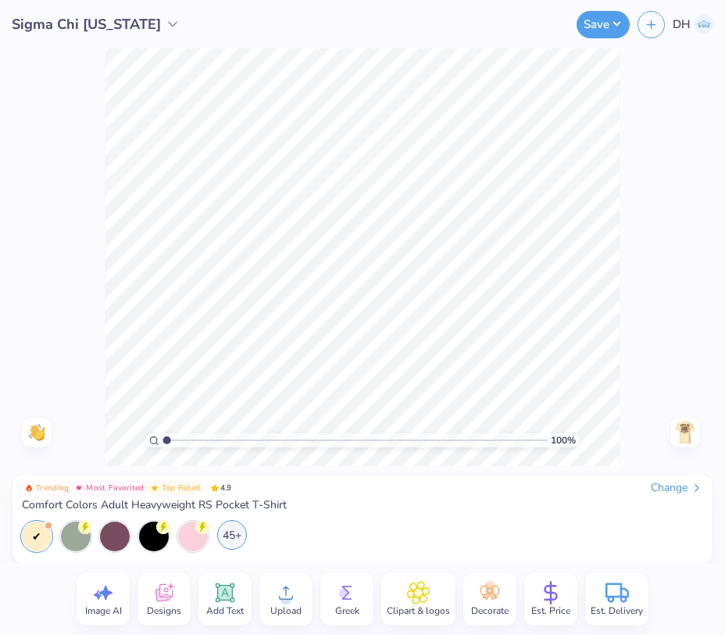
click at [227, 537] on div "45+" at bounding box center [232, 535] width 30 height 30
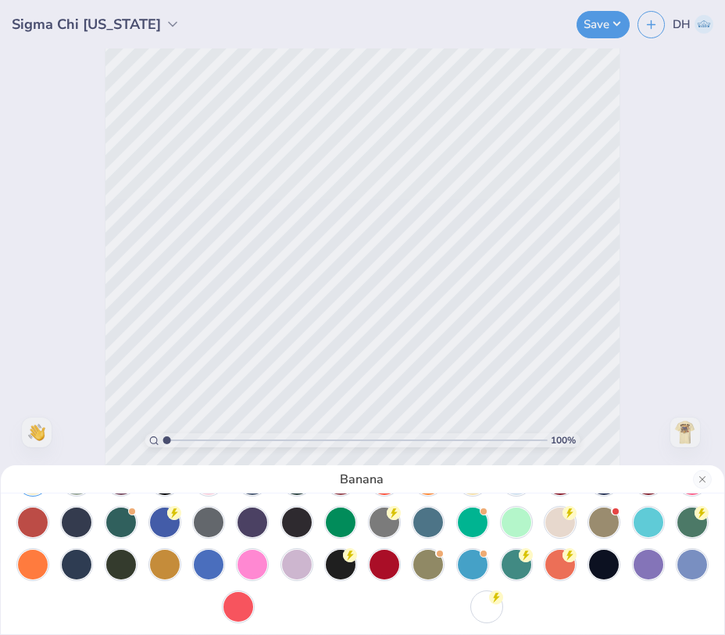
scroll to position [45, 0]
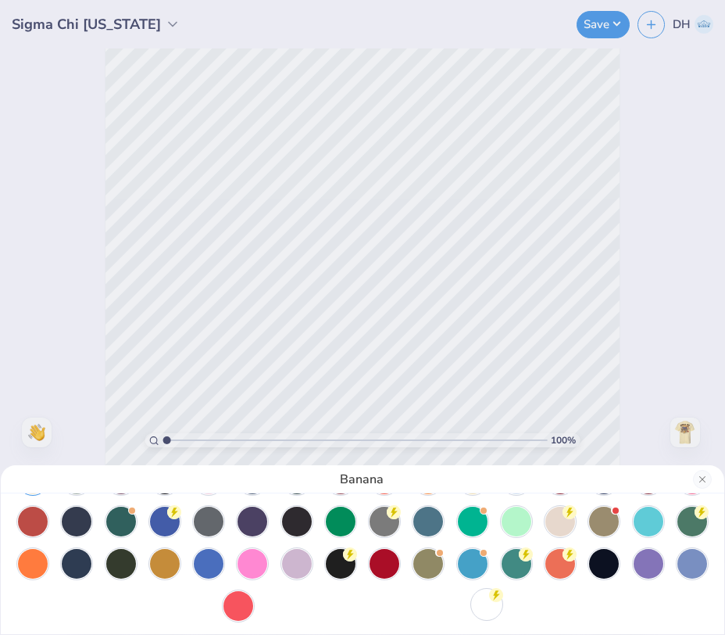
click at [488, 606] on div at bounding box center [487, 604] width 30 height 30
click at [487, 610] on div at bounding box center [487, 604] width 30 height 30
click at [488, 610] on div at bounding box center [487, 606] width 30 height 30
click at [433, 166] on div "White" at bounding box center [362, 317] width 725 height 635
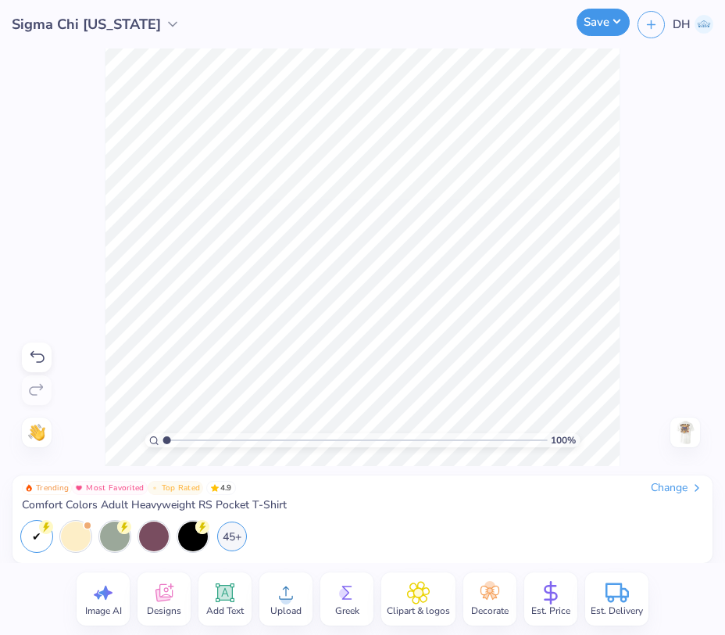
click at [603, 18] on button "Save" at bounding box center [603, 22] width 53 height 27
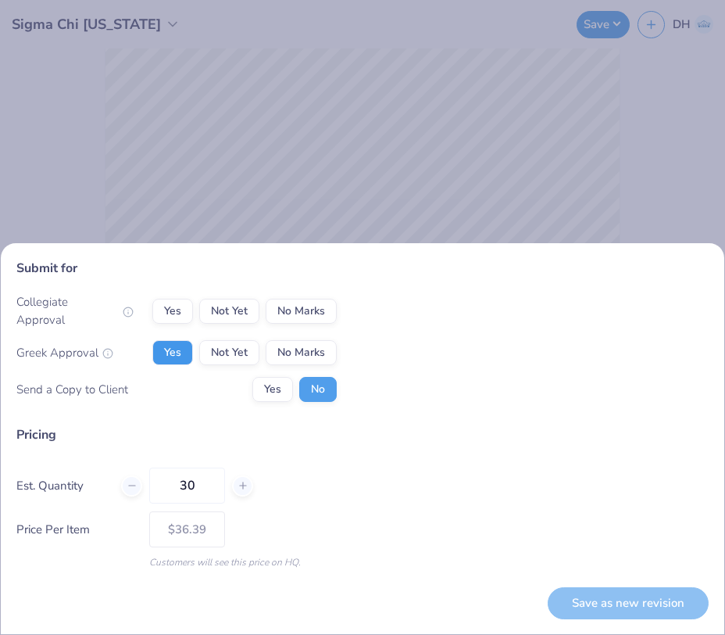
click at [183, 341] on button "Yes" at bounding box center [172, 352] width 41 height 25
click at [315, 316] on button "No Marks" at bounding box center [301, 311] width 71 height 25
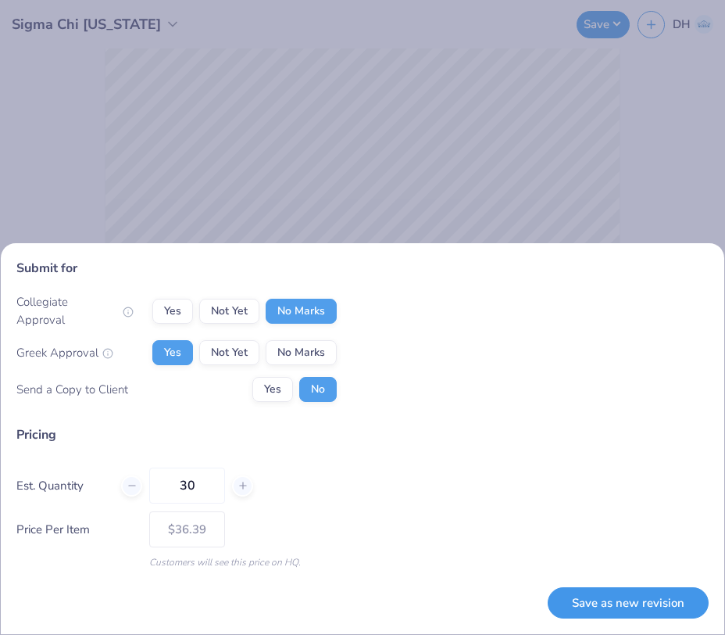
click at [617, 596] on button "Save as new revision" at bounding box center [628, 603] width 161 height 32
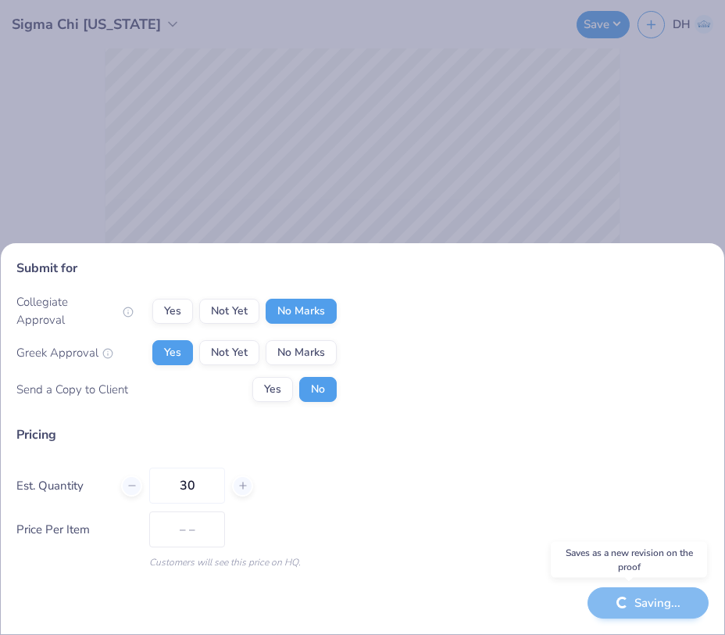
type input "$36.39"
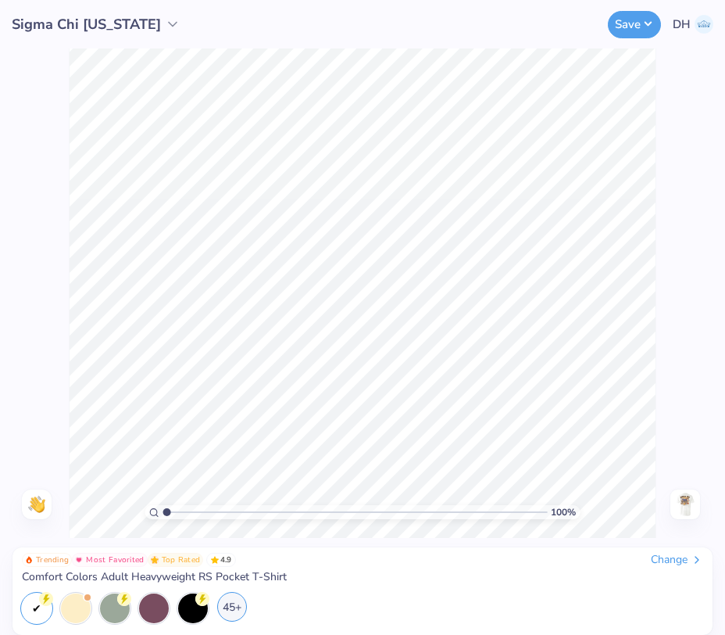
click at [228, 610] on div "45+" at bounding box center [232, 607] width 30 height 30
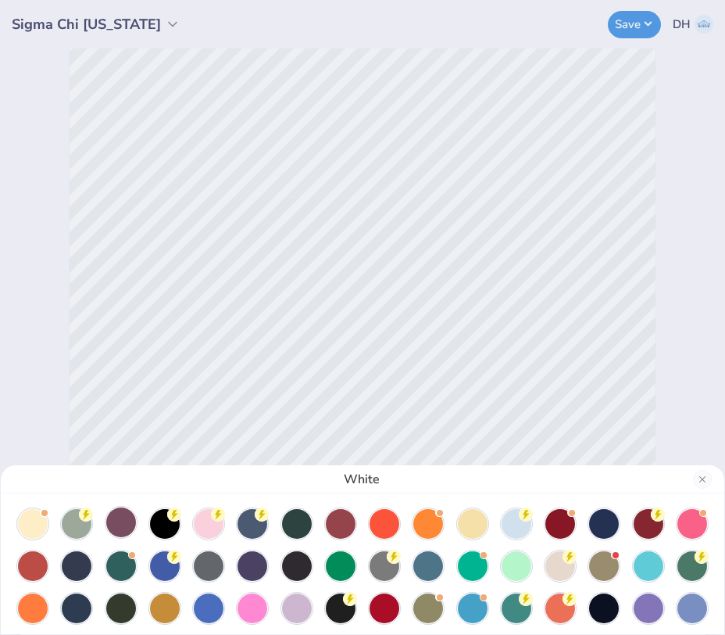
click at [113, 513] on div at bounding box center [121, 522] width 30 height 30
click at [350, 522] on div at bounding box center [341, 522] width 30 height 30
click at [343, 522] on div at bounding box center [341, 522] width 30 height 30
click at [379, 520] on div at bounding box center [385, 522] width 30 height 30
click at [561, 521] on div at bounding box center [560, 524] width 30 height 30
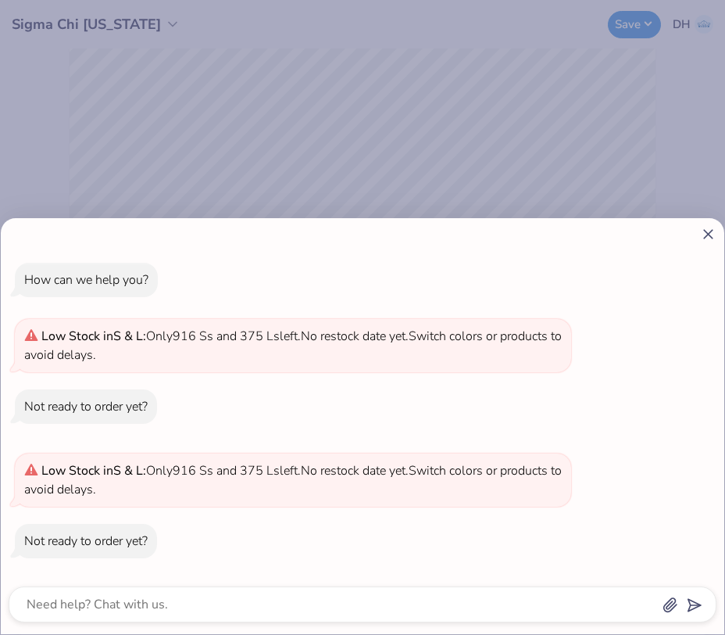
click at [710, 232] on line at bounding box center [708, 234] width 9 height 9
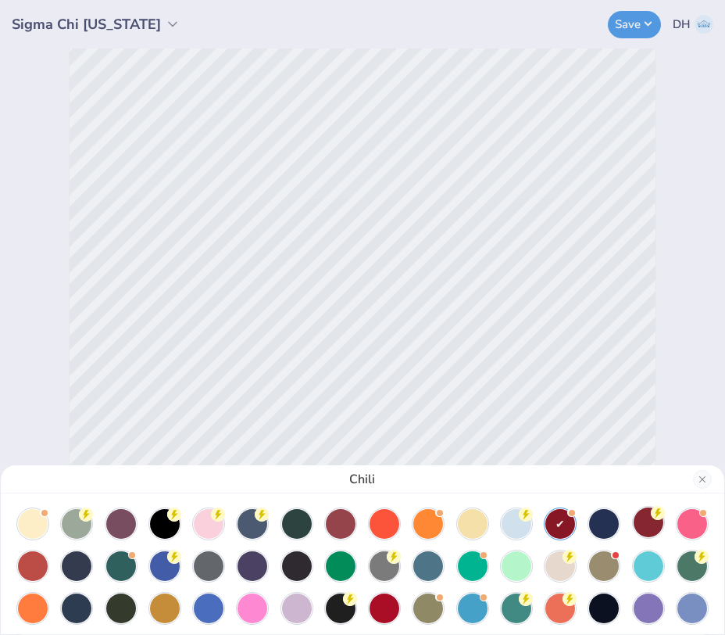
click at [656, 528] on div at bounding box center [649, 522] width 30 height 30
click at [23, 570] on div at bounding box center [33, 564] width 30 height 30
click at [30, 567] on div at bounding box center [33, 564] width 30 height 30
click at [388, 599] on div at bounding box center [385, 607] width 30 height 30
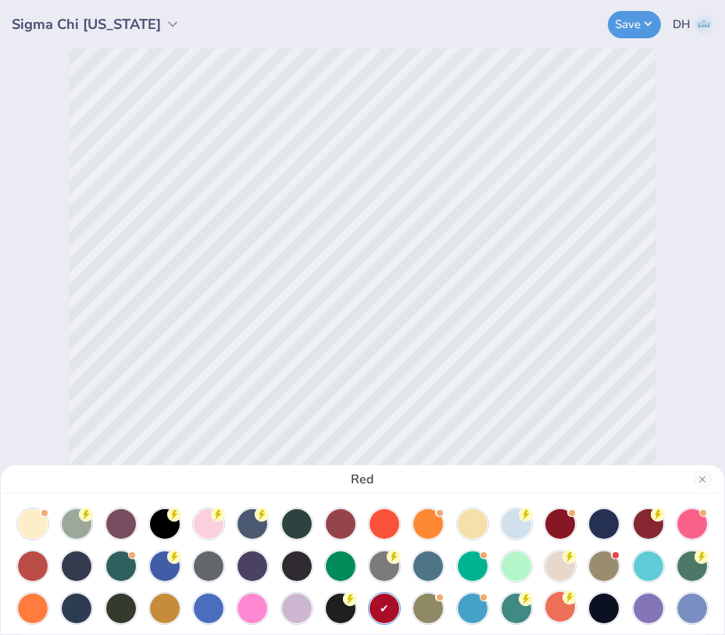
click at [553, 608] on div at bounding box center [560, 607] width 30 height 30
click at [562, 610] on div at bounding box center [560, 608] width 30 height 30
click at [379, 520] on div at bounding box center [385, 522] width 30 height 30
click at [164, 601] on div at bounding box center [165, 607] width 30 height 30
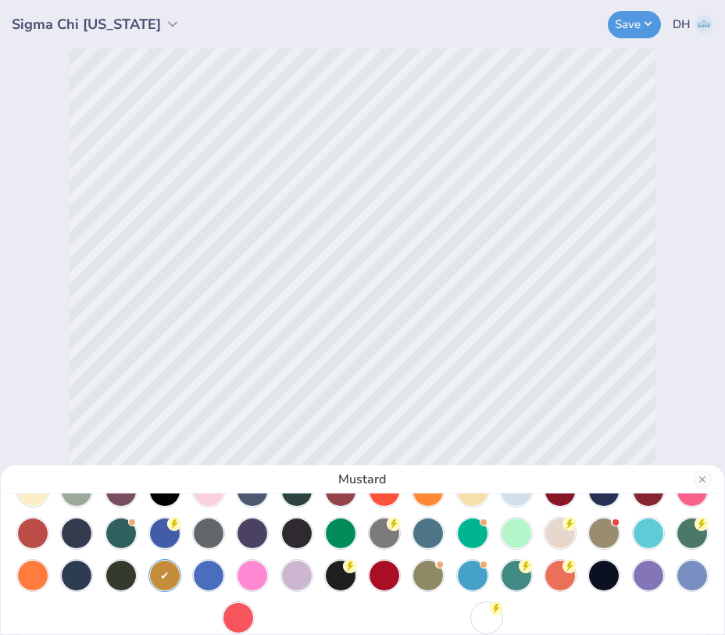
scroll to position [52, 0]
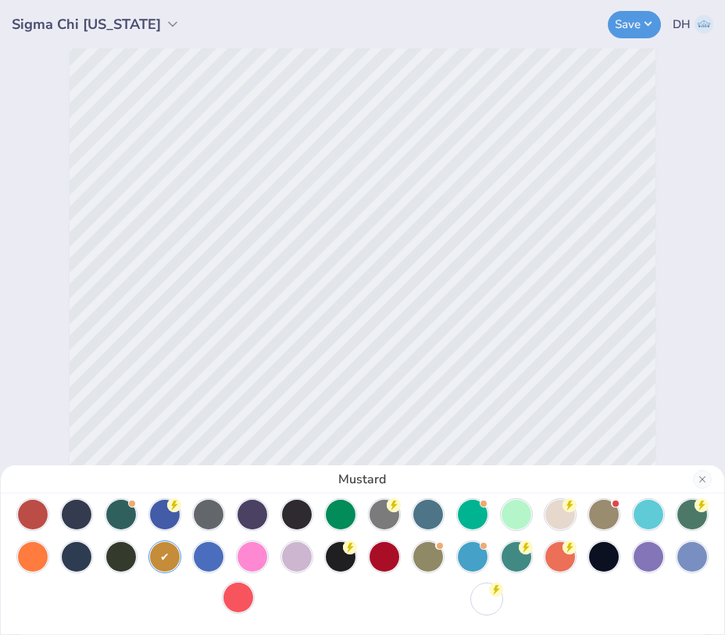
click at [242, 599] on div at bounding box center [239, 597] width 30 height 30
click at [241, 591] on div at bounding box center [239, 599] width 30 height 30
click at [699, 480] on button "Close" at bounding box center [702, 479] width 19 height 19
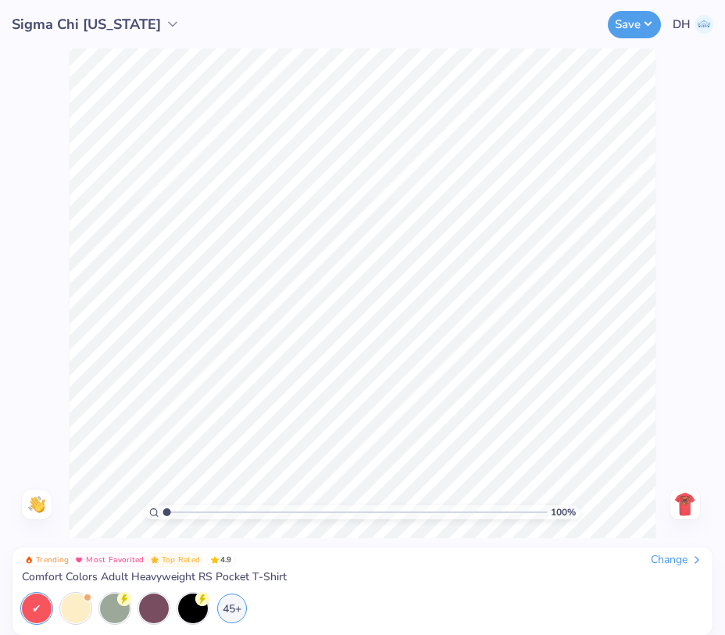
click at [696, 503] on img at bounding box center [685, 504] width 25 height 25
click at [687, 508] on img at bounding box center [685, 504] width 25 height 25
click at [687, 511] on img at bounding box center [685, 504] width 25 height 25
click at [635, 22] on button "Save" at bounding box center [634, 22] width 53 height 27
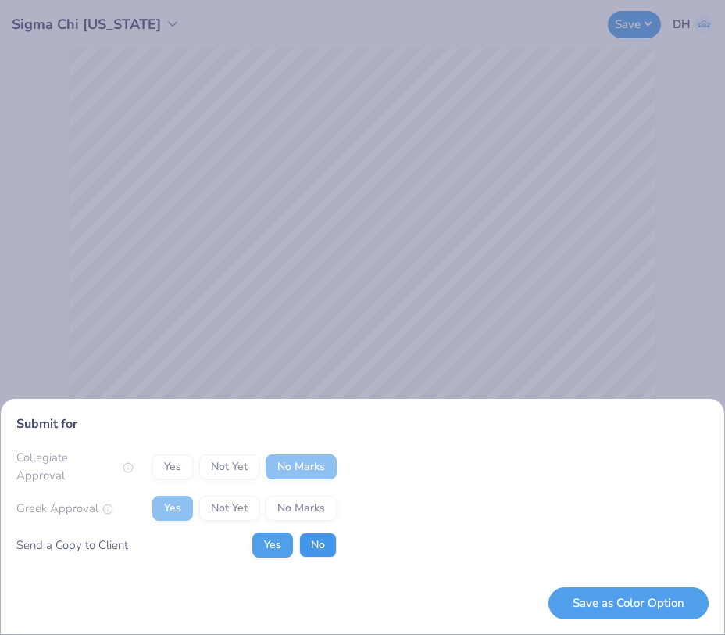
click at [312, 540] on button "No" at bounding box center [318, 544] width 38 height 25
click at [595, 606] on button "Save as Color Option" at bounding box center [629, 603] width 160 height 32
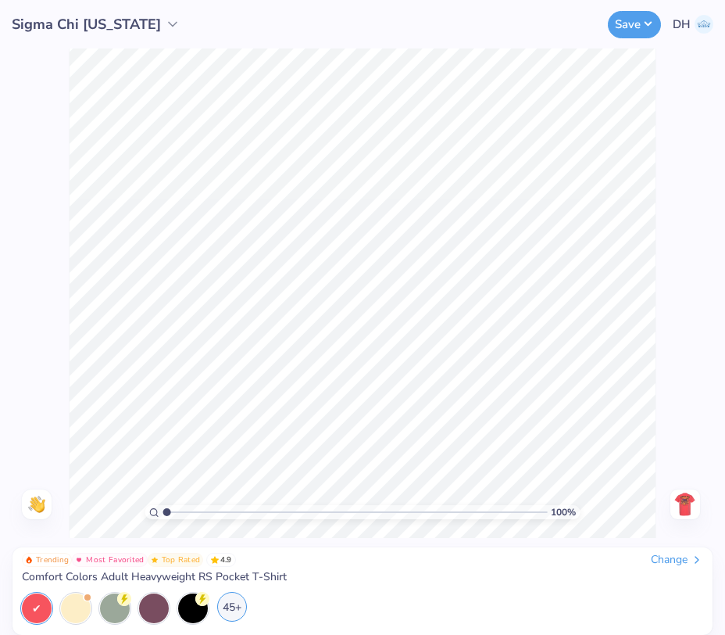
click at [232, 608] on div "45+" at bounding box center [232, 607] width 30 height 30
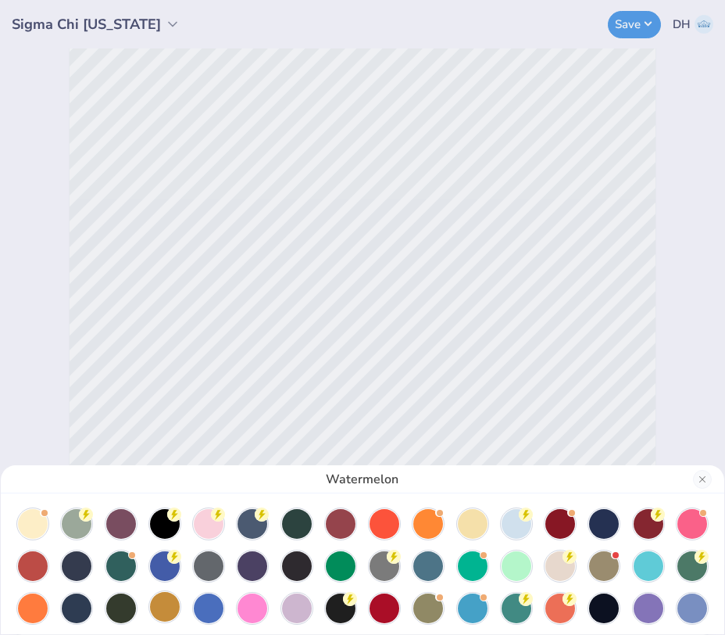
click at [159, 610] on div at bounding box center [165, 607] width 30 height 30
click at [426, 610] on div at bounding box center [428, 607] width 30 height 30
click at [426, 610] on body "Sigma Chi [US_STATE] Save DH Image AI Designs Add Text Upload Greek Clipart & l…" at bounding box center [362, 317] width 725 height 635
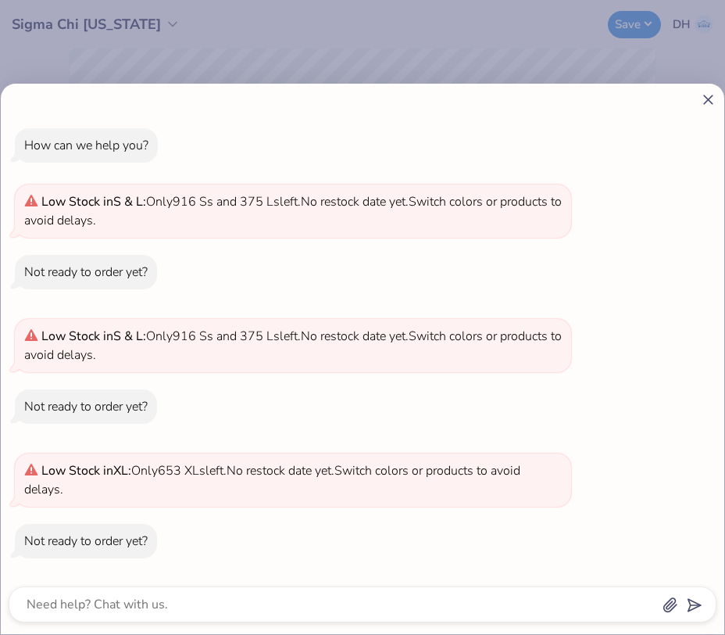
click at [713, 93] on icon at bounding box center [708, 99] width 16 height 16
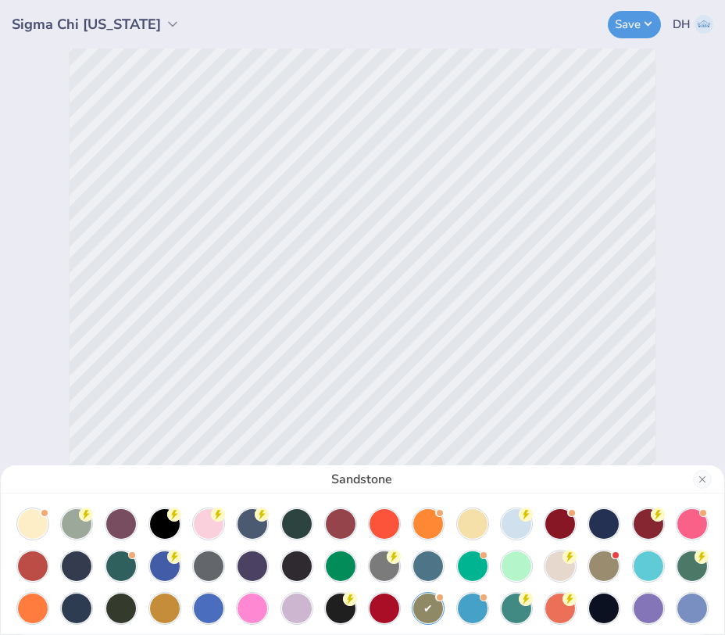
scroll to position [52, 0]
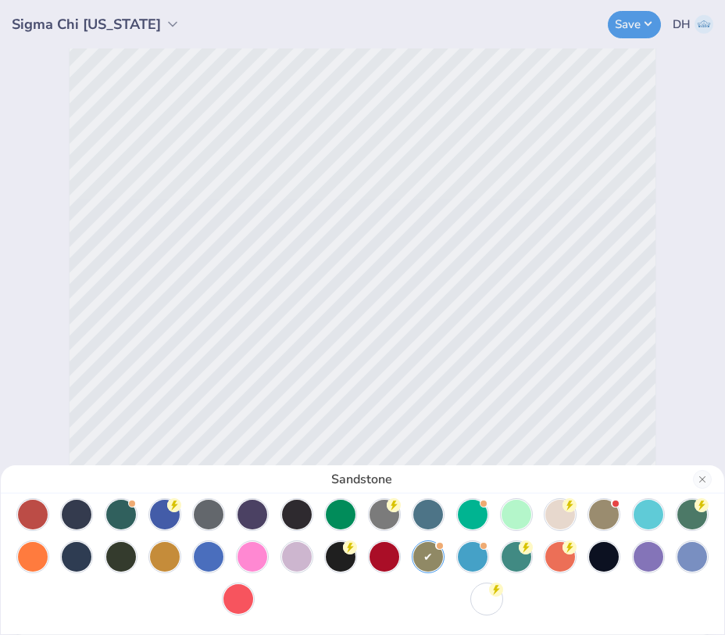
click at [399, 600] on div at bounding box center [362, 535] width 692 height 156
click at [349, 605] on div at bounding box center [362, 535] width 692 height 156
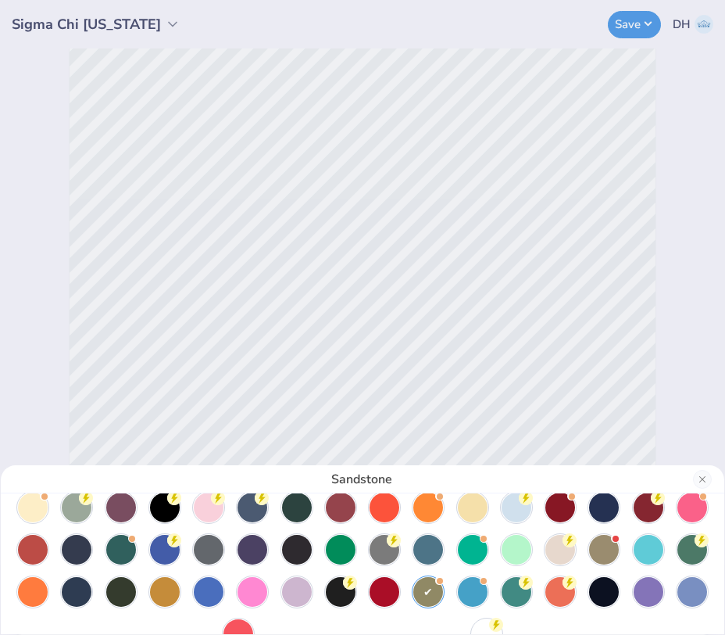
scroll to position [0, 0]
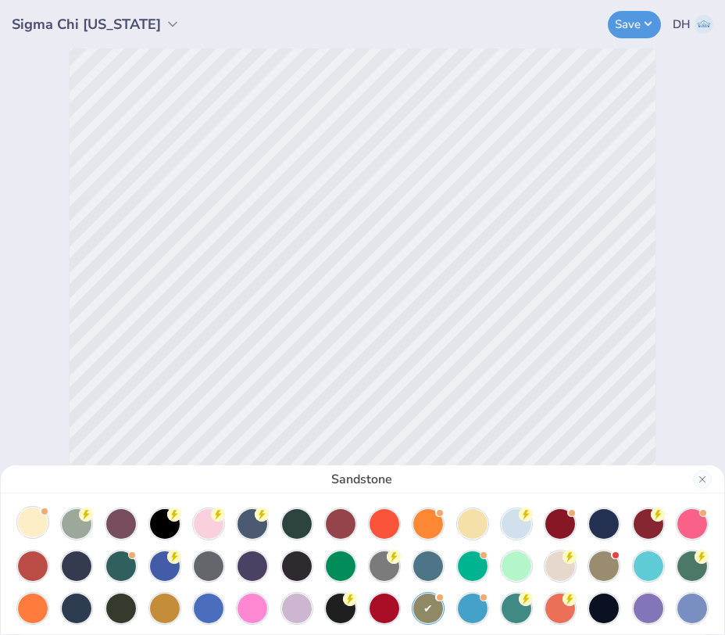
click at [38, 520] on div at bounding box center [33, 522] width 30 height 30
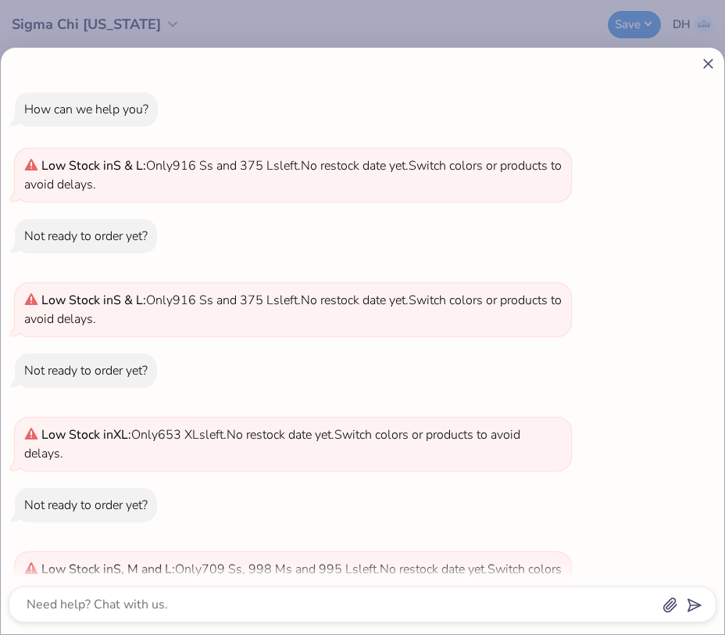
scroll to position [98, 0]
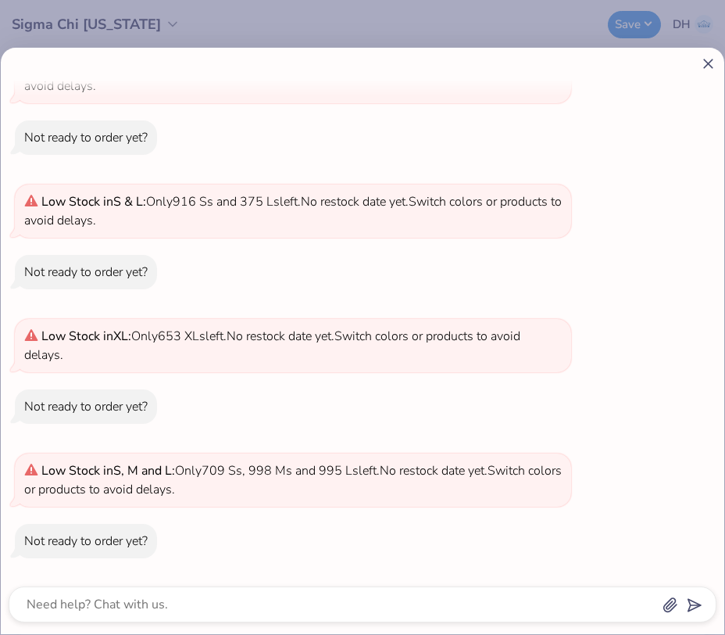
click at [709, 59] on icon at bounding box center [708, 63] width 16 height 16
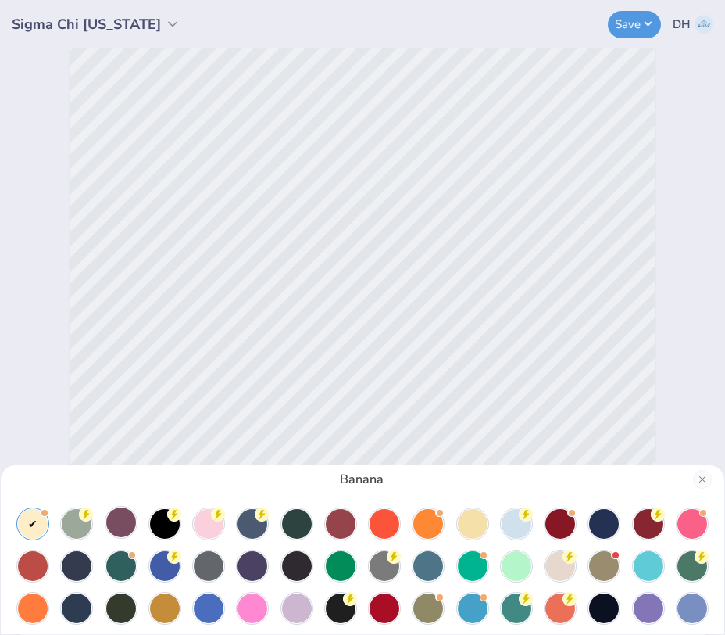
click at [116, 525] on div at bounding box center [121, 522] width 30 height 30
click at [128, 522] on div at bounding box center [121, 522] width 30 height 30
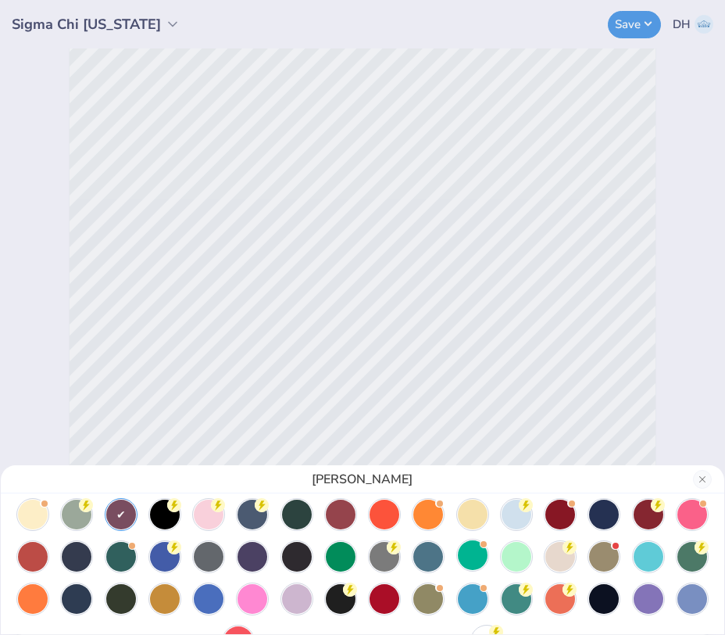
scroll to position [0, 0]
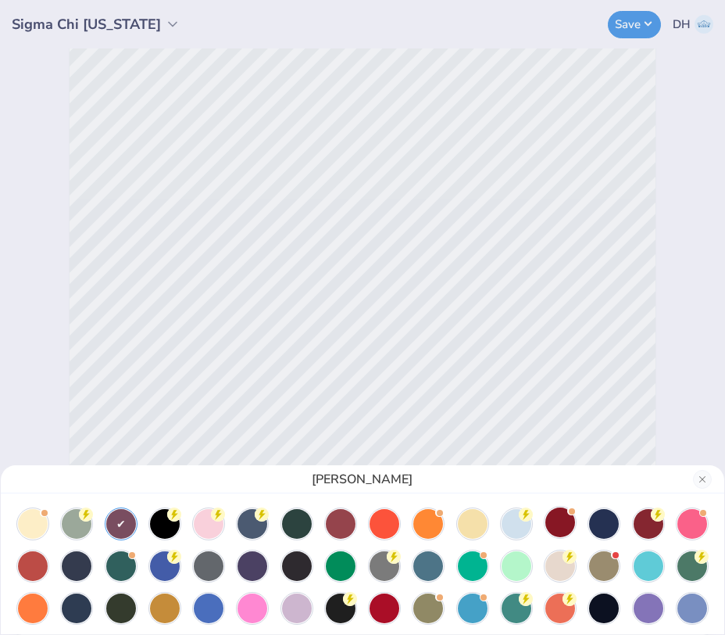
click at [560, 529] on div at bounding box center [560, 522] width 30 height 30
click at [565, 567] on div at bounding box center [560, 564] width 30 height 30
click at [560, 563] on div at bounding box center [560, 564] width 30 height 30
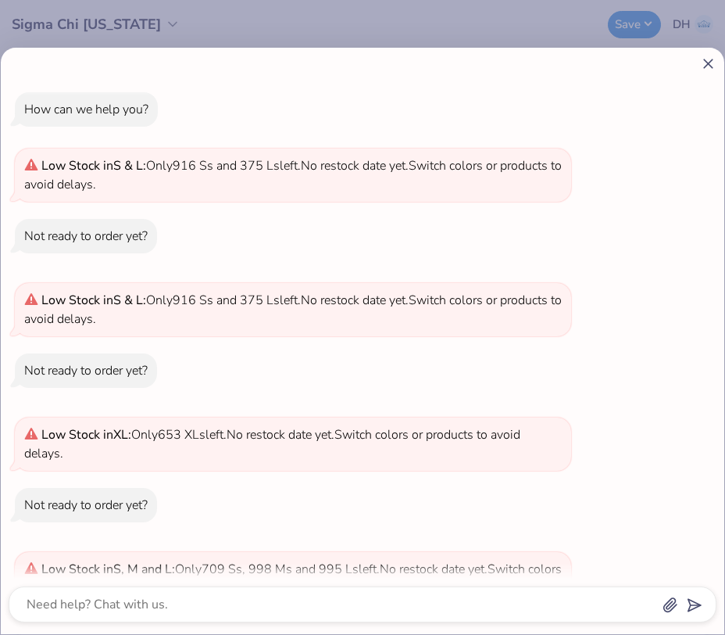
scroll to position [233, 0]
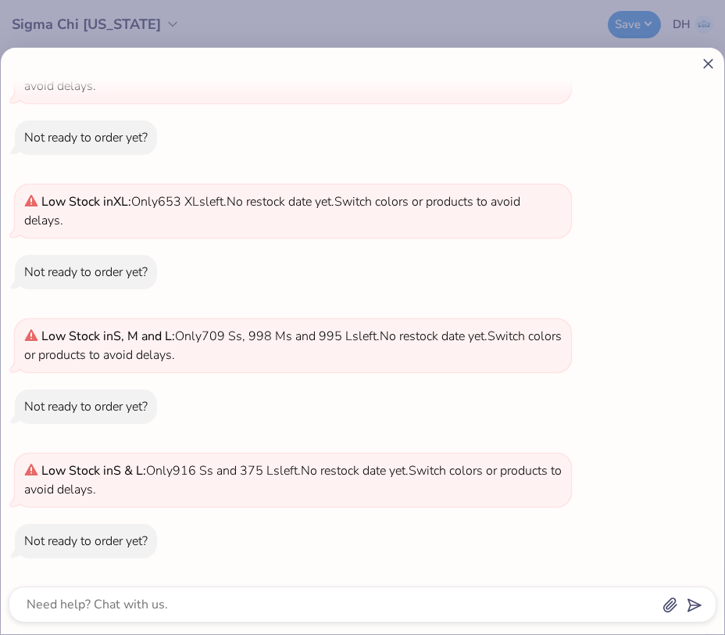
click at [706, 66] on icon at bounding box center [708, 63] width 16 height 16
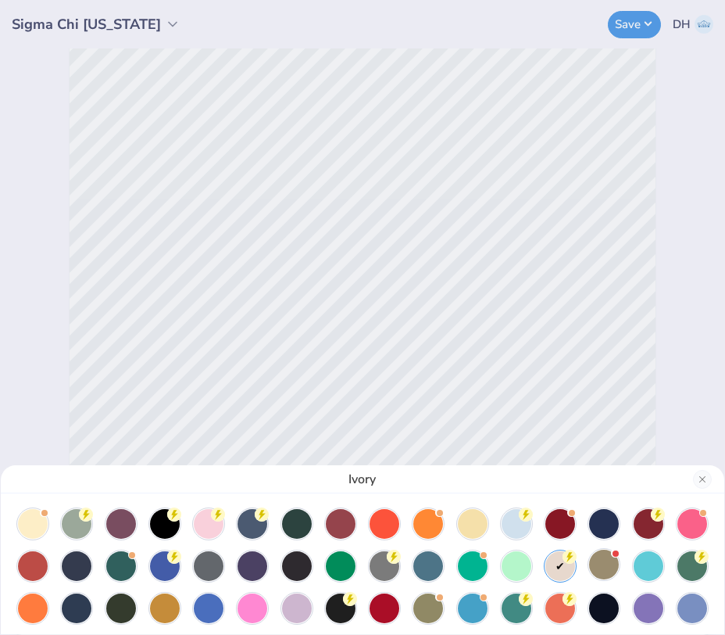
click at [608, 561] on div at bounding box center [604, 564] width 30 height 30
click at [605, 562] on div at bounding box center [604, 564] width 30 height 30
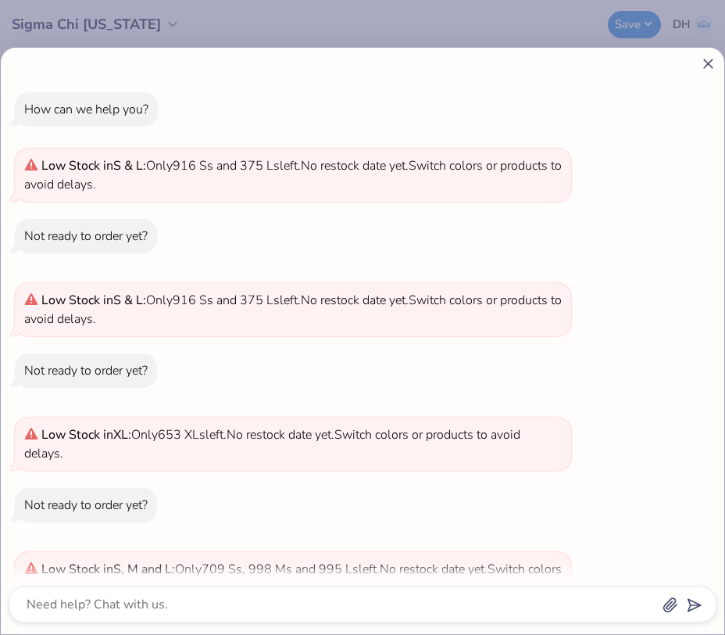
scroll to position [464, 0]
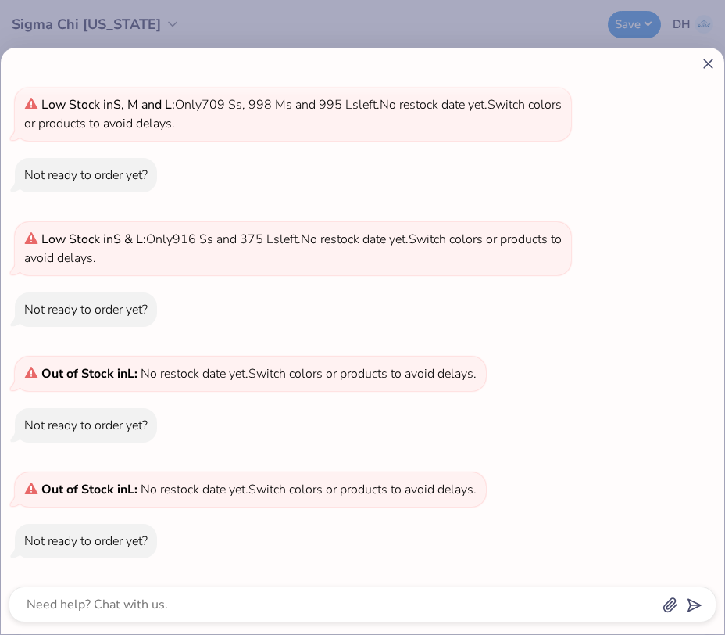
click at [715, 66] on icon at bounding box center [708, 63] width 16 height 16
type textarea "x"
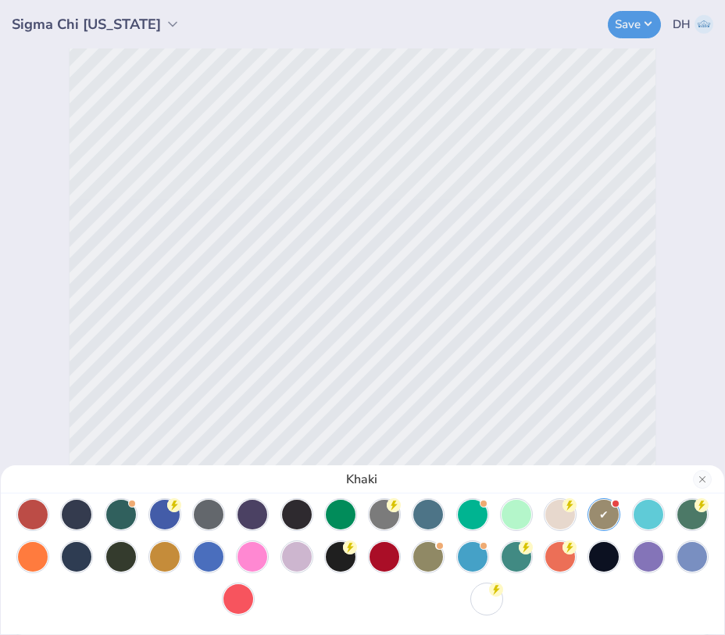
scroll to position [0, 0]
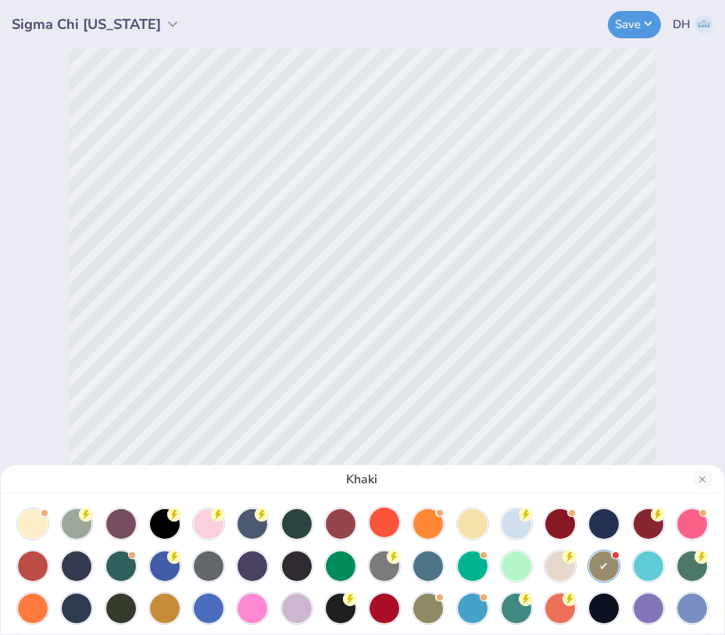
click at [384, 519] on div at bounding box center [385, 522] width 30 height 30
click at [32, 608] on div at bounding box center [33, 607] width 30 height 30
click at [556, 606] on div at bounding box center [560, 607] width 30 height 30
click at [698, 478] on button "Close" at bounding box center [702, 479] width 19 height 19
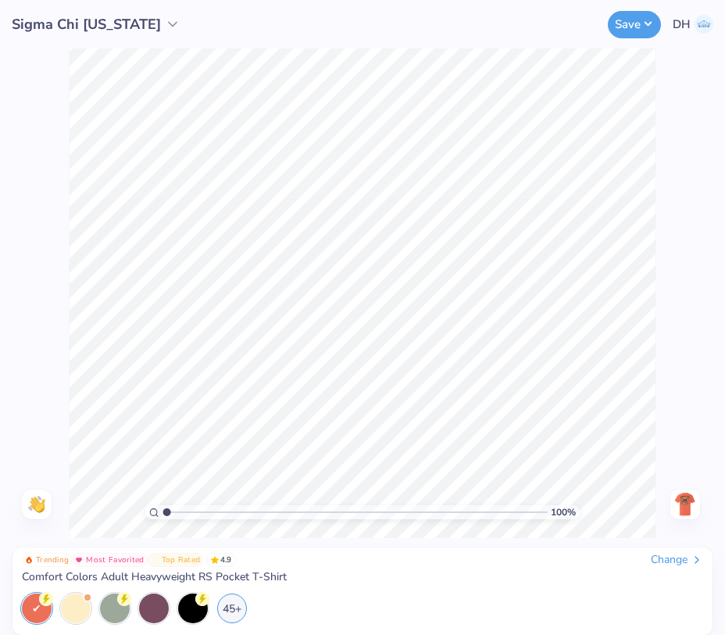
click at [682, 507] on img at bounding box center [685, 504] width 25 height 25
click at [631, 26] on button "Save" at bounding box center [634, 22] width 53 height 27
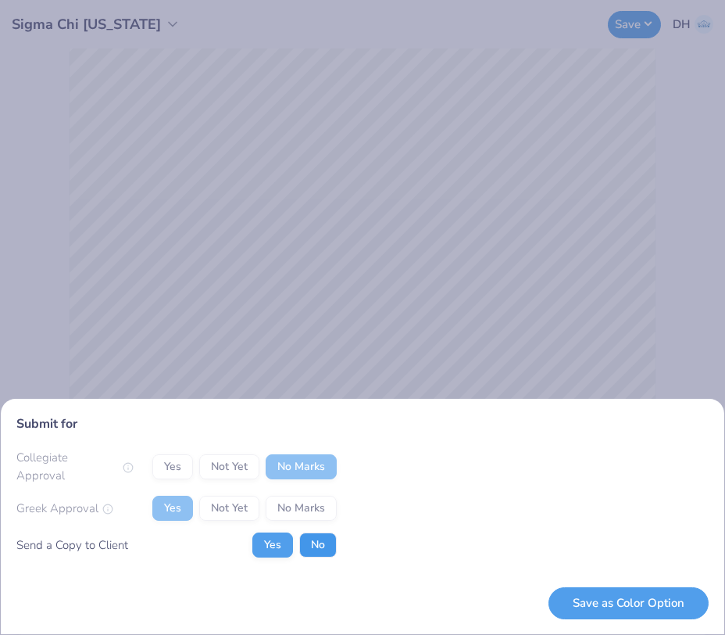
click at [325, 544] on button "No" at bounding box center [318, 544] width 38 height 25
click at [609, 605] on button "Save as Color Option" at bounding box center [629, 603] width 160 height 32
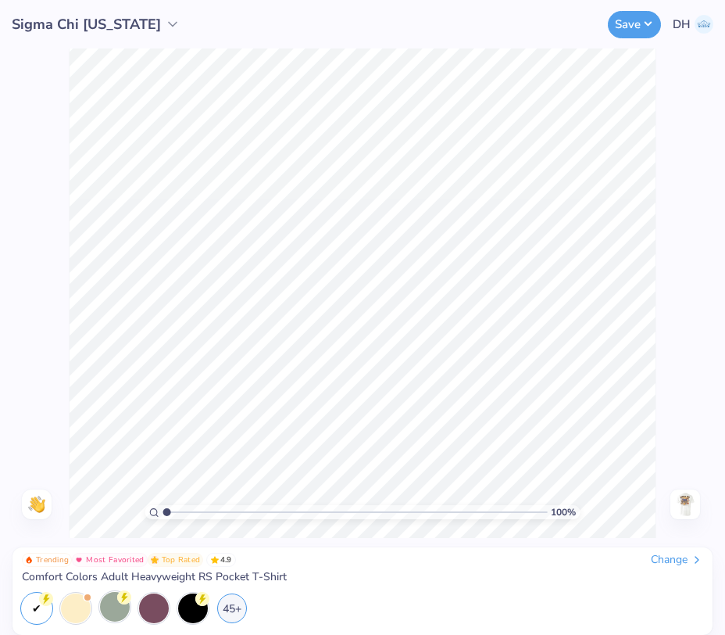
click at [111, 605] on div at bounding box center [115, 607] width 30 height 30
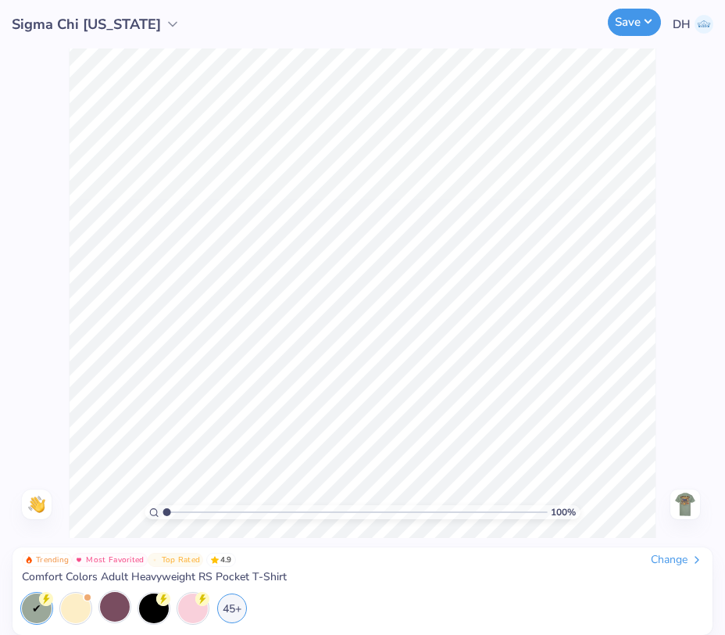
click at [628, 23] on button "Save" at bounding box center [634, 22] width 53 height 27
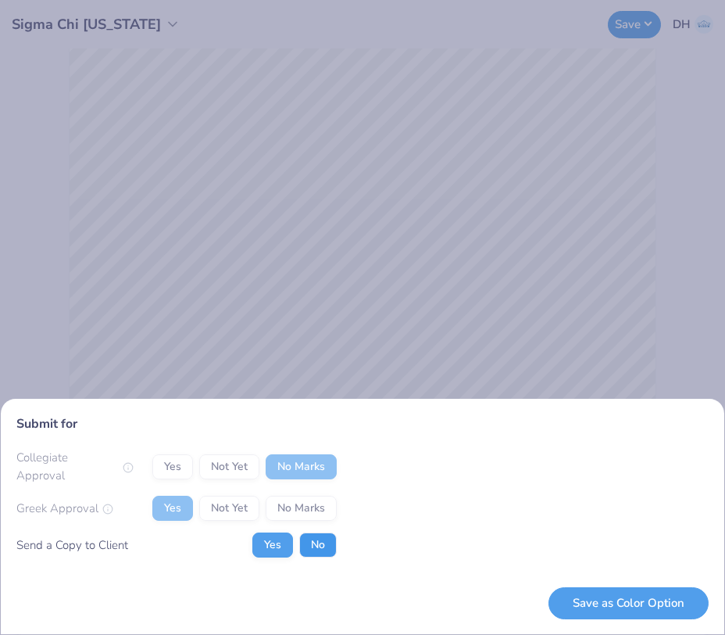
click at [317, 539] on button "No" at bounding box center [318, 544] width 38 height 25
click at [595, 600] on button "Save as Color Option" at bounding box center [629, 603] width 160 height 32
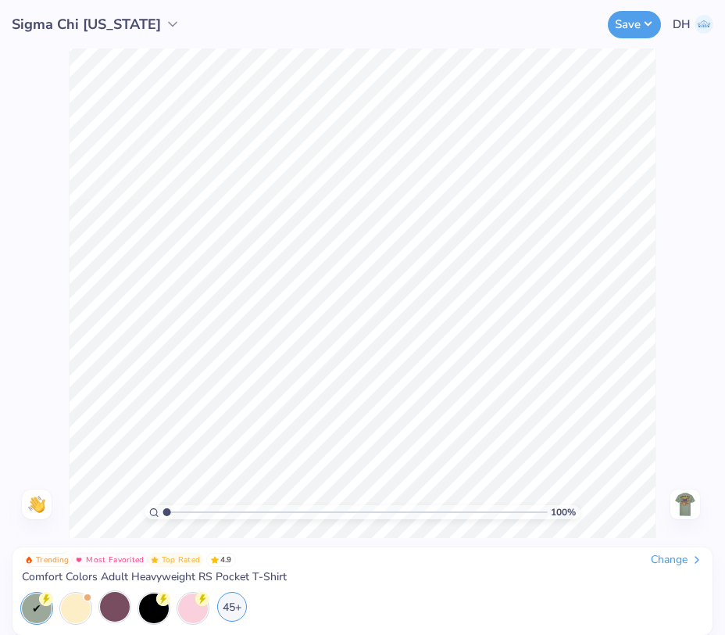
click at [234, 609] on div "45+" at bounding box center [232, 607] width 30 height 30
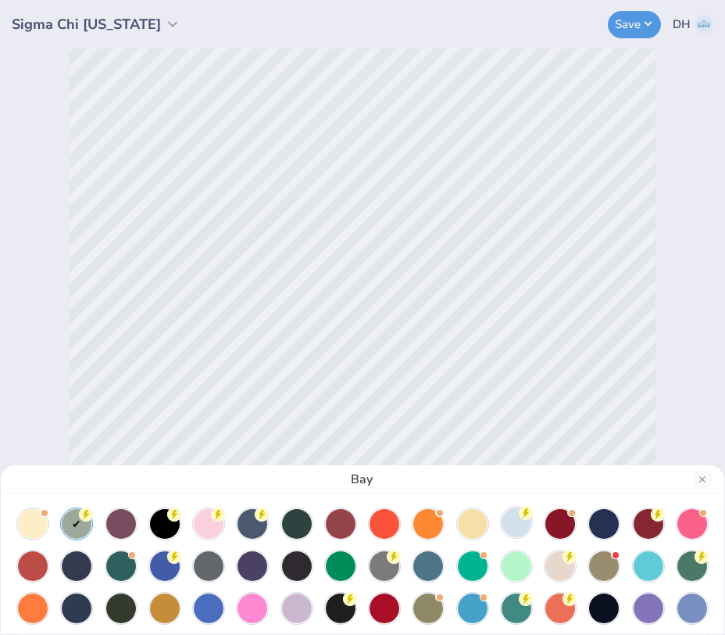
click at [520, 526] on div at bounding box center [517, 522] width 30 height 30
click at [521, 521] on div at bounding box center [517, 522] width 30 height 30
click at [624, 19] on div "Chambray" at bounding box center [362, 317] width 725 height 635
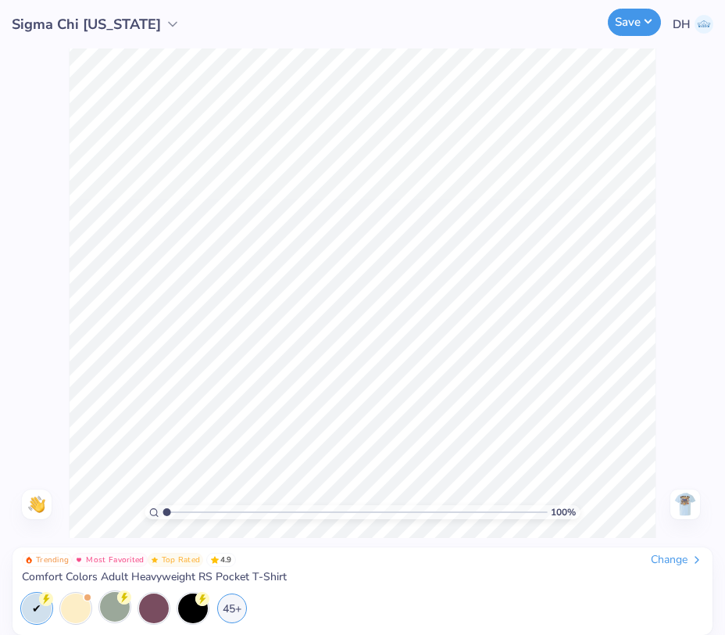
click at [639, 34] on button "Save" at bounding box center [634, 22] width 53 height 27
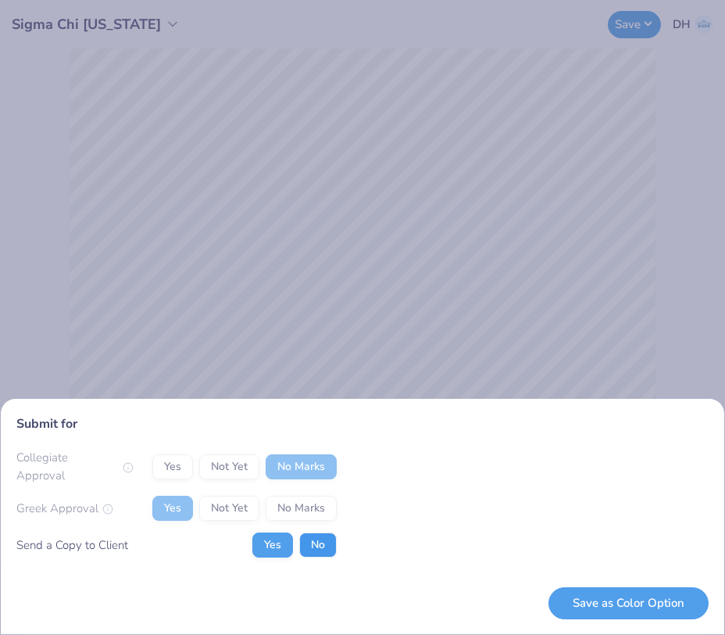
click at [328, 552] on button "No" at bounding box center [318, 544] width 38 height 25
click at [638, 603] on button "Save as Color Option" at bounding box center [629, 603] width 160 height 32
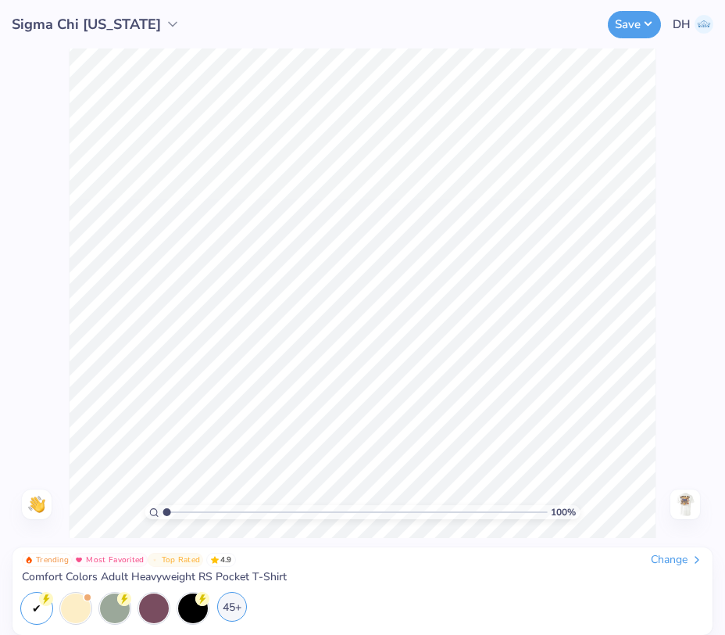
click at [227, 607] on div "45+" at bounding box center [232, 607] width 30 height 30
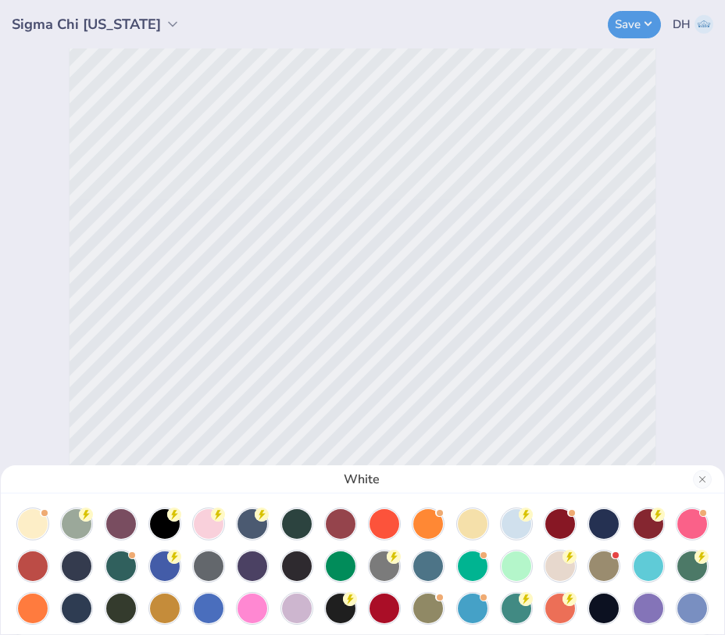
drag, startPoint x: 163, startPoint y: 575, endPoint x: 254, endPoint y: 546, distance: 95.9
click at [163, 575] on div at bounding box center [165, 566] width 30 height 30
click at [208, 606] on div at bounding box center [209, 607] width 30 height 30
click at [207, 604] on div at bounding box center [209, 608] width 30 height 30
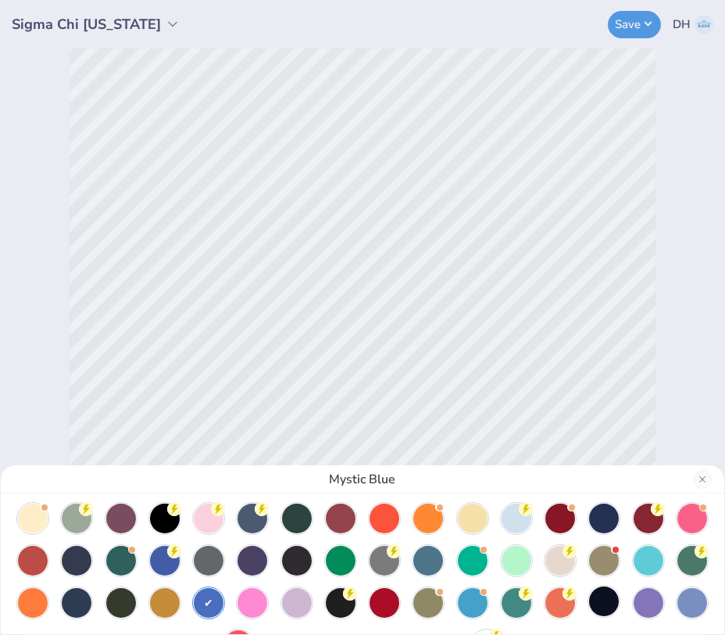
scroll to position [3, 0]
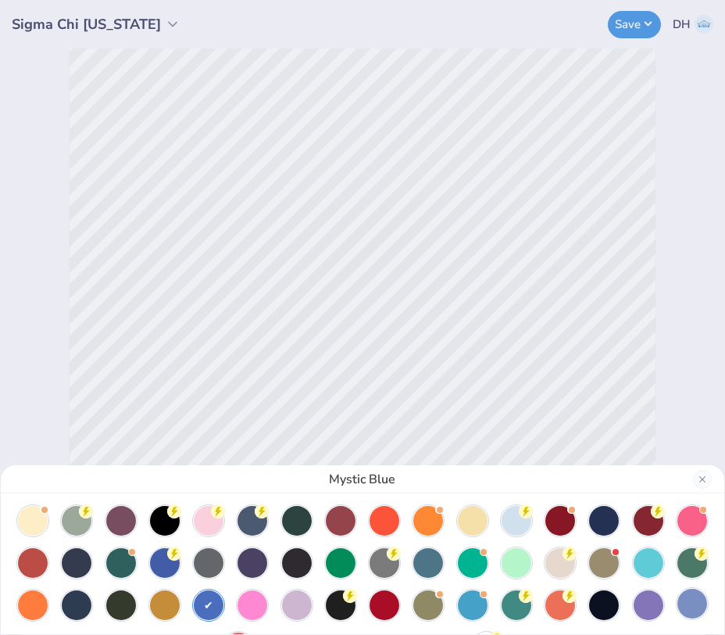
click at [688, 605] on div at bounding box center [693, 603] width 30 height 30
click at [697, 606] on div at bounding box center [693, 603] width 30 height 30
click at [635, 20] on div "Washed Denim" at bounding box center [362, 317] width 725 height 635
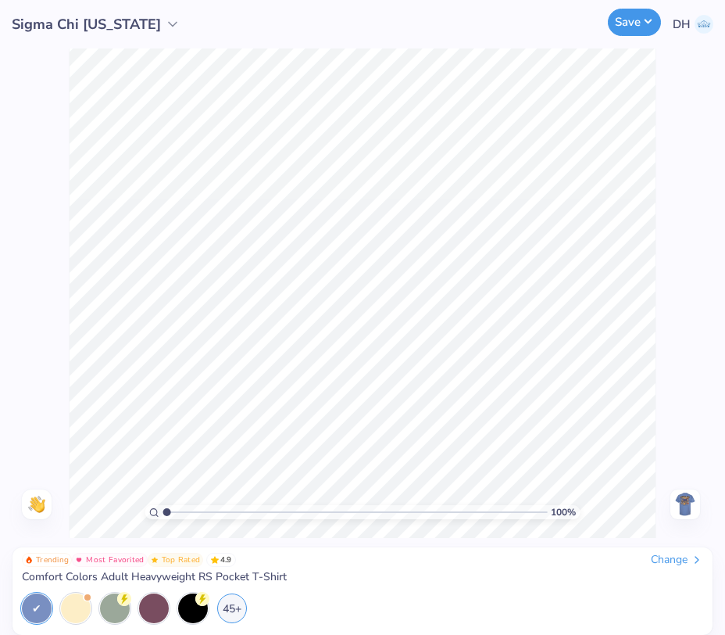
click at [632, 24] on button "Save" at bounding box center [634, 22] width 53 height 27
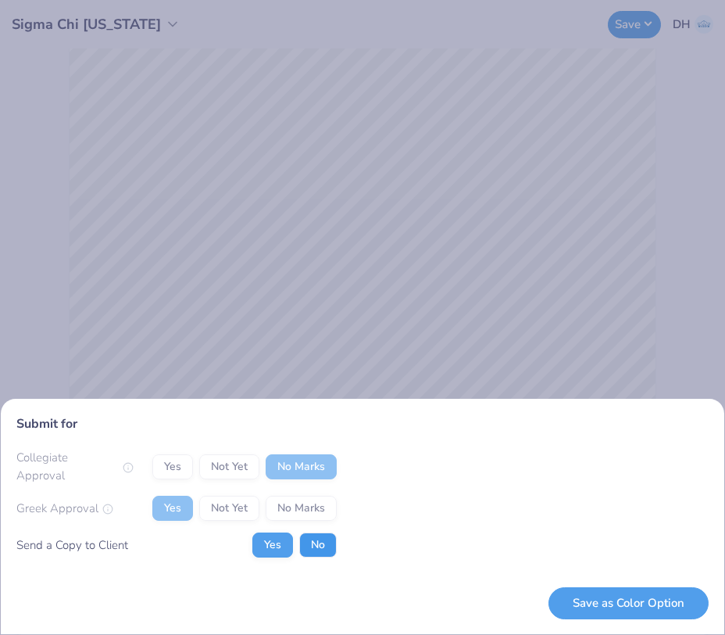
click at [335, 545] on button "No" at bounding box center [318, 544] width 38 height 25
click at [603, 607] on button "Save as Color Option" at bounding box center [629, 603] width 160 height 32
